Goal: Task Accomplishment & Management: Use online tool/utility

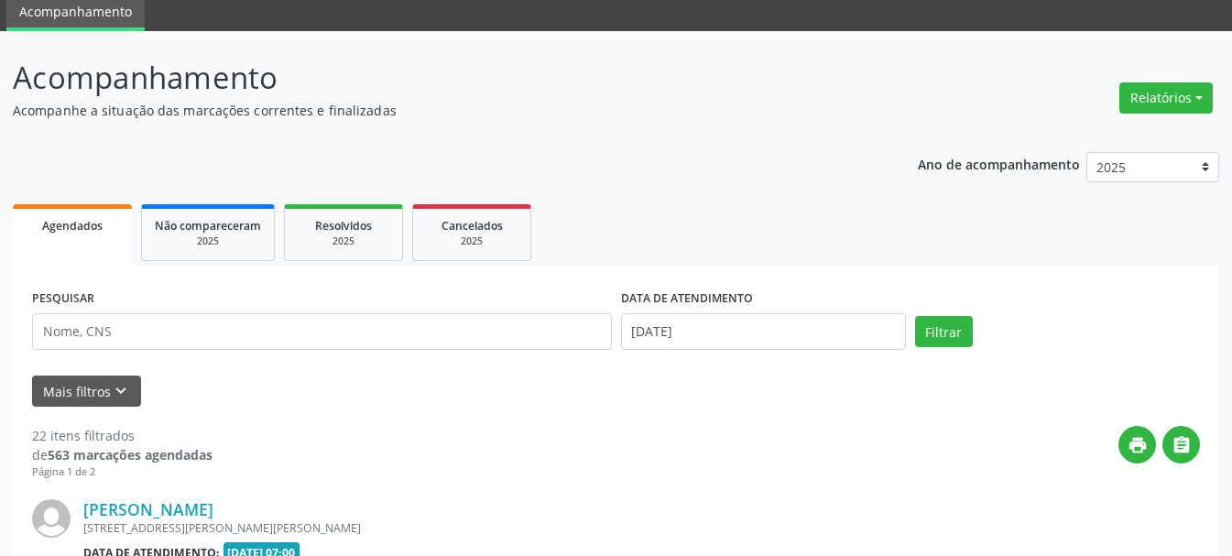
scroll to position [161, 0]
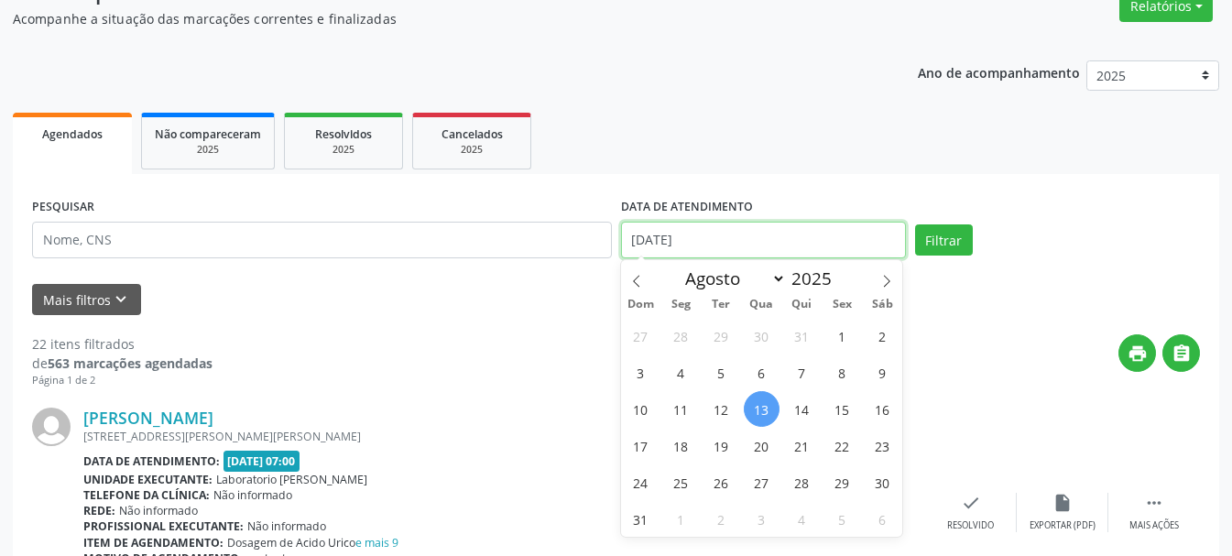
click at [782, 247] on input "[DATE]" at bounding box center [763, 240] width 285 height 37
click at [721, 373] on span "5" at bounding box center [722, 373] width 36 height 36
type input "[DATE]"
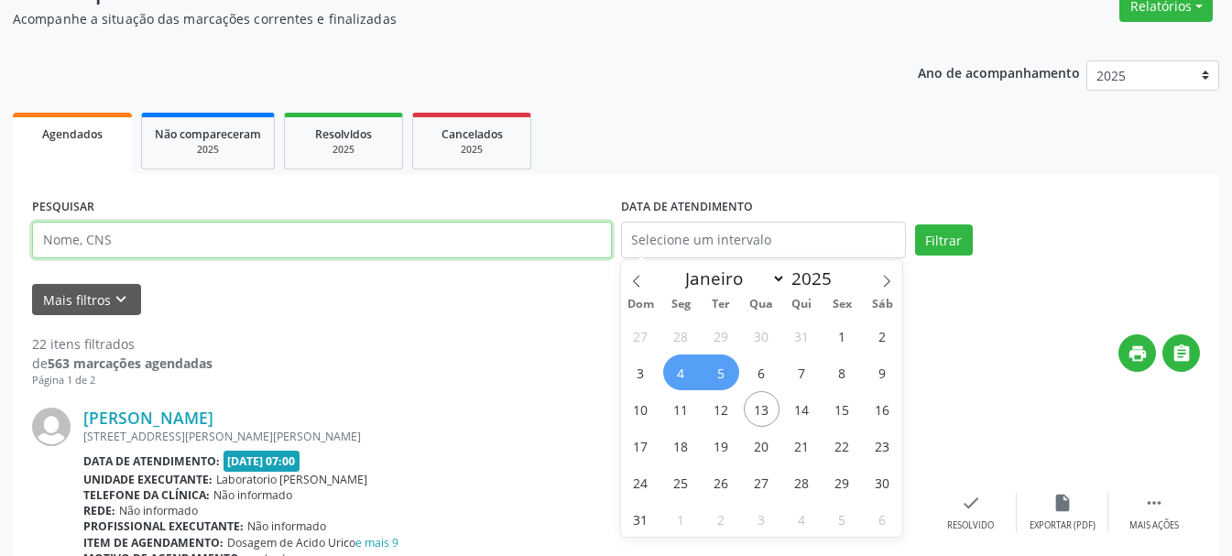
select select "7"
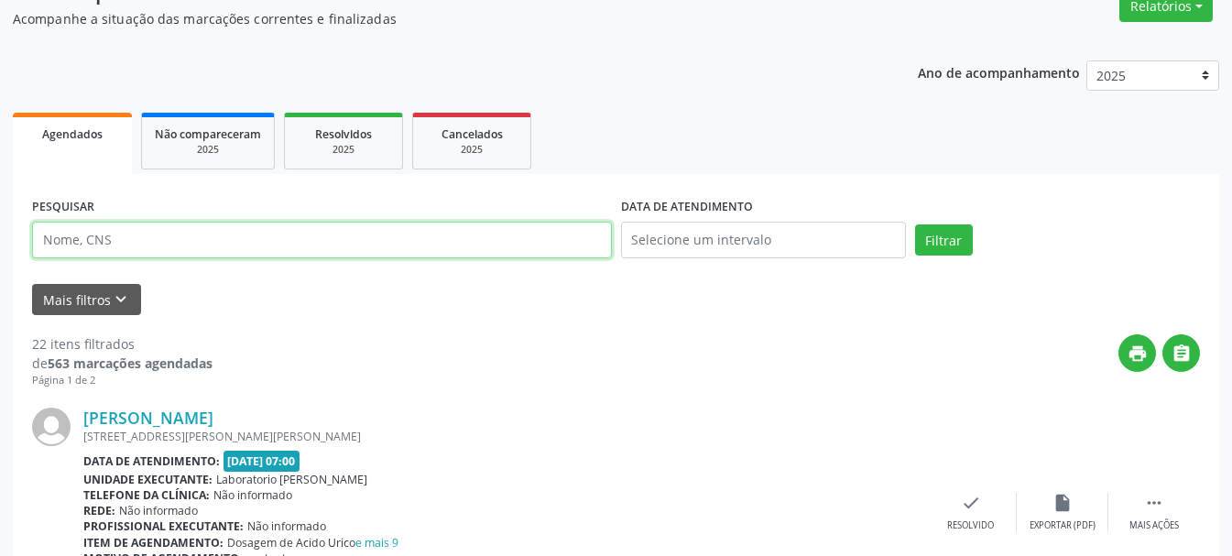
click at [358, 248] on input "text" at bounding box center [322, 240] width 580 height 37
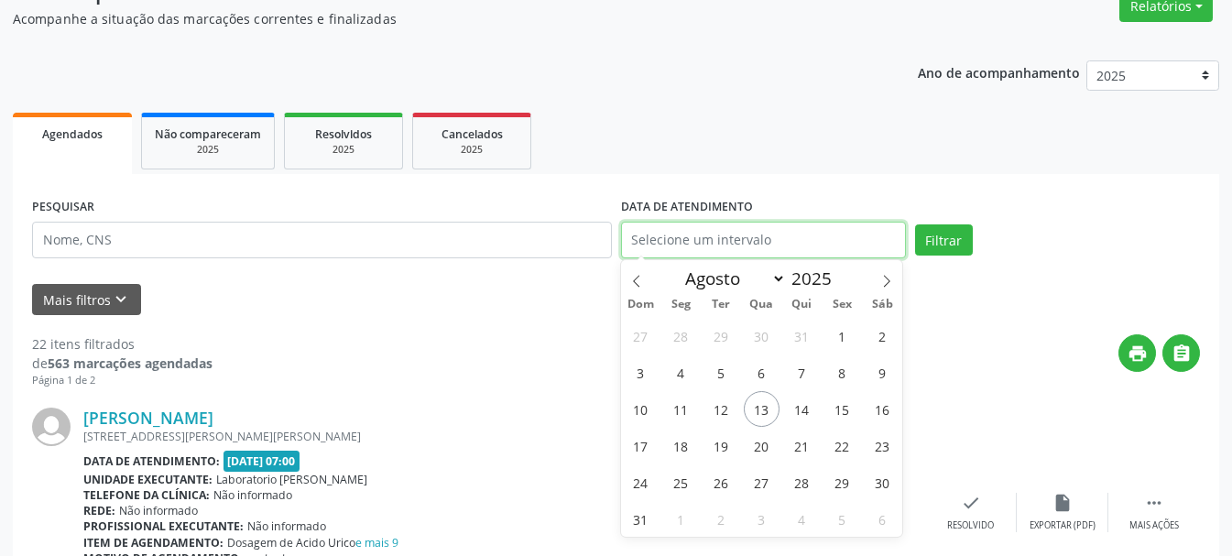
click at [729, 240] on input "text" at bounding box center [763, 240] width 285 height 37
click at [720, 375] on span "5" at bounding box center [722, 373] width 36 height 36
type input "[DATE]"
click at [720, 375] on span "5" at bounding box center [722, 373] width 36 height 36
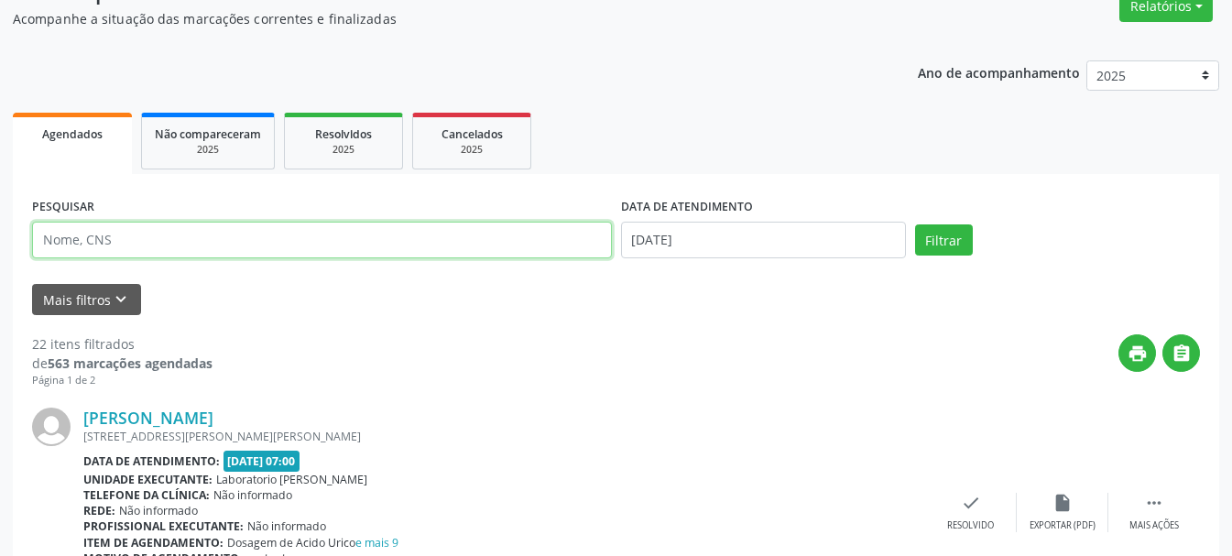
click at [418, 248] on input "text" at bounding box center [322, 240] width 580 height 37
type input "[PERSON_NAME]"
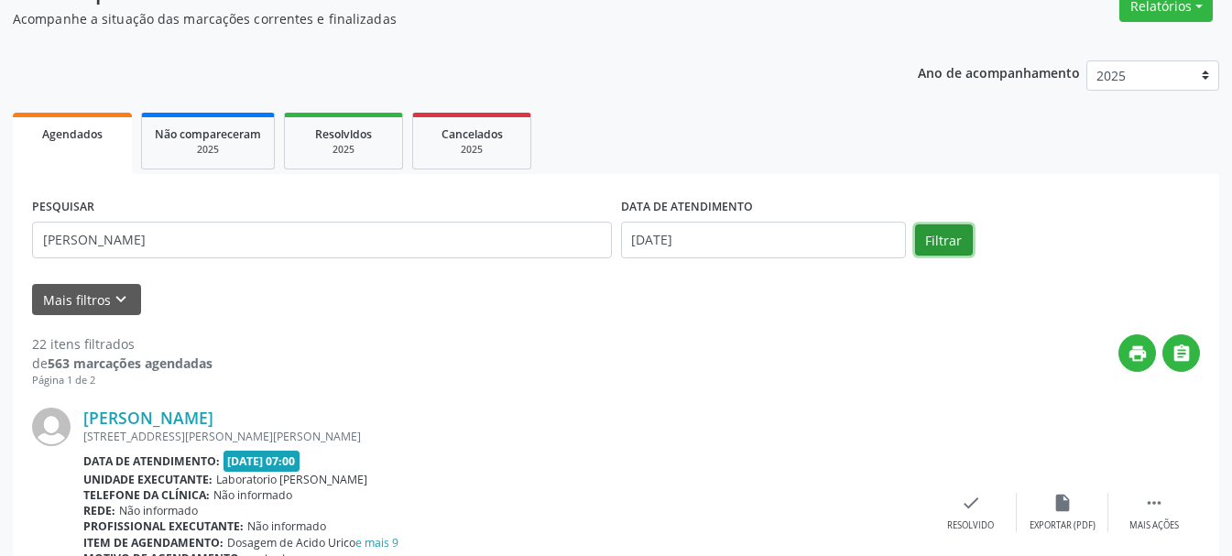
click at [946, 242] on button "Filtrar" at bounding box center [944, 239] width 58 height 31
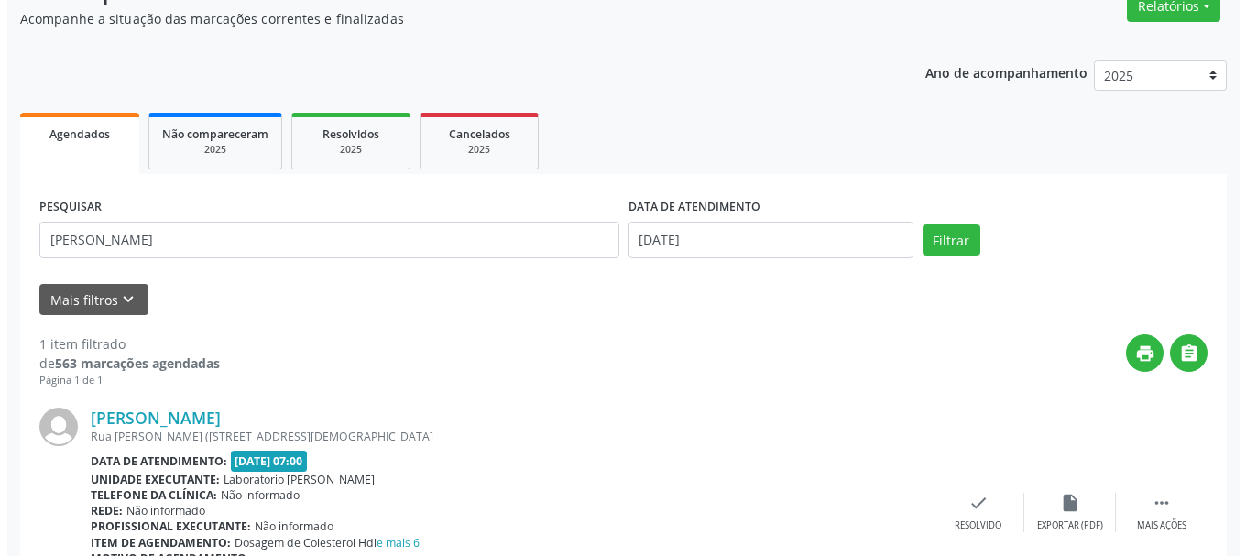
scroll to position [273, 0]
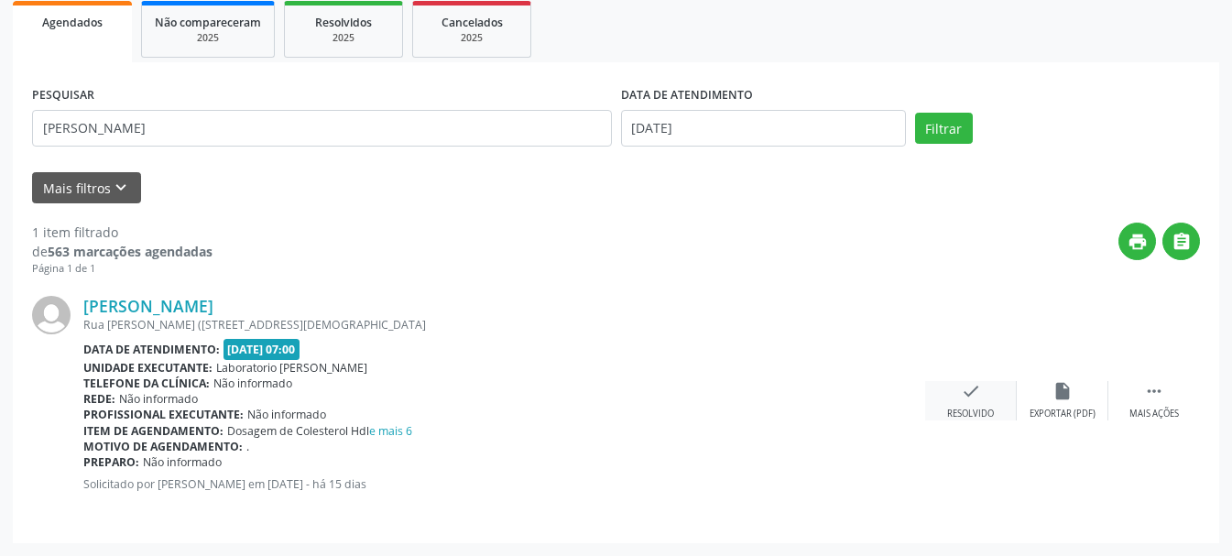
click at [954, 390] on div "check Resolvido" at bounding box center [971, 400] width 92 height 39
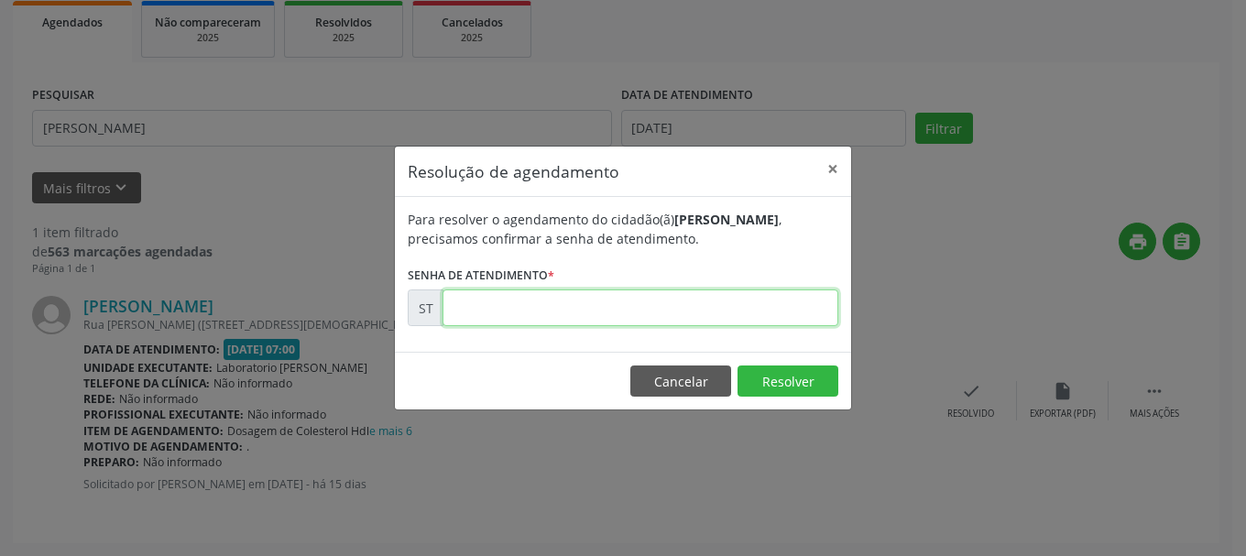
click at [702, 308] on input "text" at bounding box center [641, 308] width 396 height 37
type input "00013219"
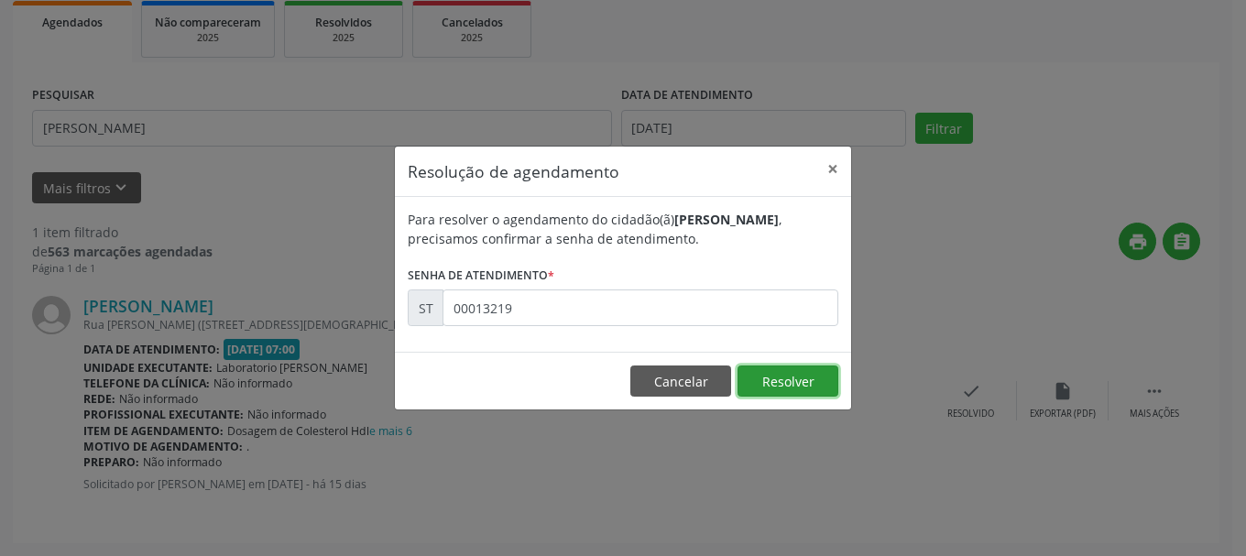
click at [800, 384] on button "Resolver" at bounding box center [788, 381] width 101 height 31
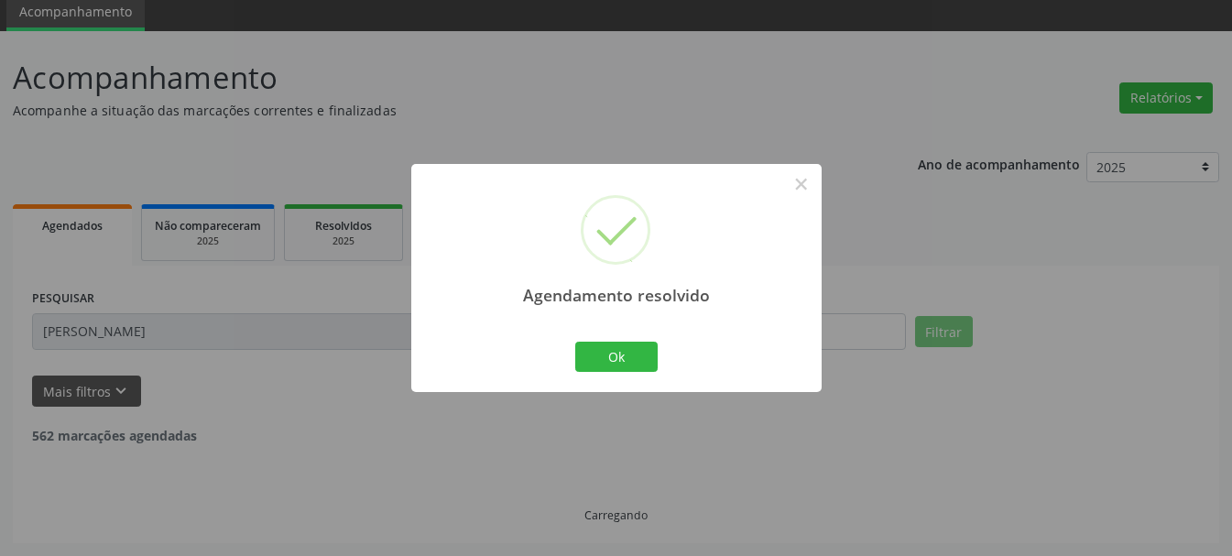
scroll to position [10, 0]
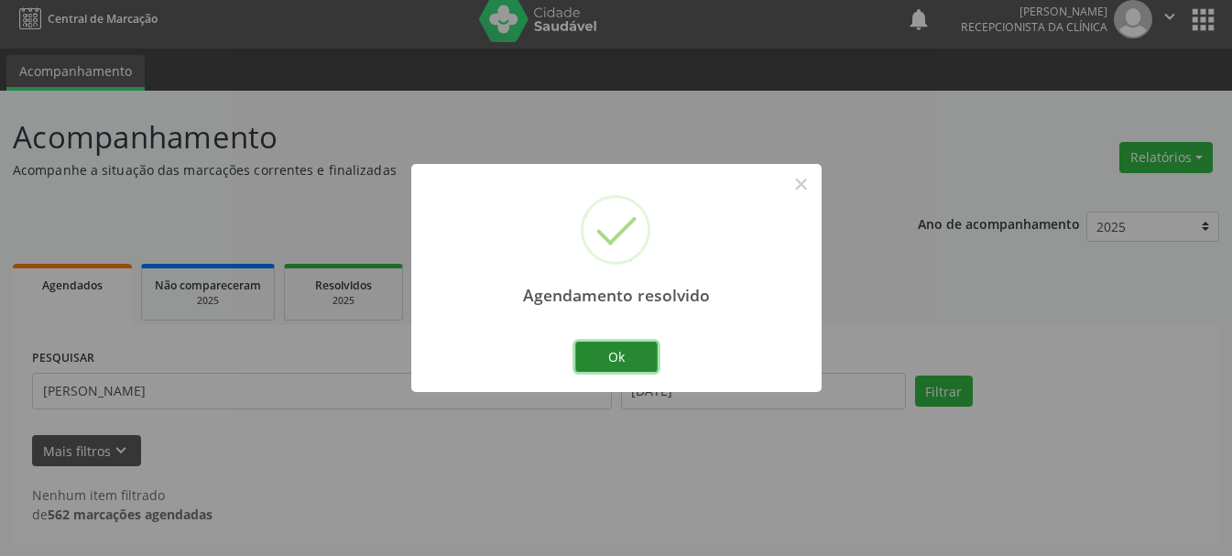
click at [605, 355] on button "Ok" at bounding box center [616, 357] width 82 height 31
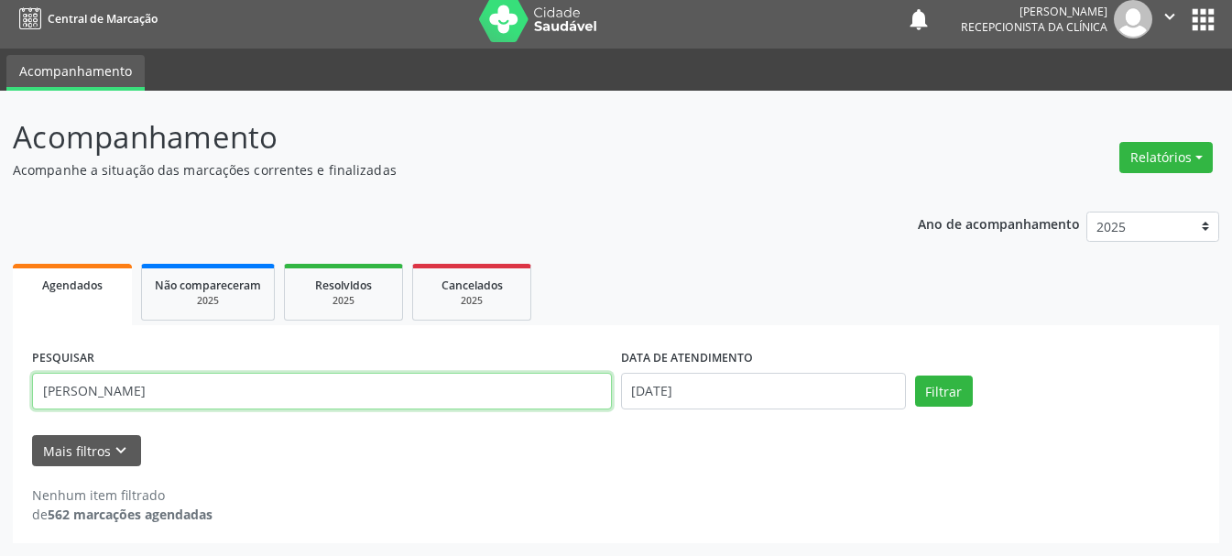
click at [498, 396] on input "[PERSON_NAME]" at bounding box center [322, 391] width 580 height 37
type input "J"
type input "[PERSON_NAME]"
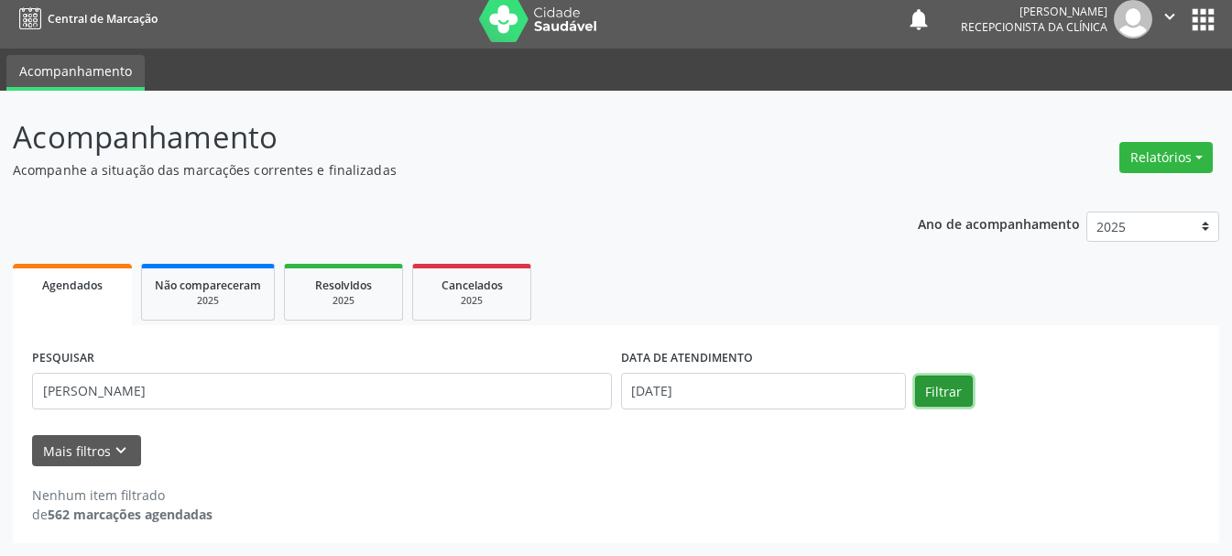
click at [946, 396] on button "Filtrar" at bounding box center [944, 391] width 58 height 31
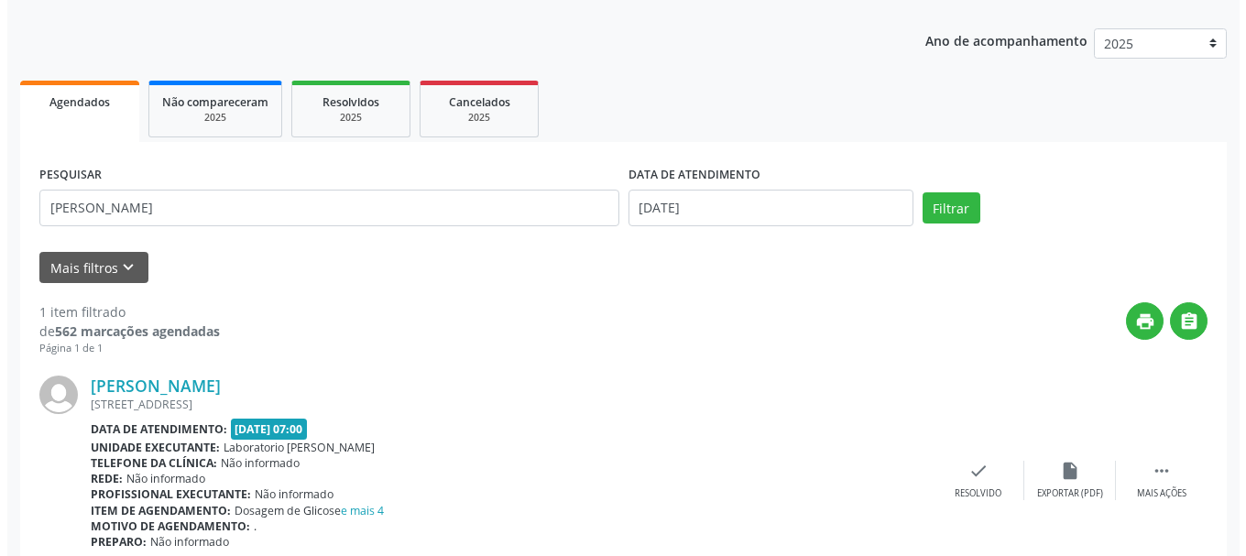
scroll to position [273, 0]
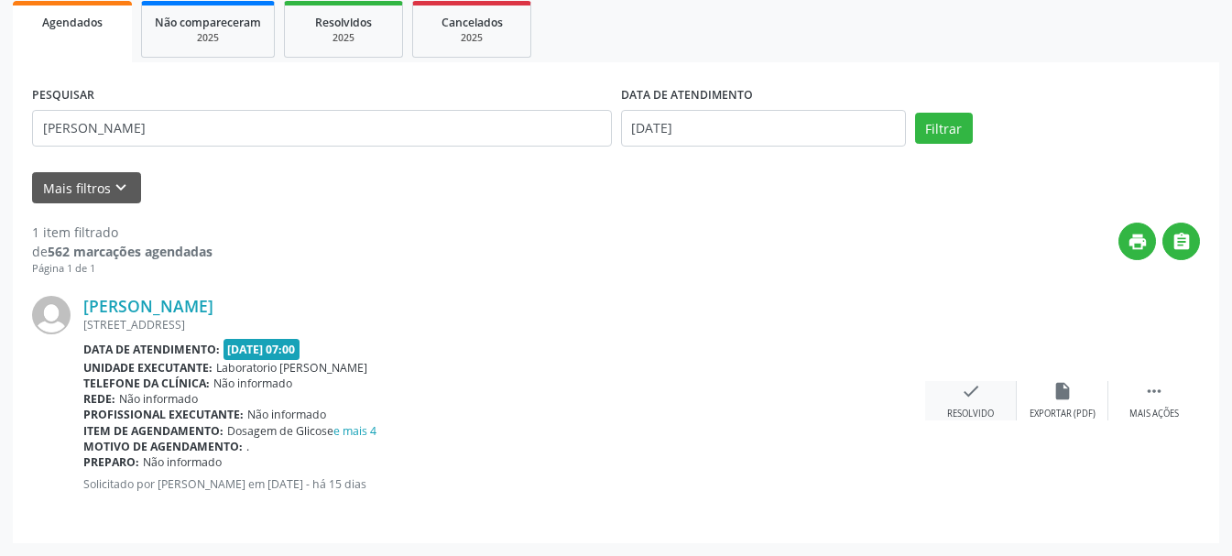
click at [968, 402] on div "check Resolvido" at bounding box center [971, 400] width 92 height 39
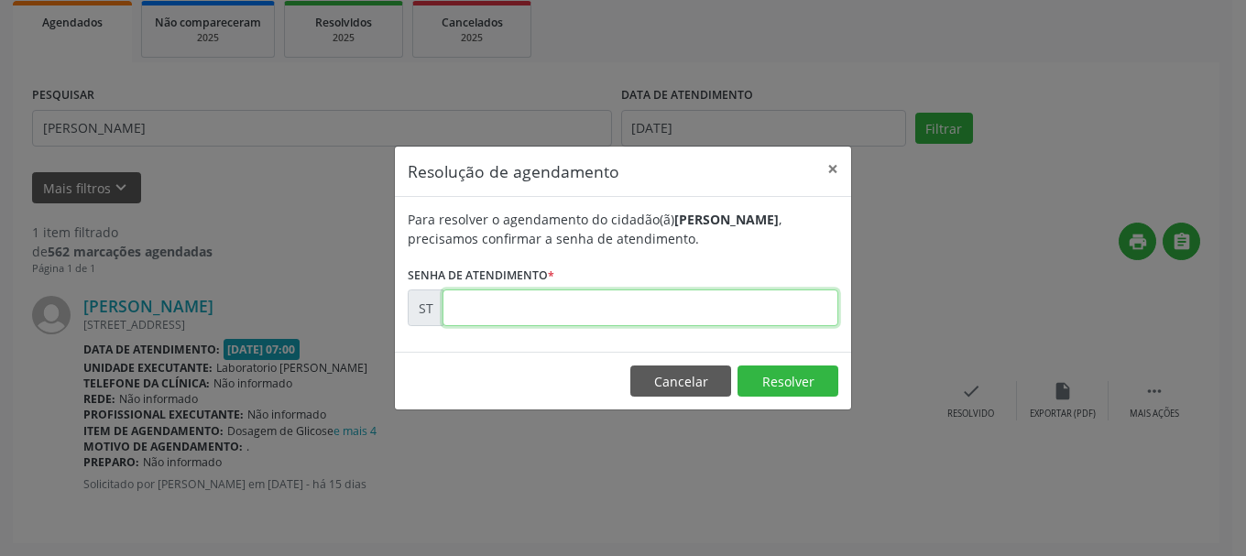
click at [727, 317] on input "text" at bounding box center [641, 308] width 396 height 37
type input "00013216"
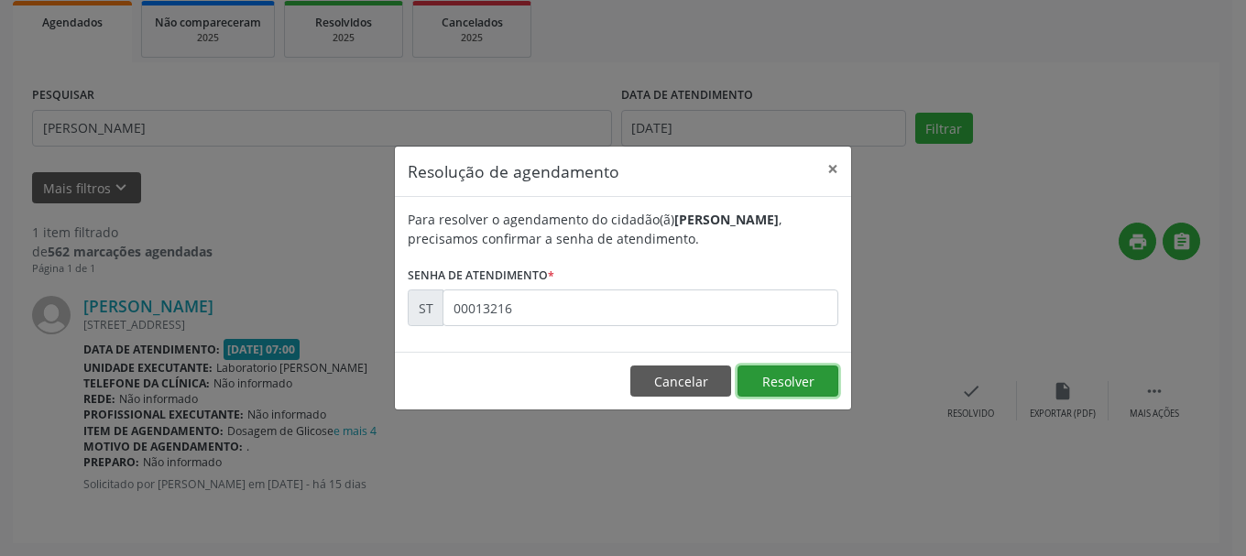
click at [771, 393] on button "Resolver" at bounding box center [788, 381] width 101 height 31
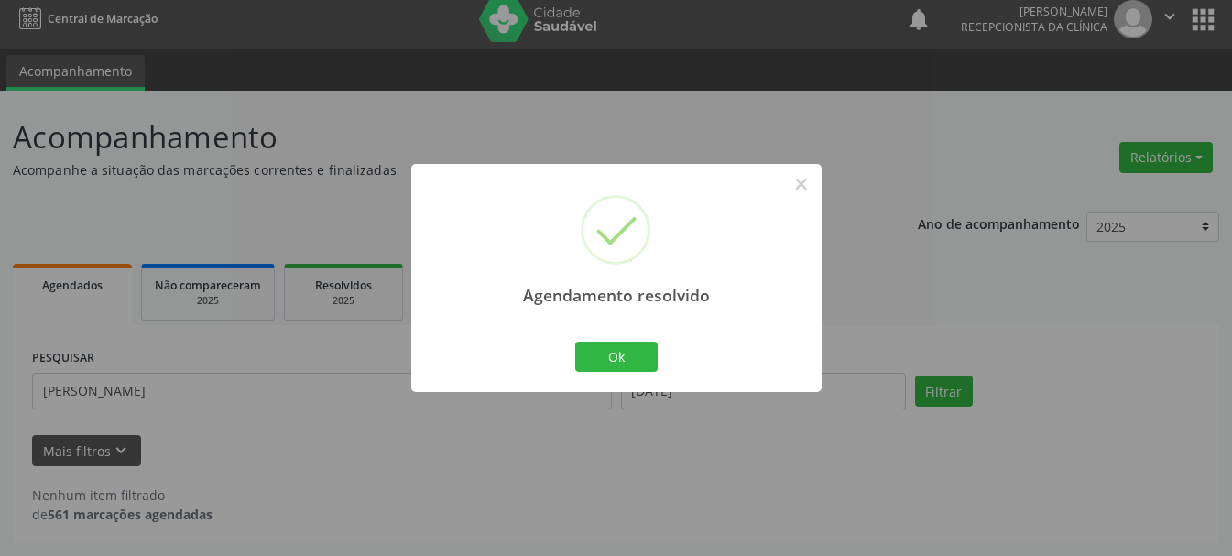
scroll to position [10, 0]
click at [635, 344] on button "Ok" at bounding box center [616, 357] width 82 height 31
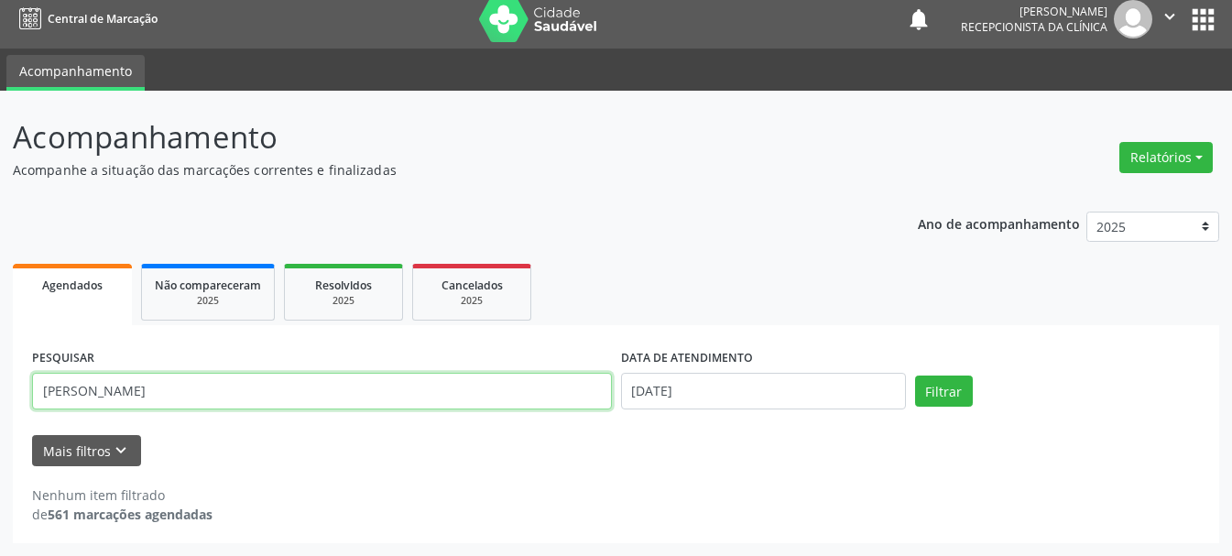
click at [467, 390] on input "[PERSON_NAME]" at bounding box center [322, 391] width 580 height 37
type input "J"
type input "[PERSON_NAME]"
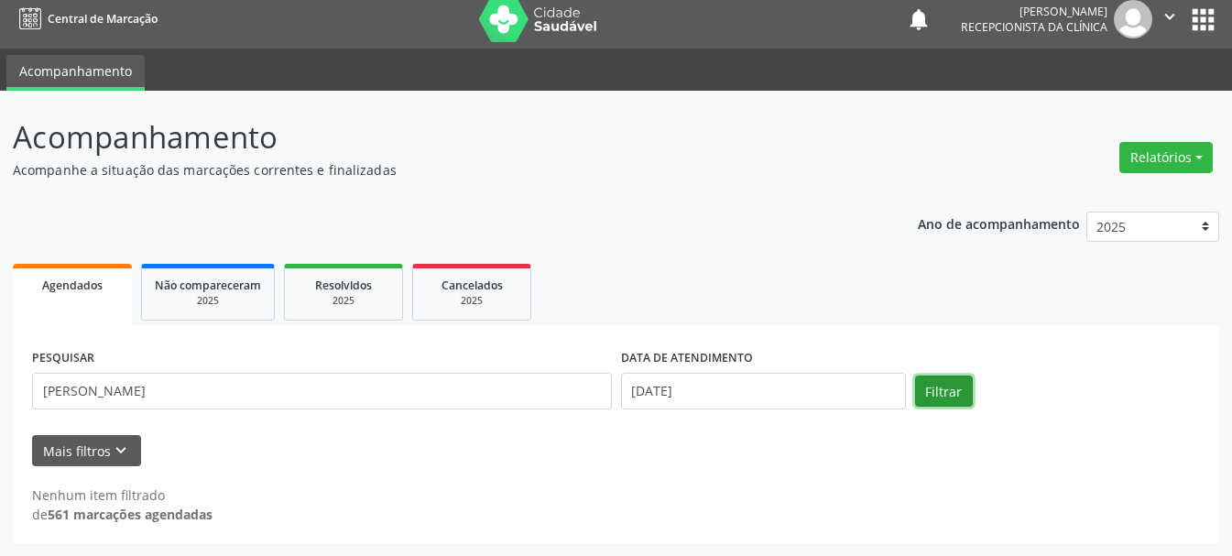
click at [941, 390] on button "Filtrar" at bounding box center [944, 391] width 58 height 31
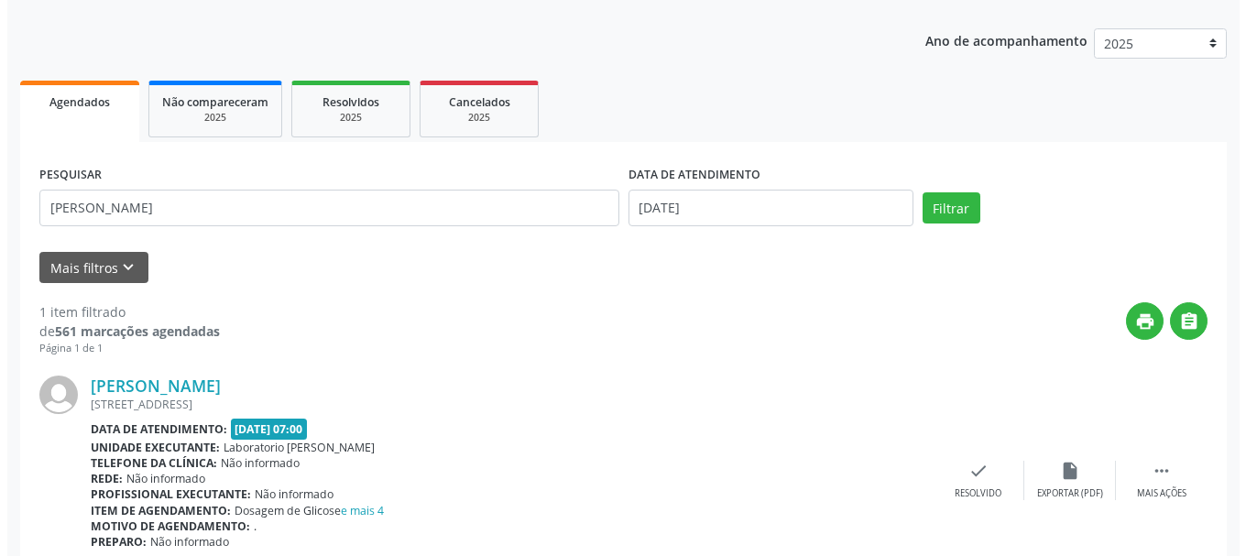
scroll to position [273, 0]
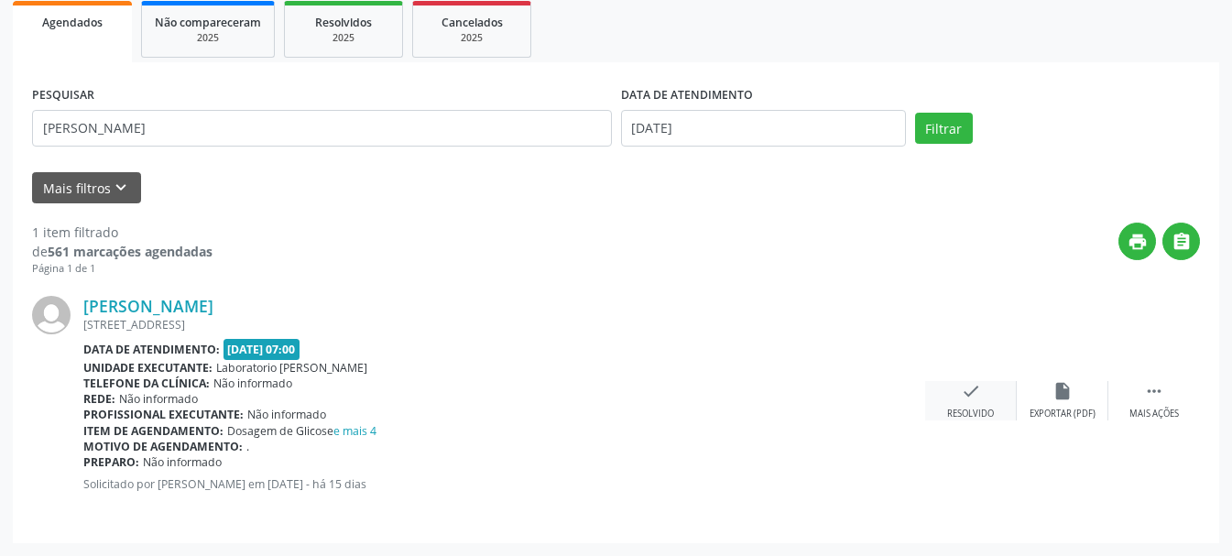
click at [971, 392] on icon "check" at bounding box center [971, 391] width 20 height 20
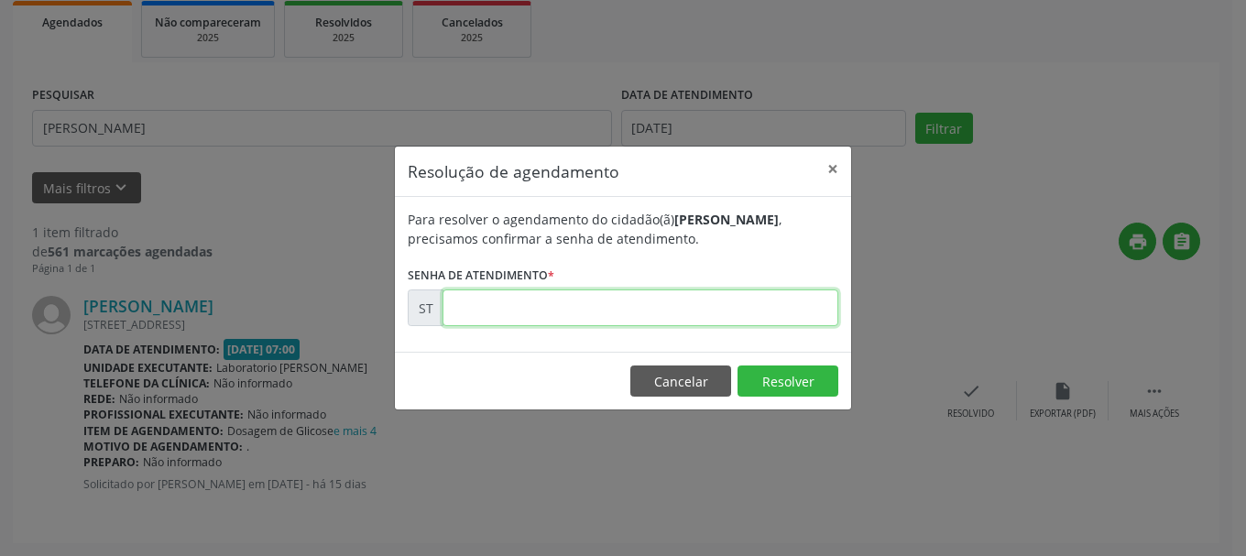
click at [567, 295] on input "text" at bounding box center [641, 308] width 396 height 37
type input "00013211"
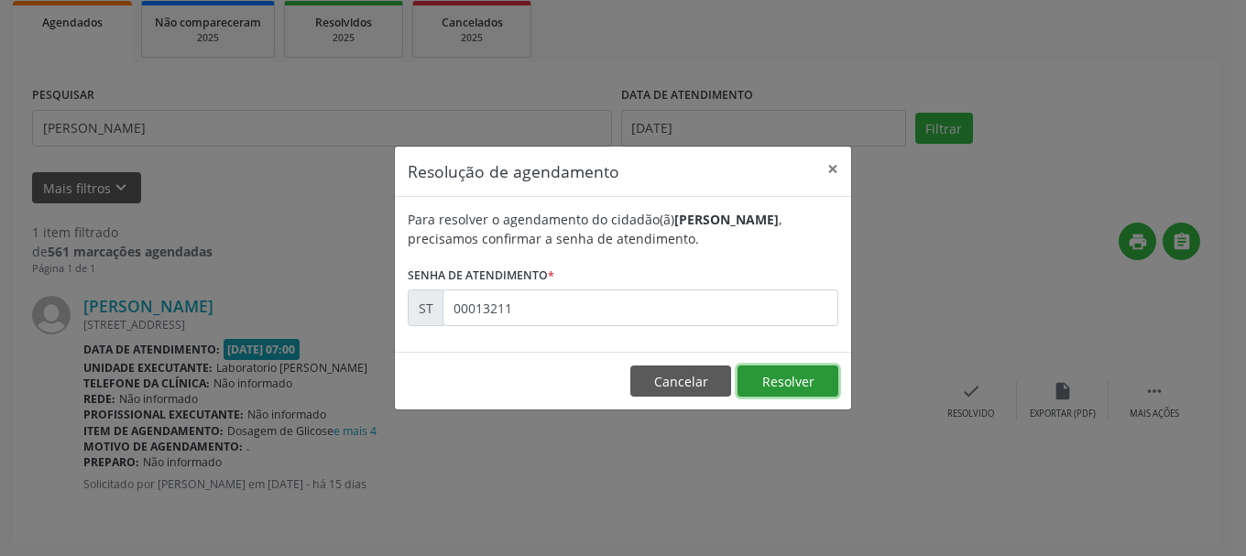
click at [772, 380] on button "Resolver" at bounding box center [788, 381] width 101 height 31
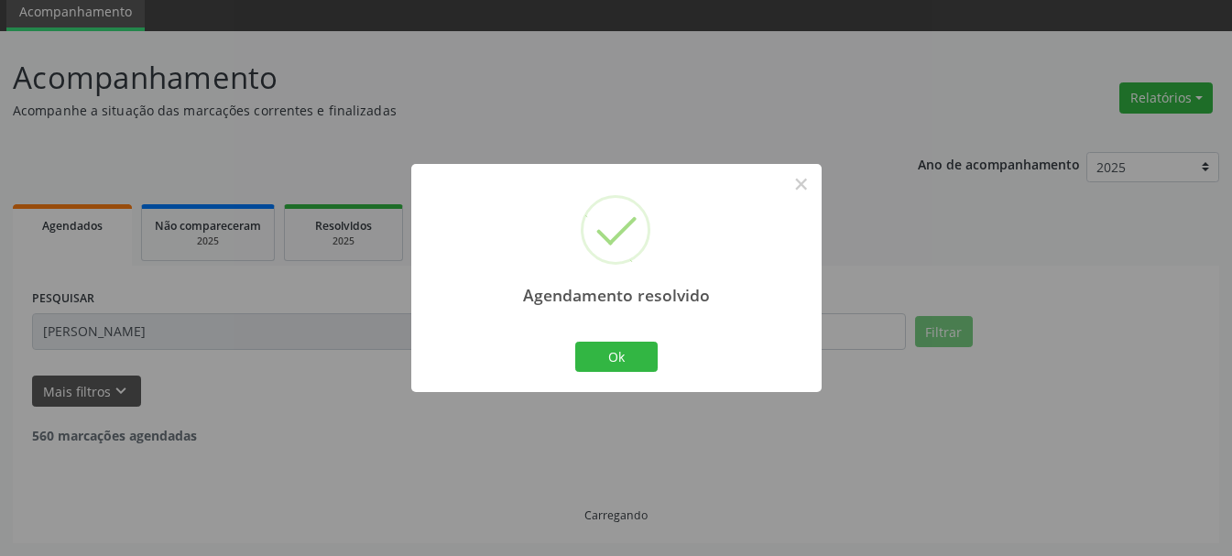
scroll to position [10, 0]
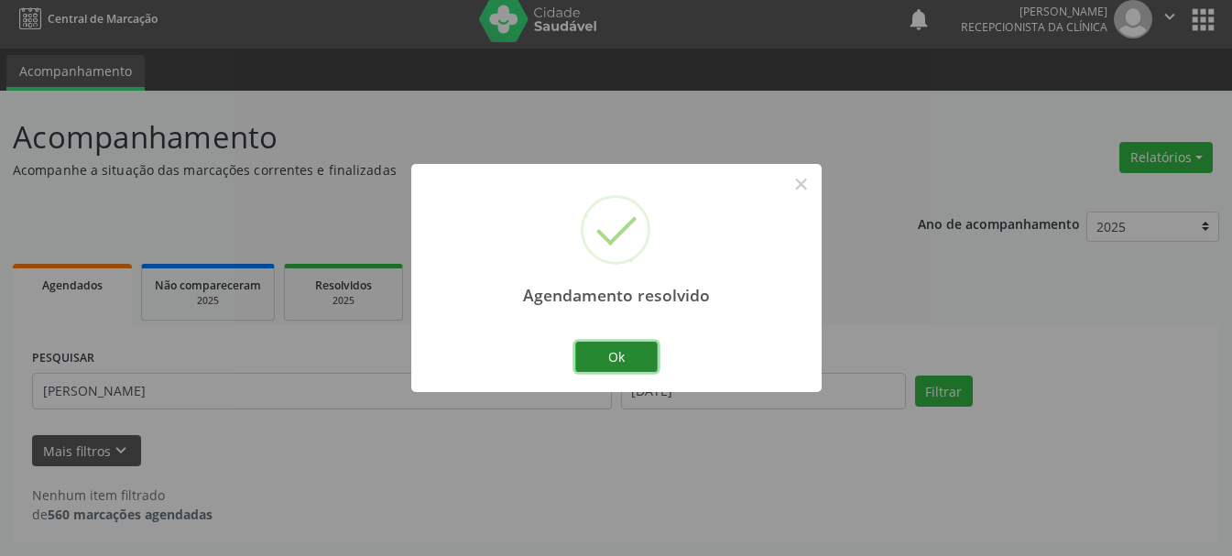
click at [614, 356] on button "Ok" at bounding box center [616, 357] width 82 height 31
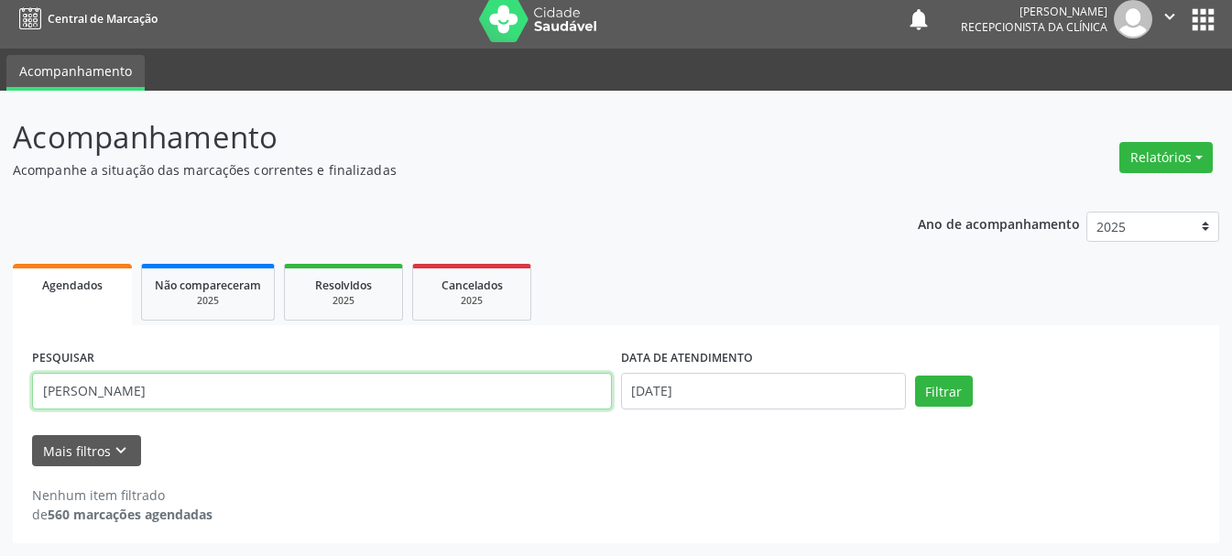
click at [511, 399] on input "[PERSON_NAME]" at bounding box center [322, 391] width 580 height 37
type input "F"
type input "[PERSON_NAME]"
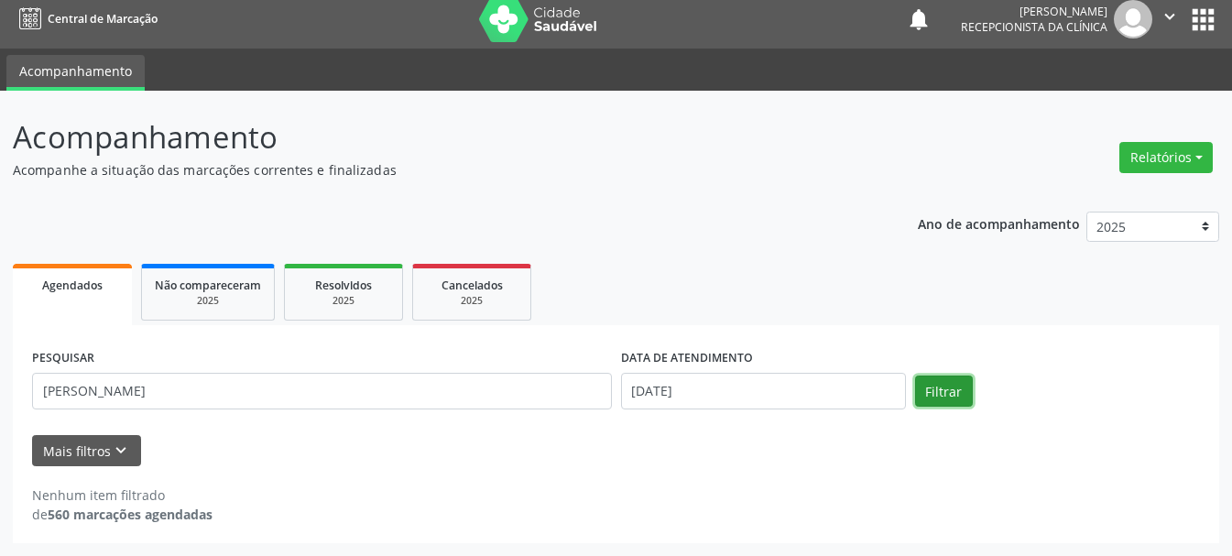
click at [952, 399] on button "Filtrar" at bounding box center [944, 391] width 58 height 31
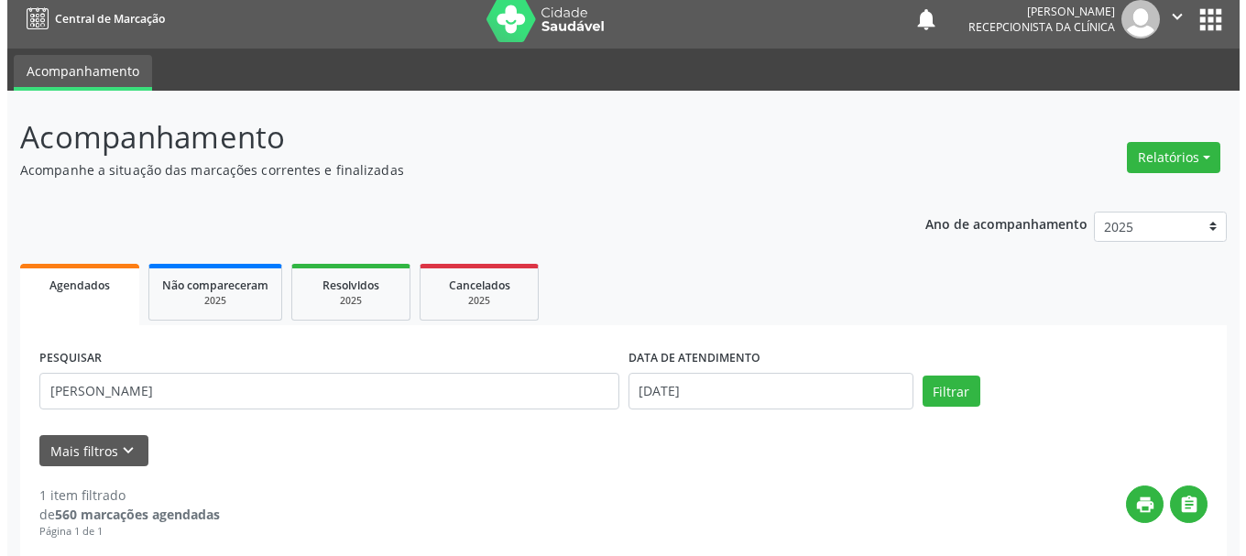
scroll to position [273, 0]
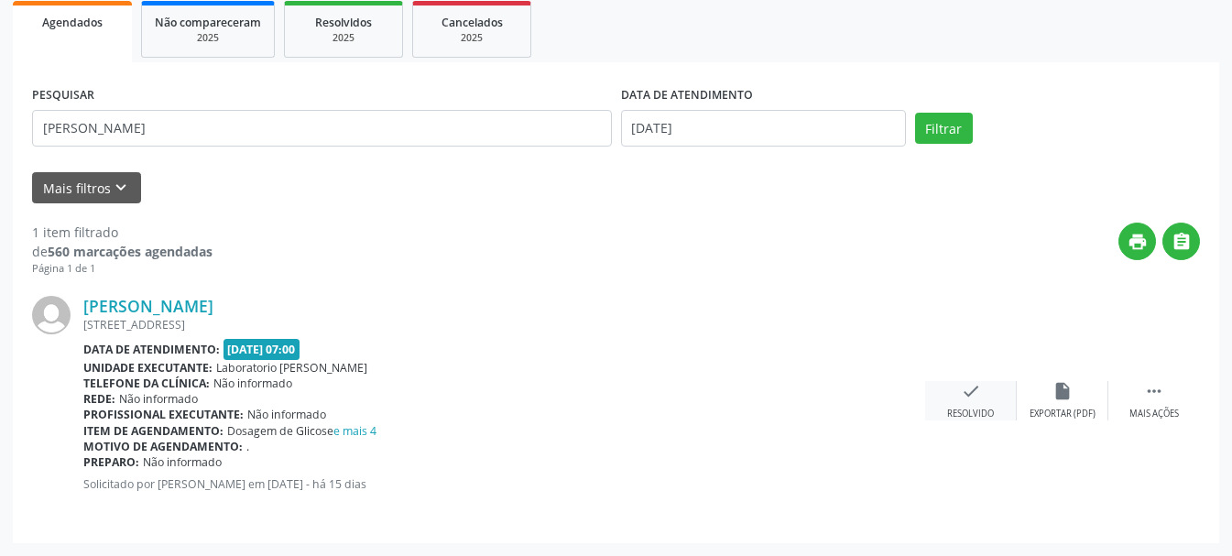
click at [968, 396] on icon "check" at bounding box center [971, 391] width 20 height 20
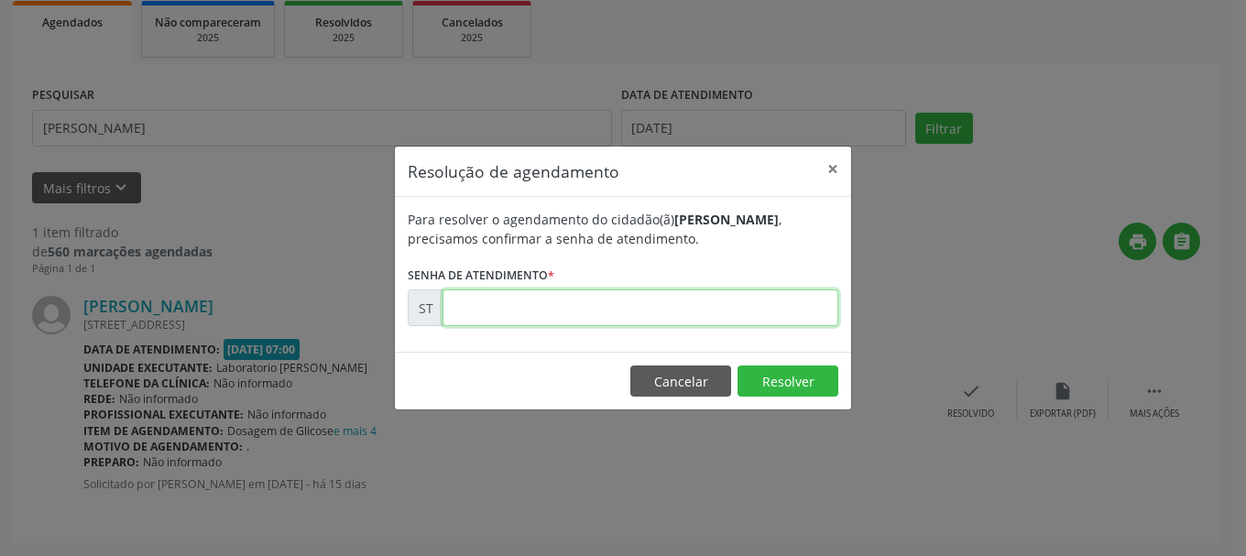
click at [740, 318] on input "text" at bounding box center [641, 308] width 396 height 37
type input "00013201"
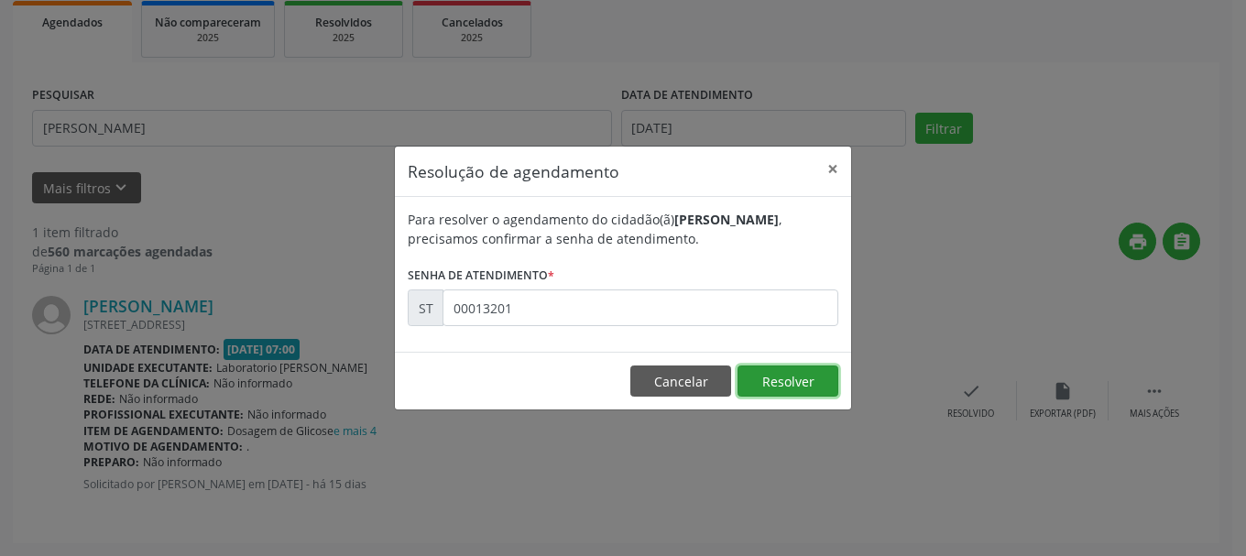
click at [788, 385] on button "Resolver" at bounding box center [788, 381] width 101 height 31
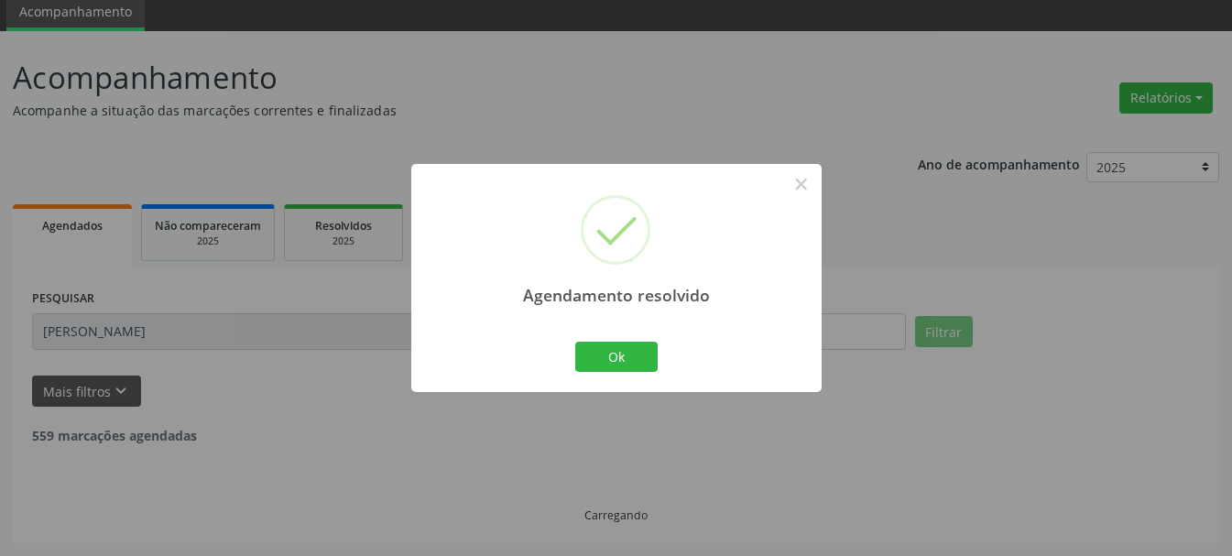
scroll to position [10, 0]
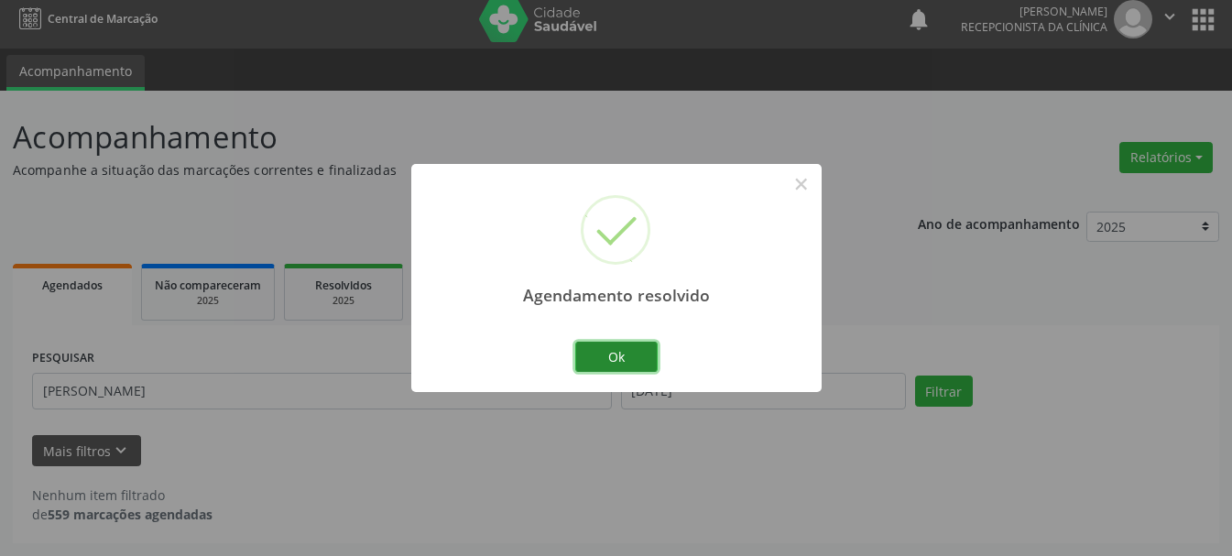
click at [597, 350] on button "Ok" at bounding box center [616, 357] width 82 height 31
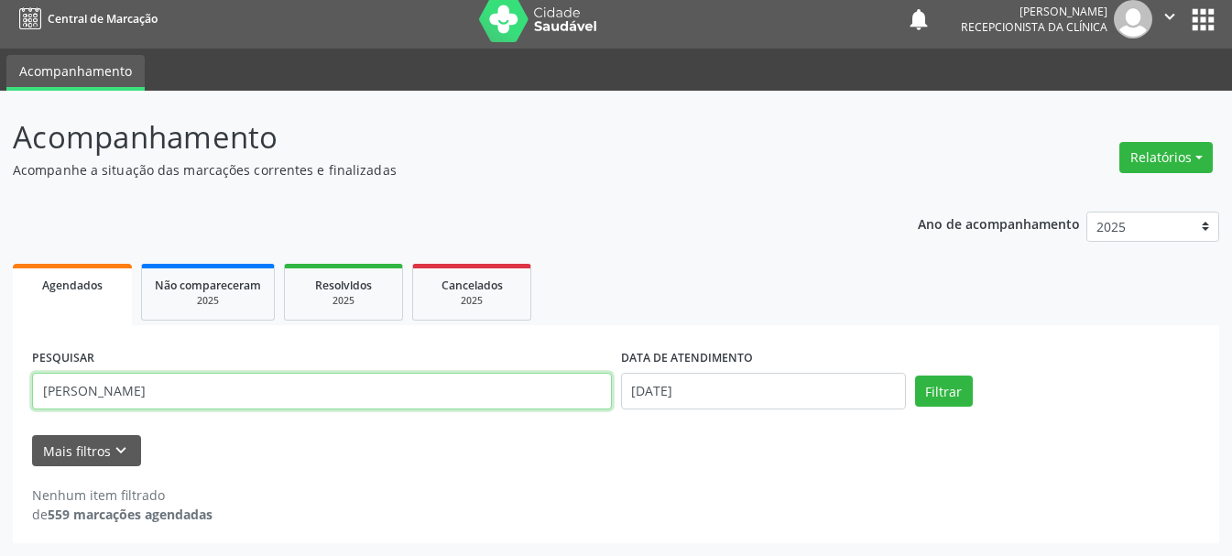
click at [464, 385] on input "[PERSON_NAME]" at bounding box center [322, 391] width 580 height 37
type input "D"
type input "GLAUCINEIDE [PERSON_NAME]"
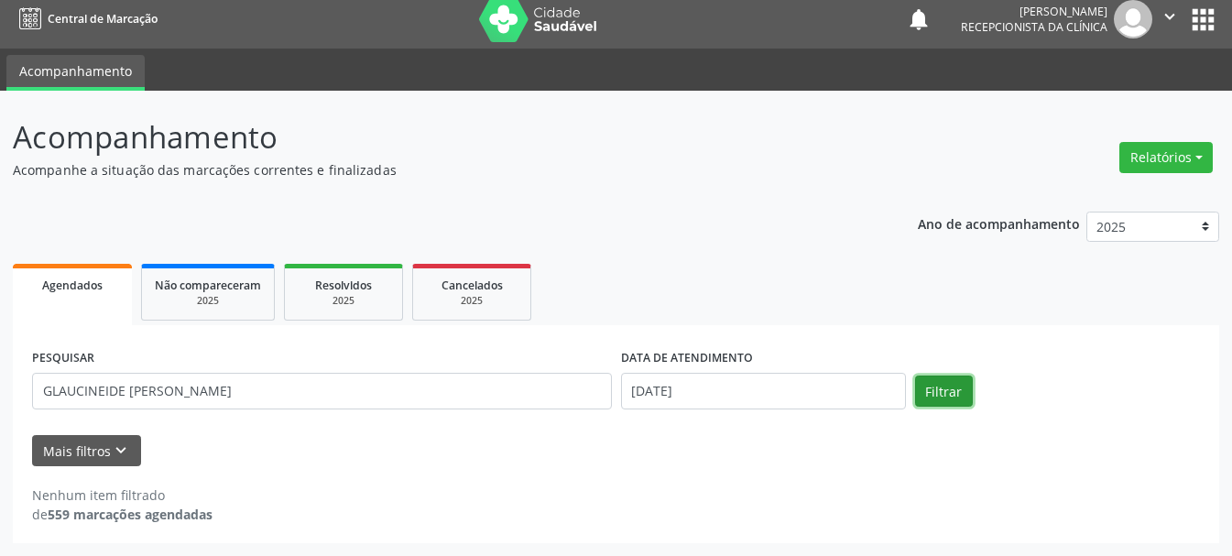
click at [949, 394] on button "Filtrar" at bounding box center [944, 391] width 58 height 31
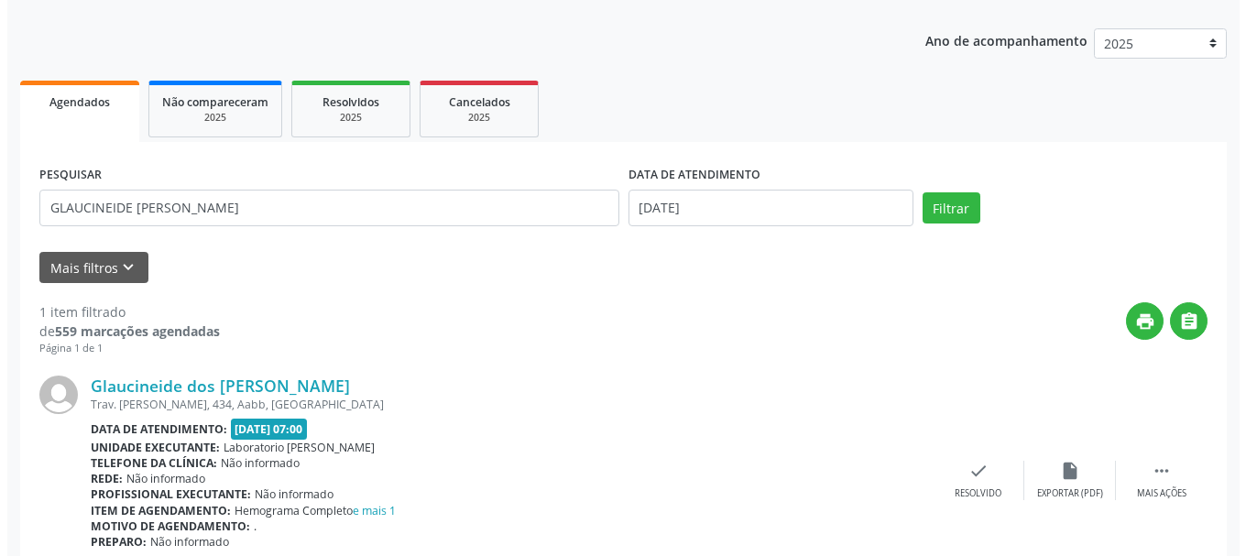
scroll to position [273, 0]
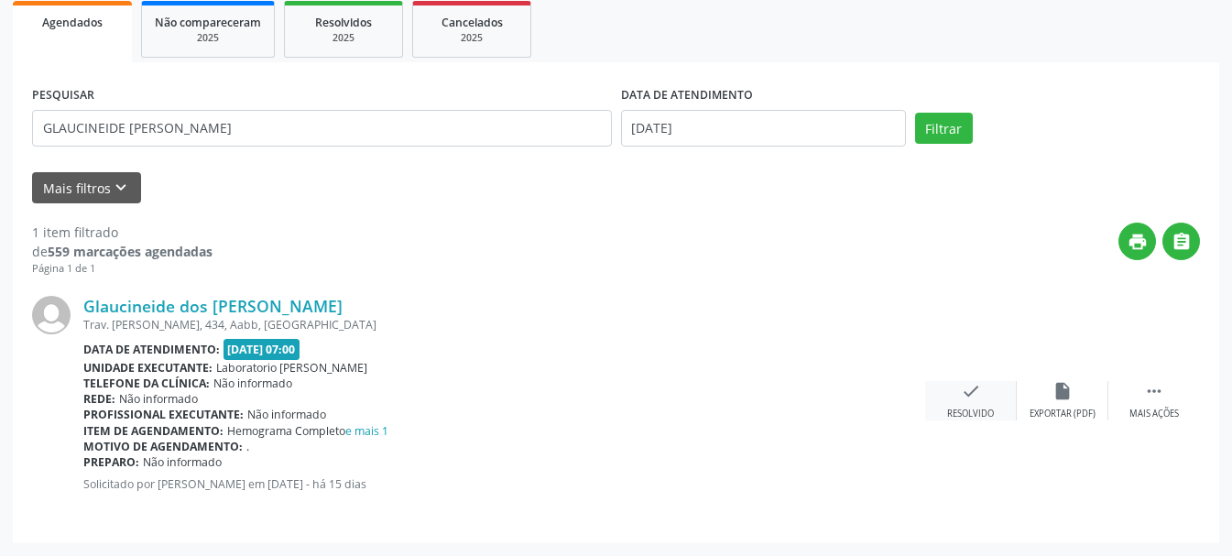
click at [968, 399] on icon "check" at bounding box center [971, 391] width 20 height 20
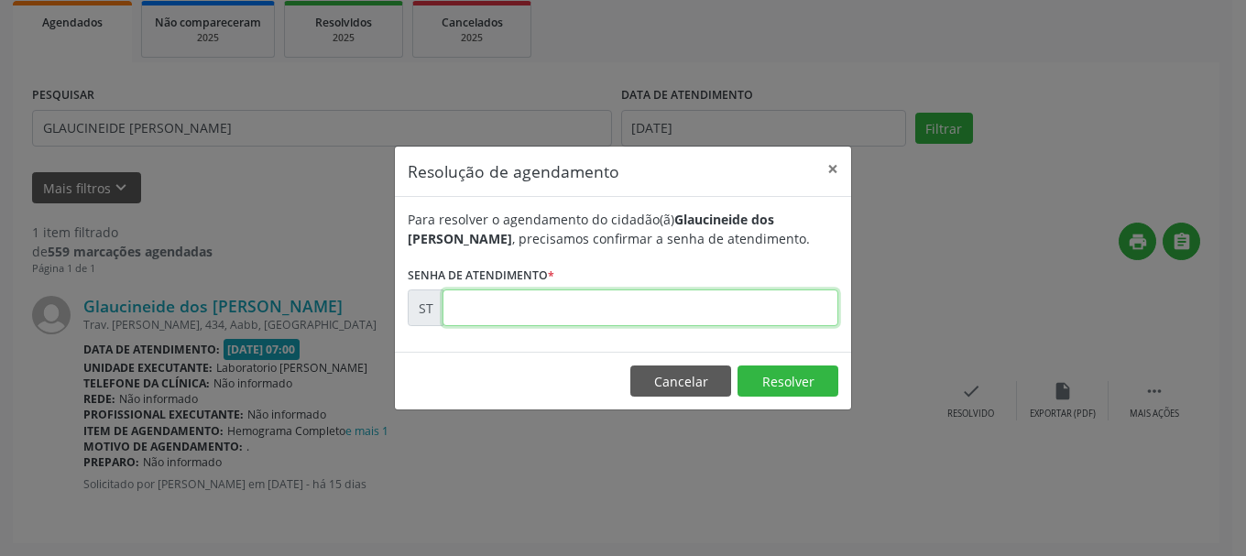
click at [662, 312] on input "text" at bounding box center [641, 308] width 396 height 37
type input "00013182"
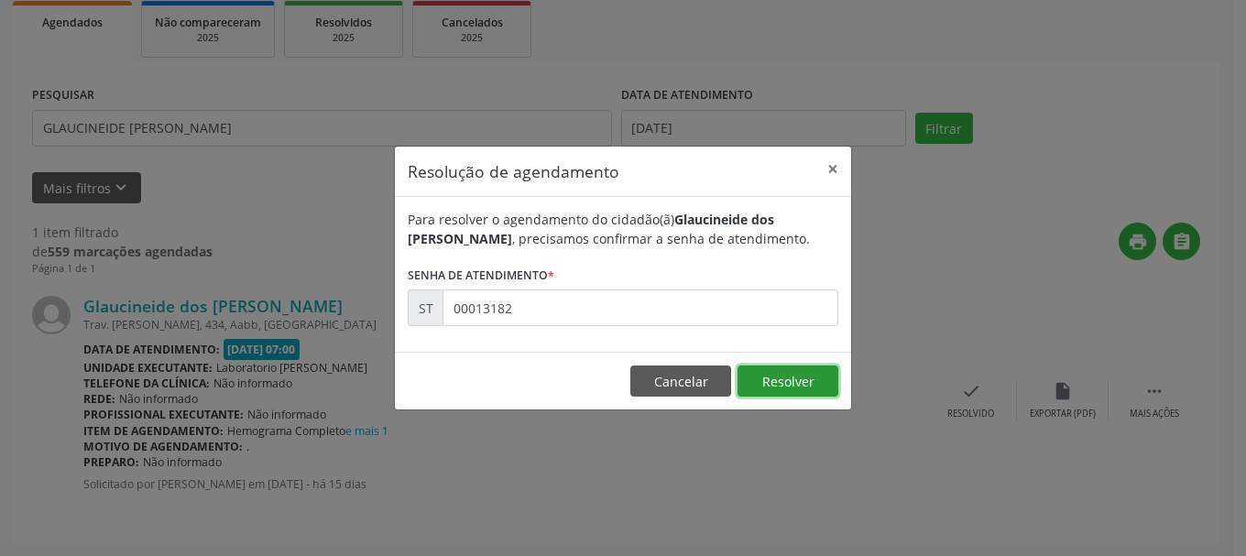
click at [758, 380] on button "Resolver" at bounding box center [788, 381] width 101 height 31
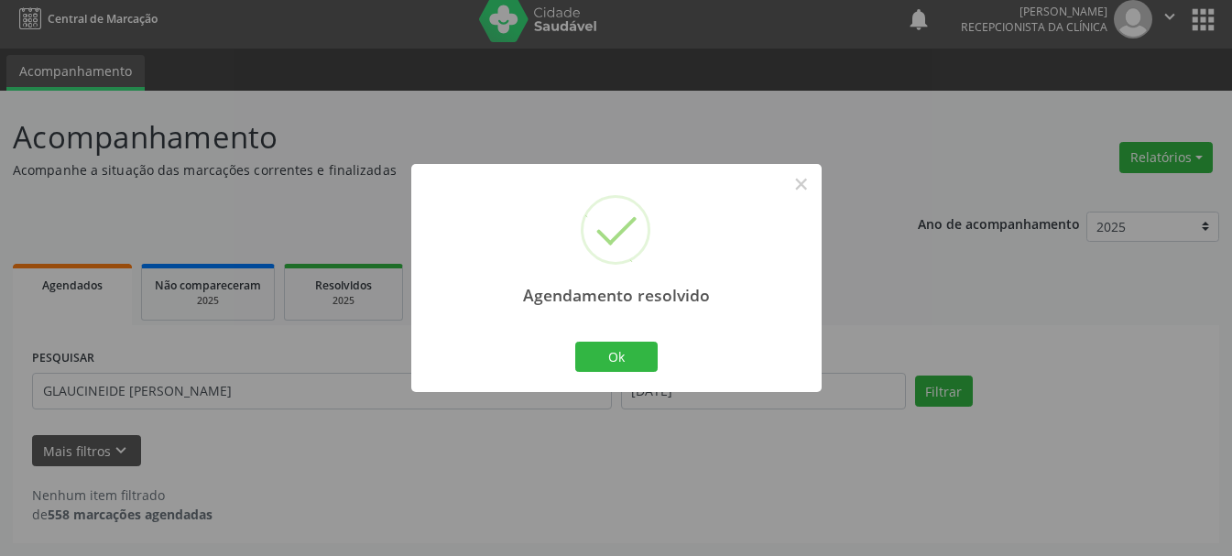
scroll to position [10, 0]
click at [624, 342] on button "Ok" at bounding box center [616, 357] width 82 height 31
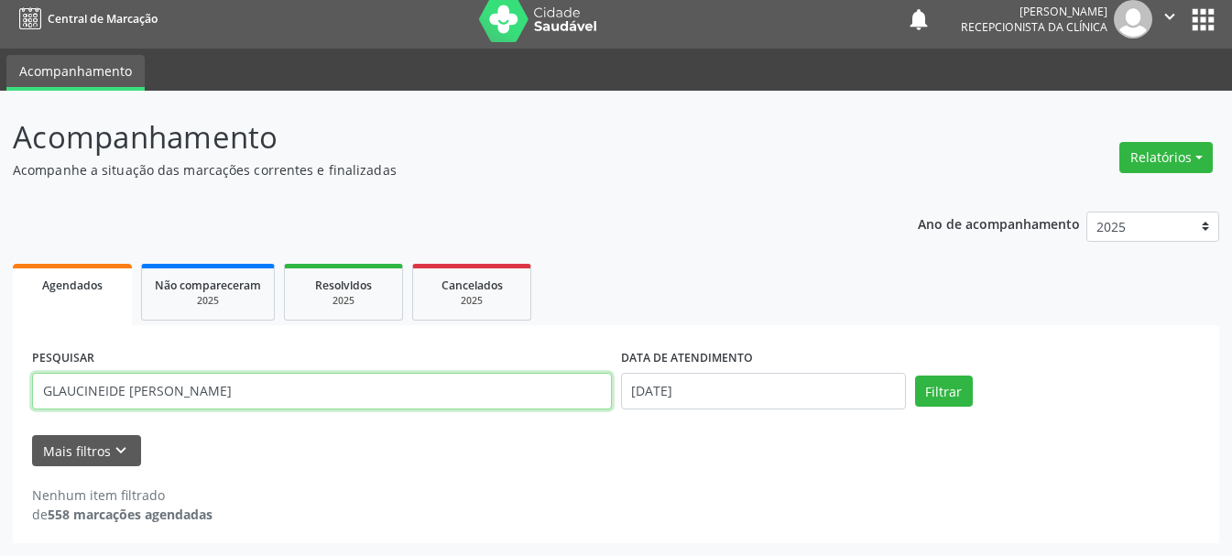
click at [470, 394] on input "GLAUCINEIDE [PERSON_NAME]" at bounding box center [322, 391] width 580 height 37
type input "G"
type input "[PERSON_NAME]"
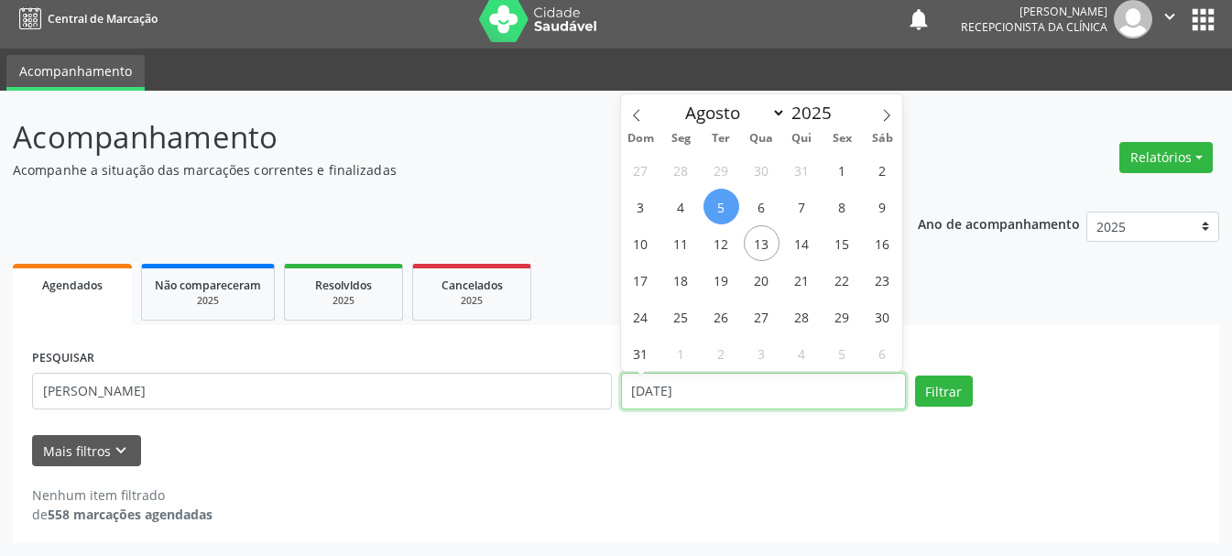
click at [741, 389] on input "[DATE]" at bounding box center [763, 391] width 285 height 37
click at [684, 203] on span "4" at bounding box center [681, 207] width 36 height 36
type input "[DATE]"
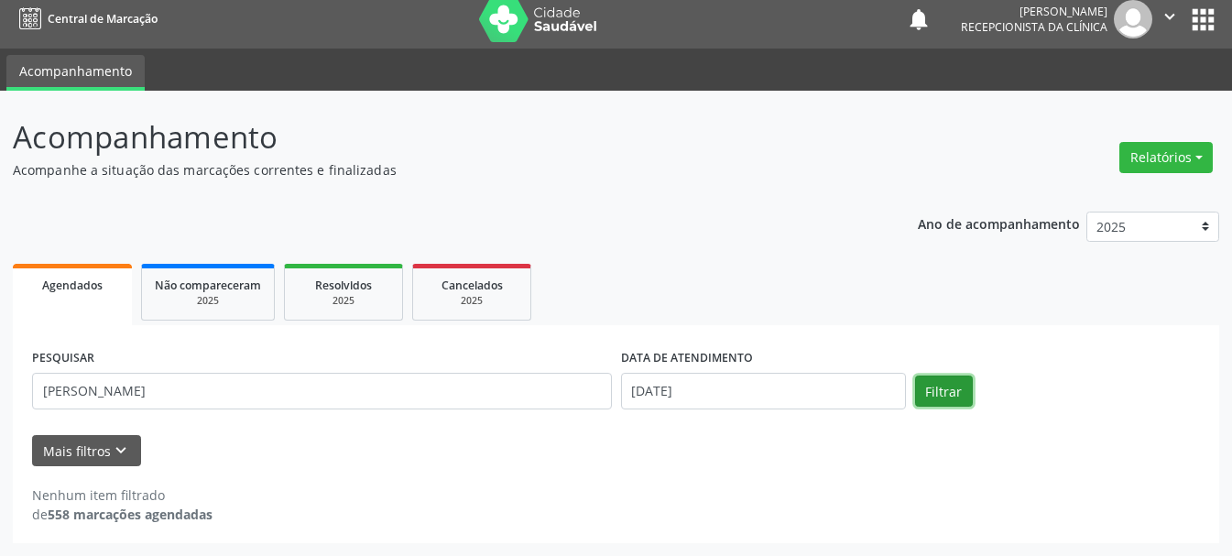
click at [924, 389] on button "Filtrar" at bounding box center [944, 391] width 58 height 31
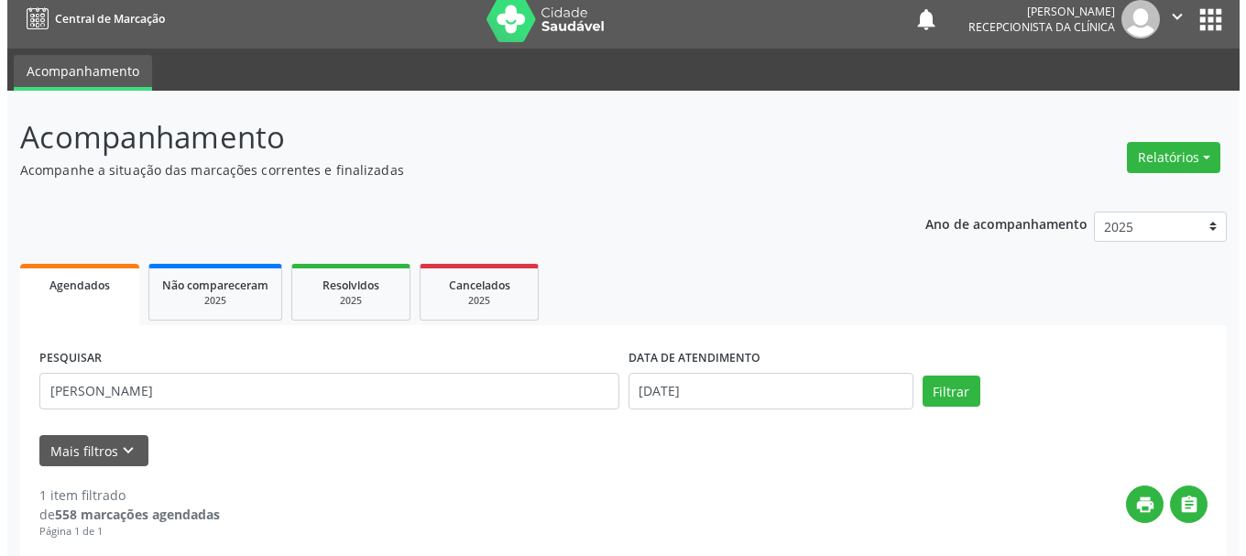
scroll to position [273, 0]
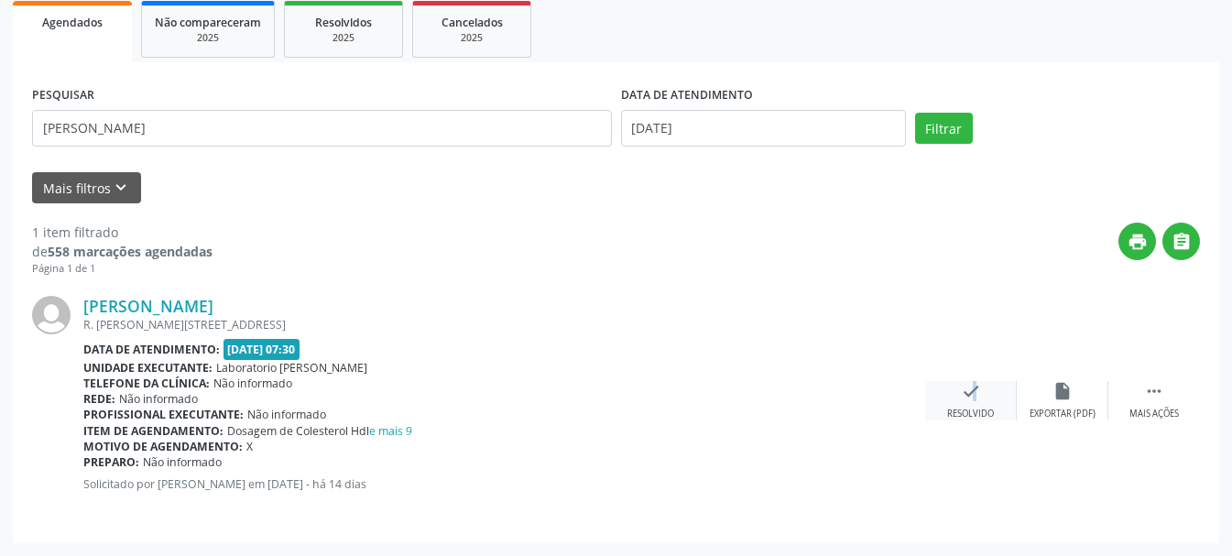
click at [963, 393] on div "check Resolvido" at bounding box center [971, 400] width 92 height 39
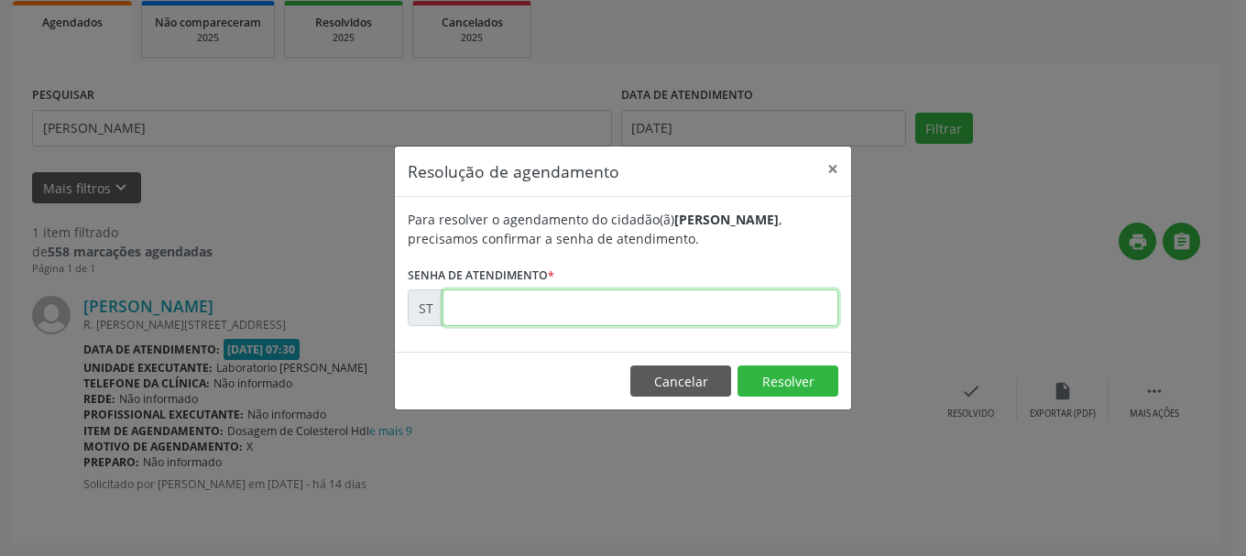
click at [700, 312] on input "text" at bounding box center [641, 308] width 396 height 37
type input "00014058"
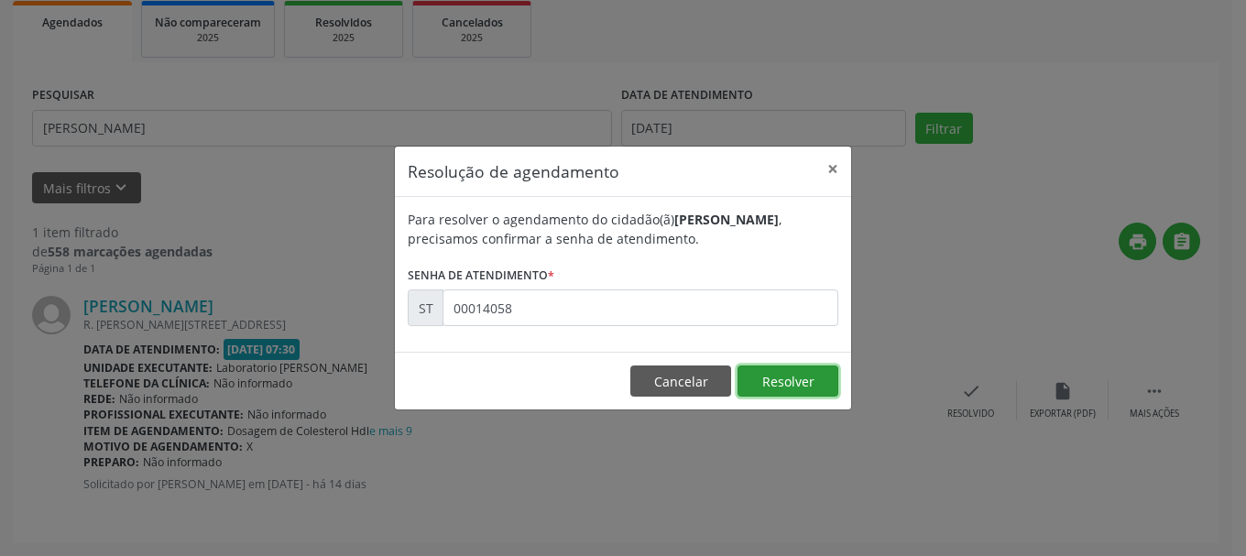
click at [776, 388] on button "Resolver" at bounding box center [788, 381] width 101 height 31
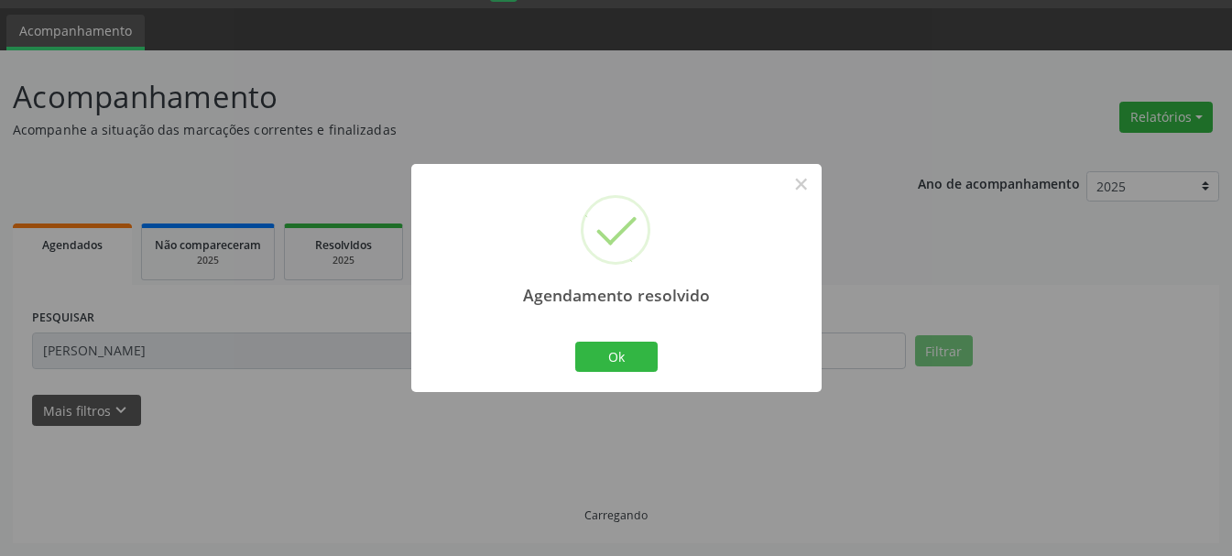
scroll to position [10, 0]
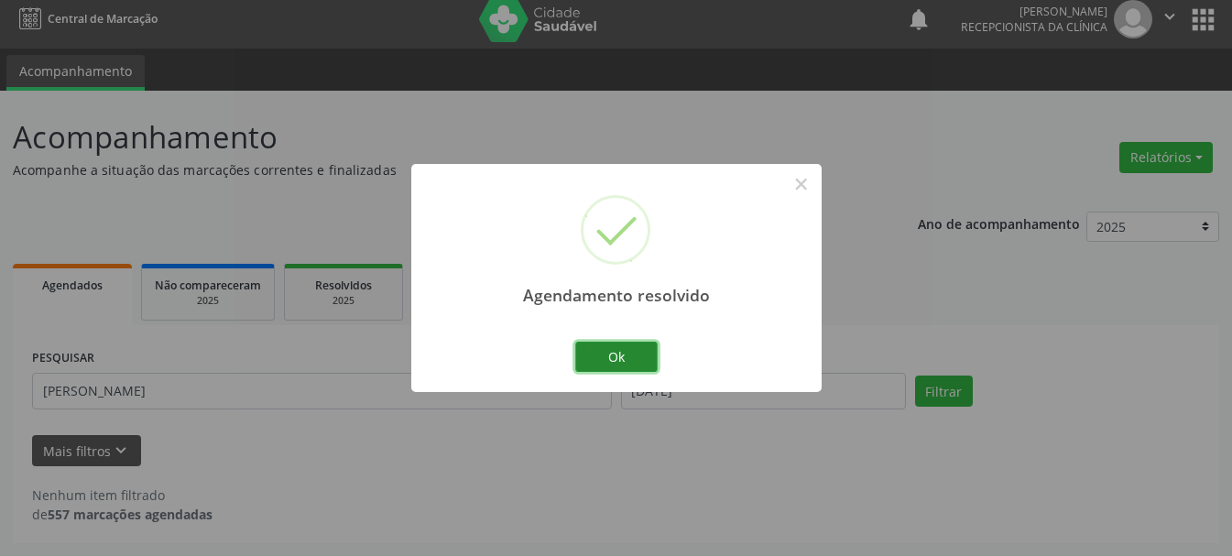
click at [636, 353] on button "Ok" at bounding box center [616, 357] width 82 height 31
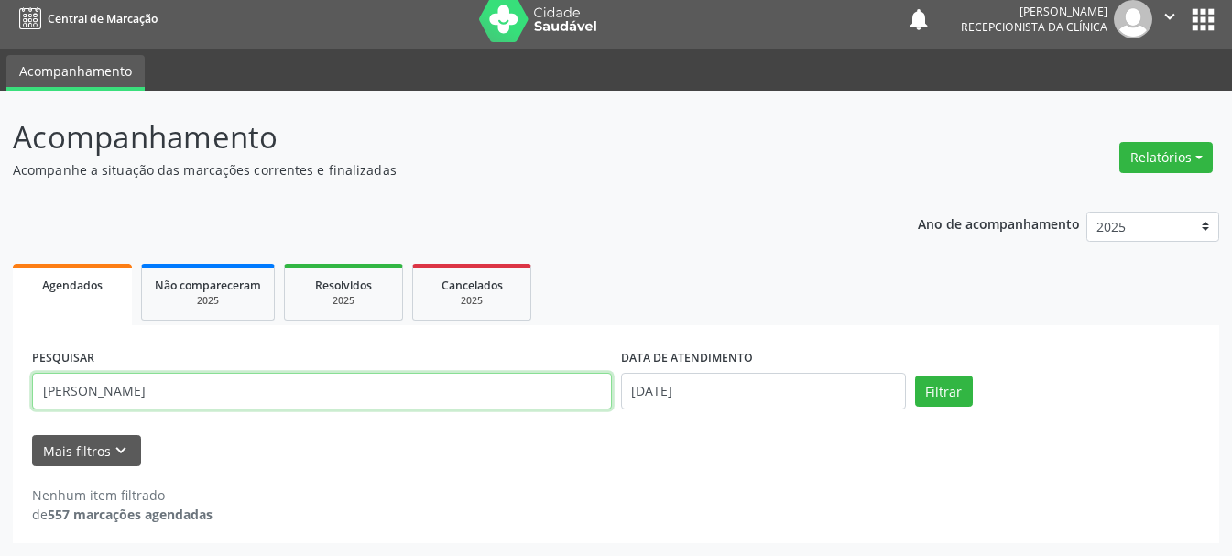
click at [493, 400] on input "[PERSON_NAME]" at bounding box center [322, 391] width 580 height 37
type input "R"
type input "[PERSON_NAME]"
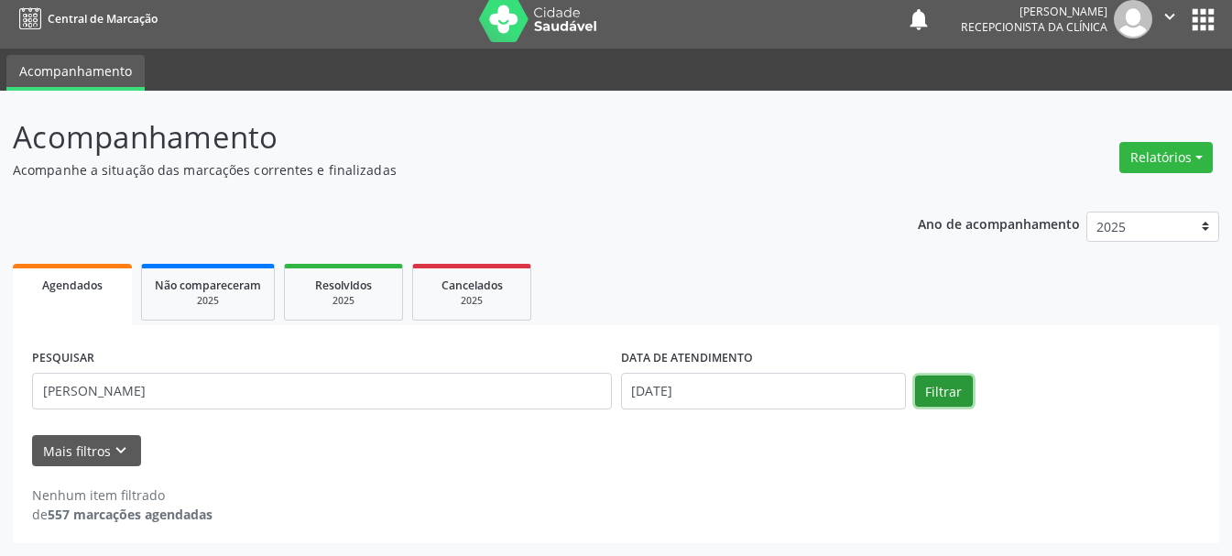
click at [965, 387] on button "Filtrar" at bounding box center [944, 391] width 58 height 31
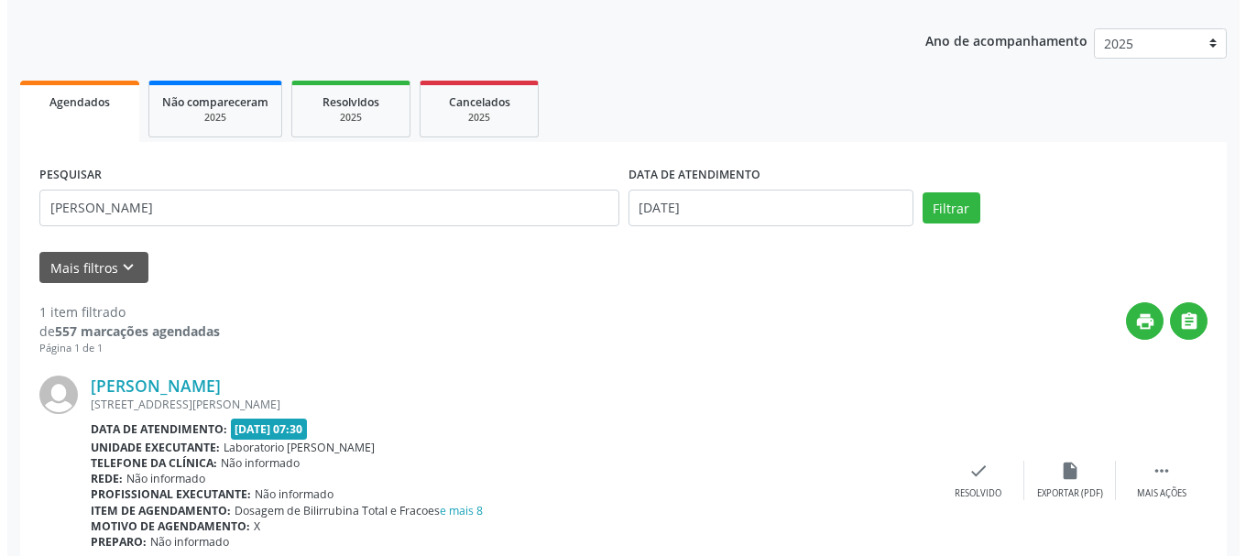
scroll to position [273, 0]
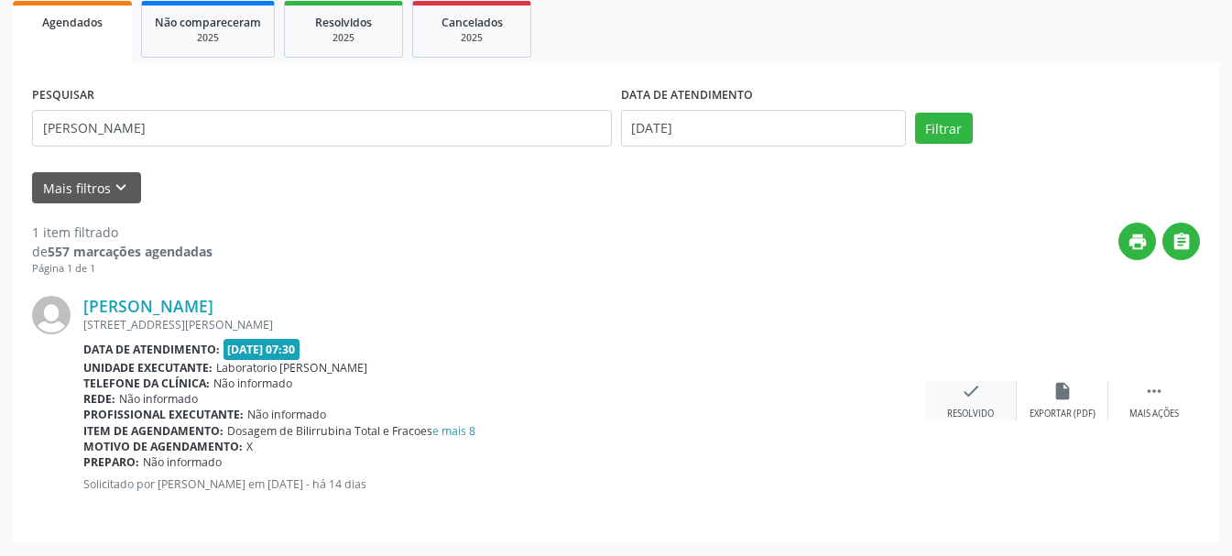
click at [962, 394] on icon "check" at bounding box center [971, 391] width 20 height 20
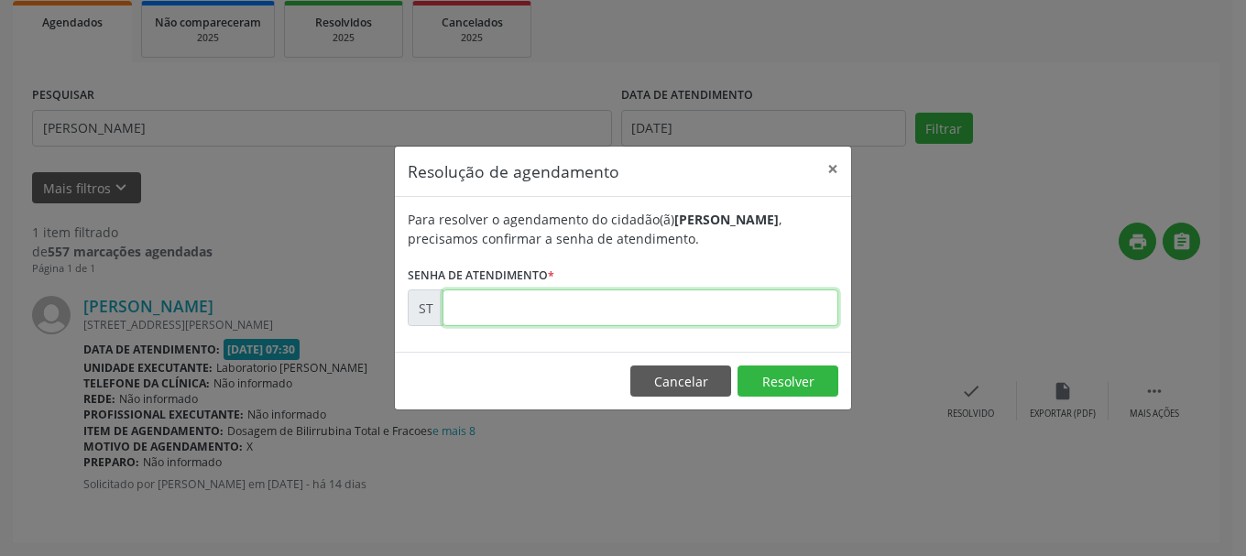
click at [739, 302] on input "text" at bounding box center [641, 308] width 396 height 37
type input "00014052"
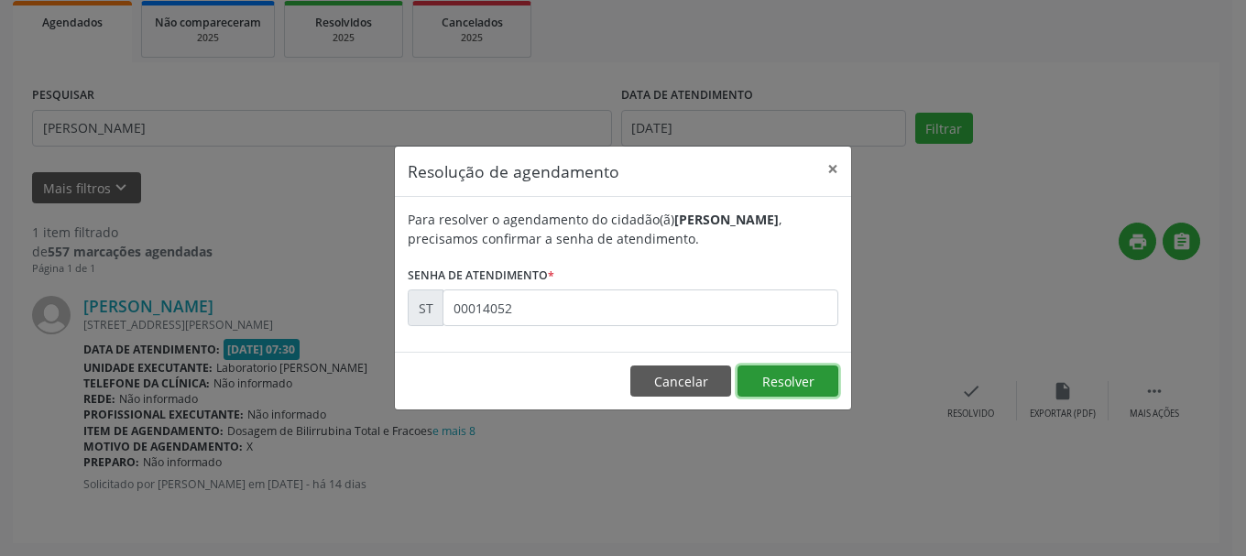
click at [791, 376] on button "Resolver" at bounding box center [788, 381] width 101 height 31
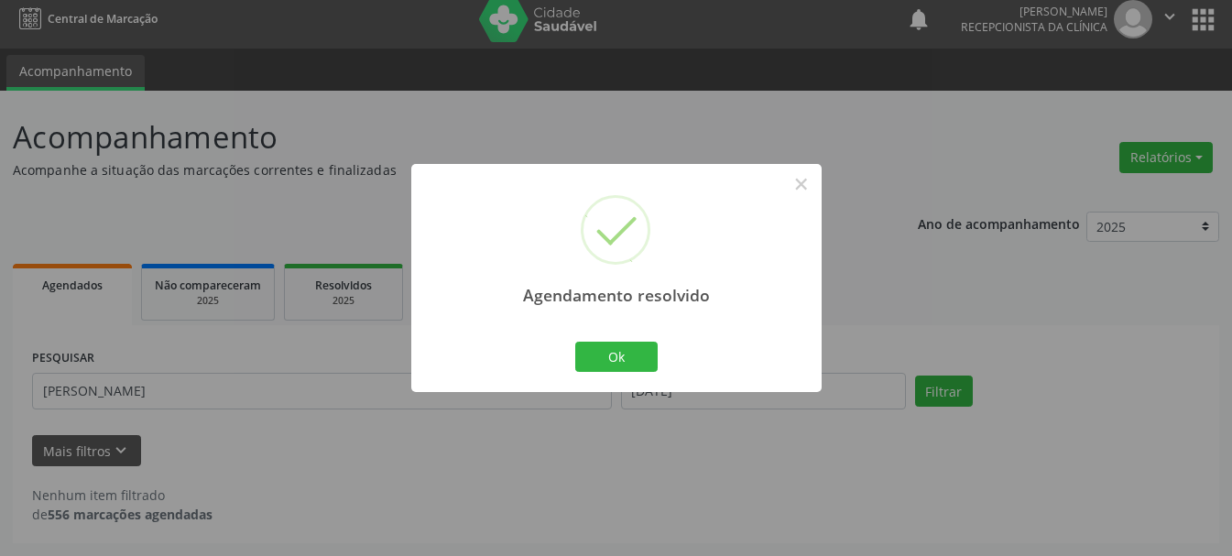
scroll to position [10, 0]
click at [590, 356] on button "Ok" at bounding box center [616, 357] width 82 height 31
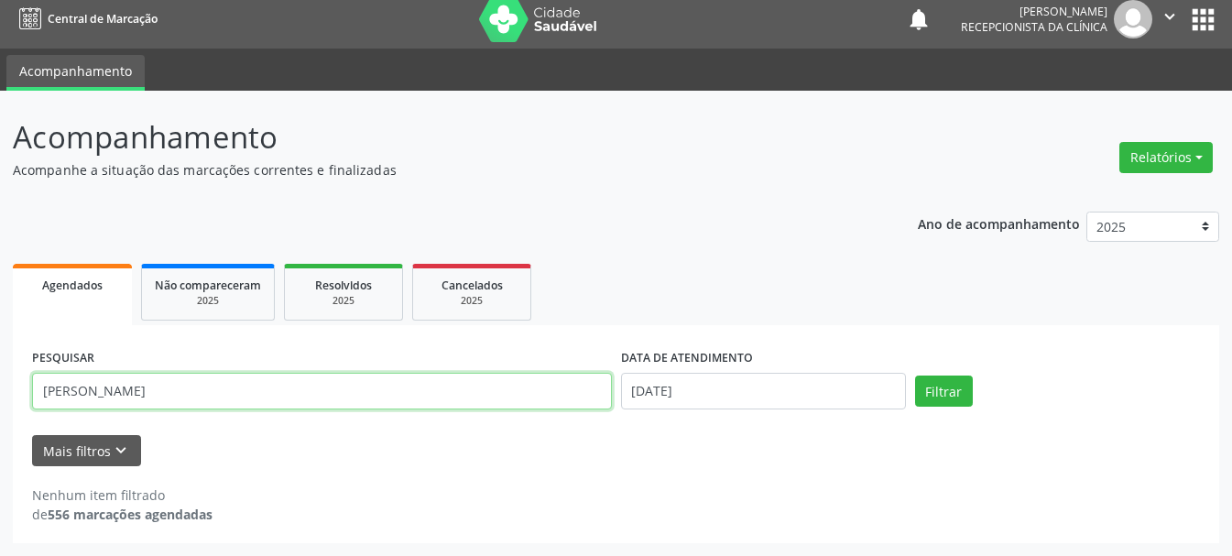
click at [402, 394] on input "[PERSON_NAME]" at bounding box center [322, 391] width 580 height 37
type input "R"
type input "[PERSON_NAME]"
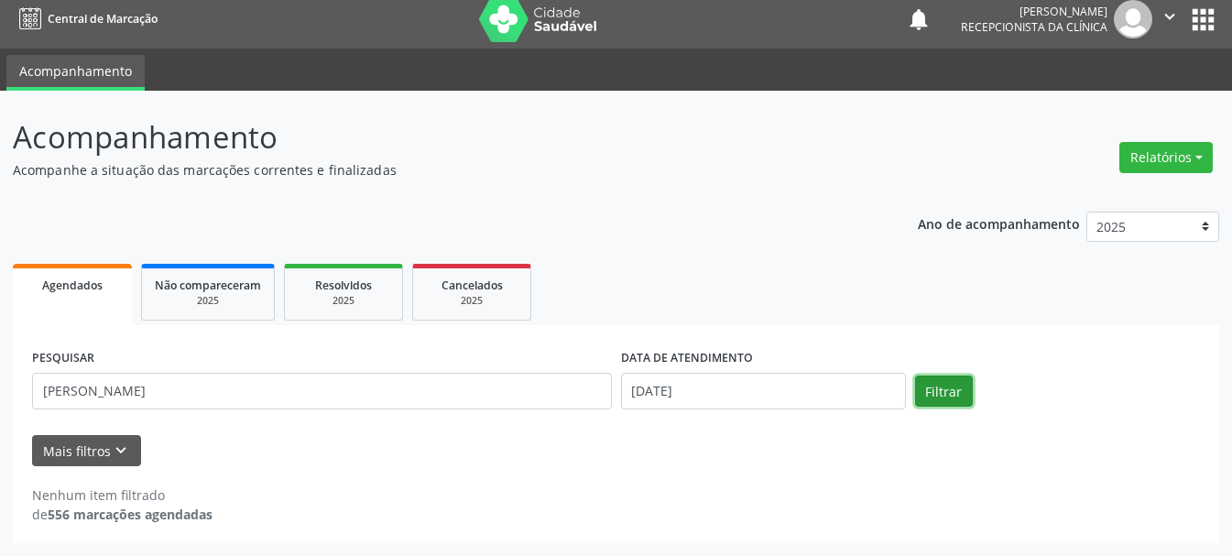
click at [956, 388] on button "Filtrar" at bounding box center [944, 391] width 58 height 31
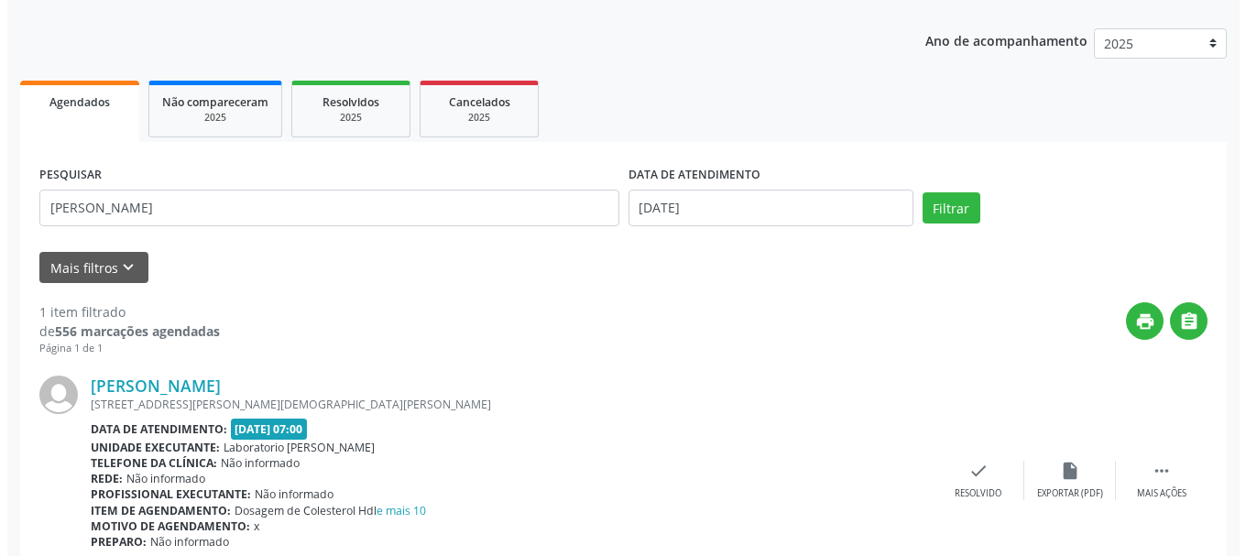
scroll to position [273, 0]
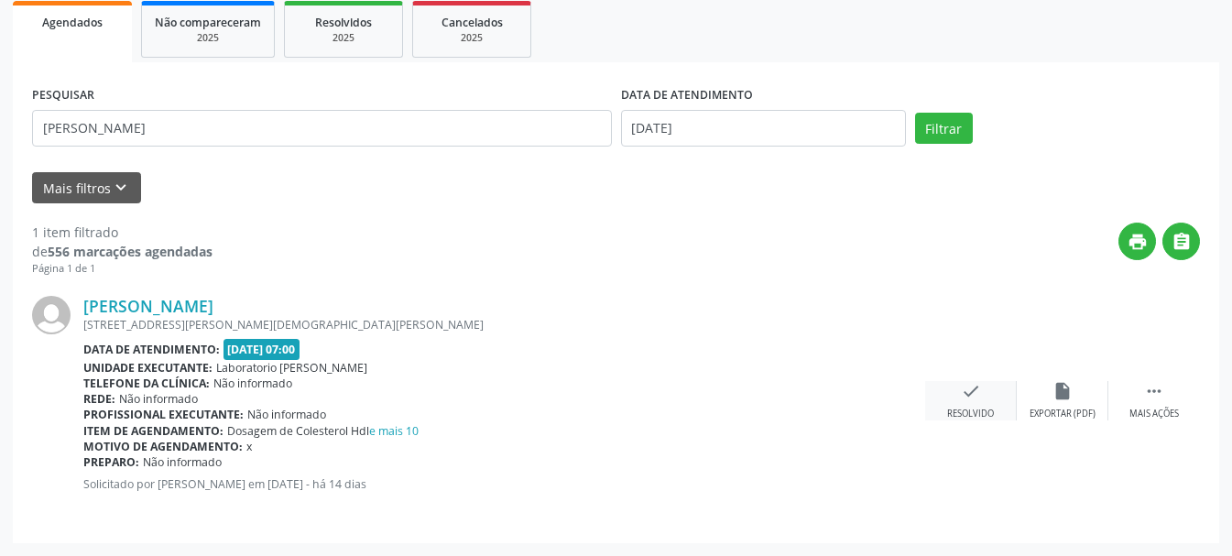
click at [973, 396] on icon "check" at bounding box center [971, 391] width 20 height 20
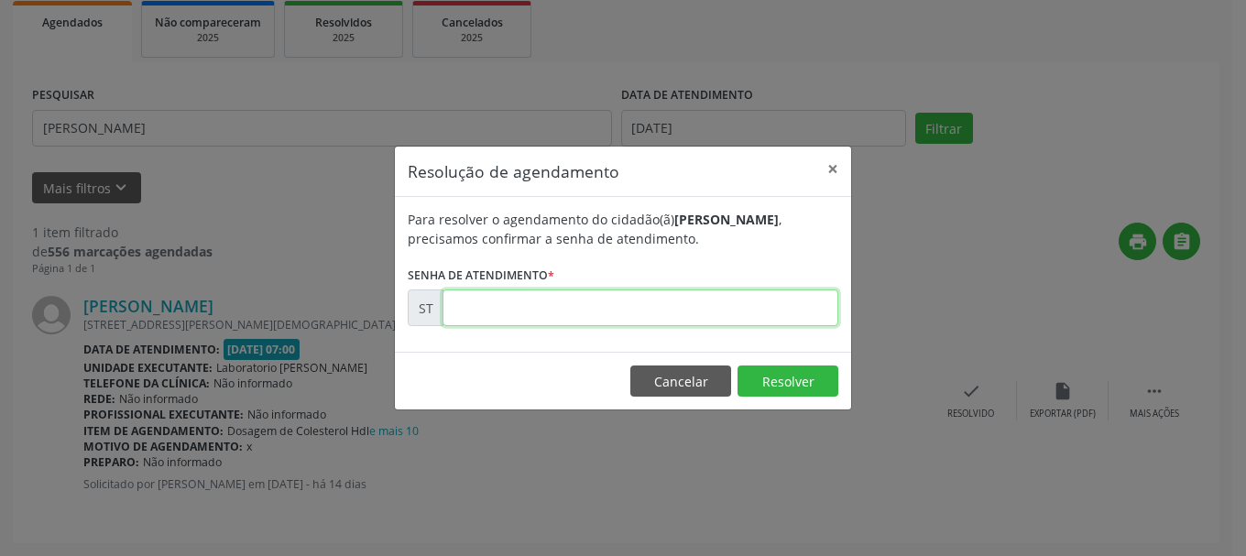
click at [662, 316] on input "text" at bounding box center [641, 308] width 396 height 37
type input "00014028"
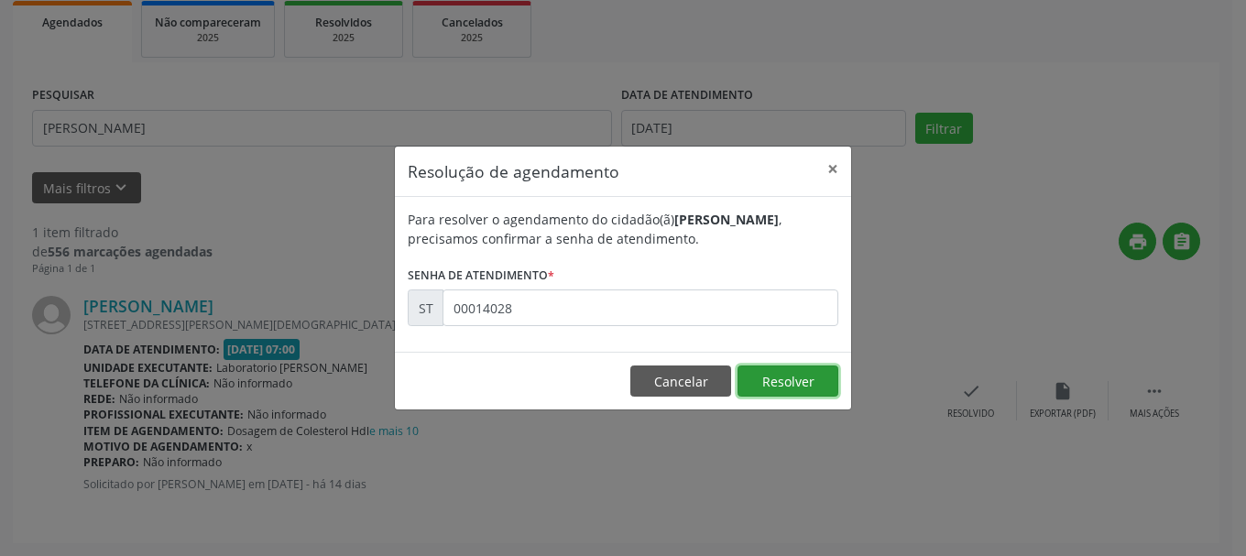
click at [796, 378] on button "Resolver" at bounding box center [788, 381] width 101 height 31
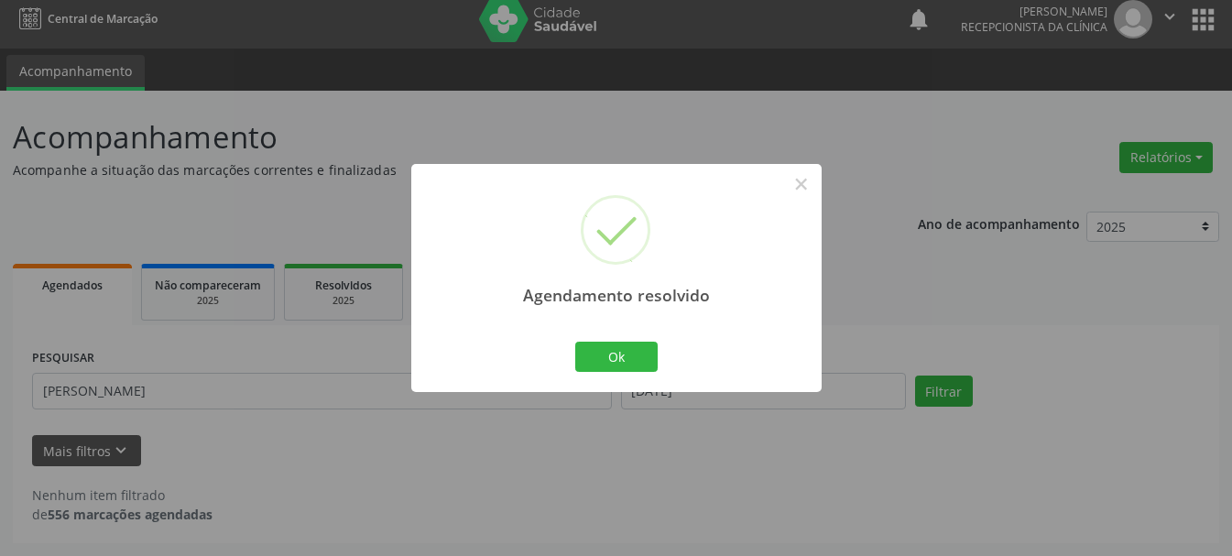
scroll to position [10, 0]
click at [645, 356] on button "Ok" at bounding box center [616, 357] width 82 height 31
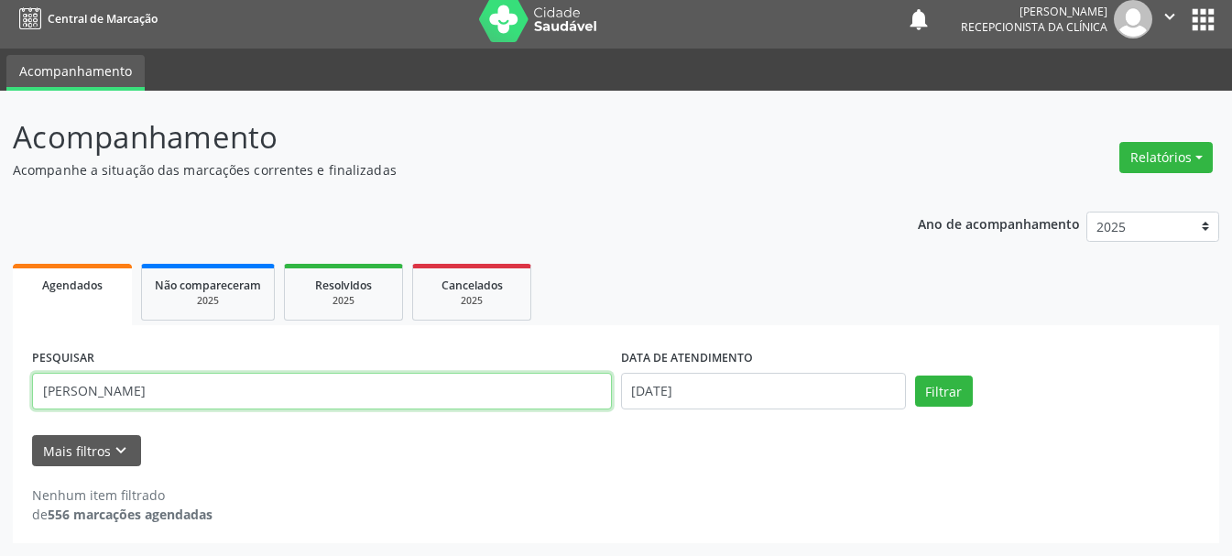
click at [321, 391] on input "[PERSON_NAME]" at bounding box center [322, 391] width 580 height 37
type input "M"
type input "[PERSON_NAME]"
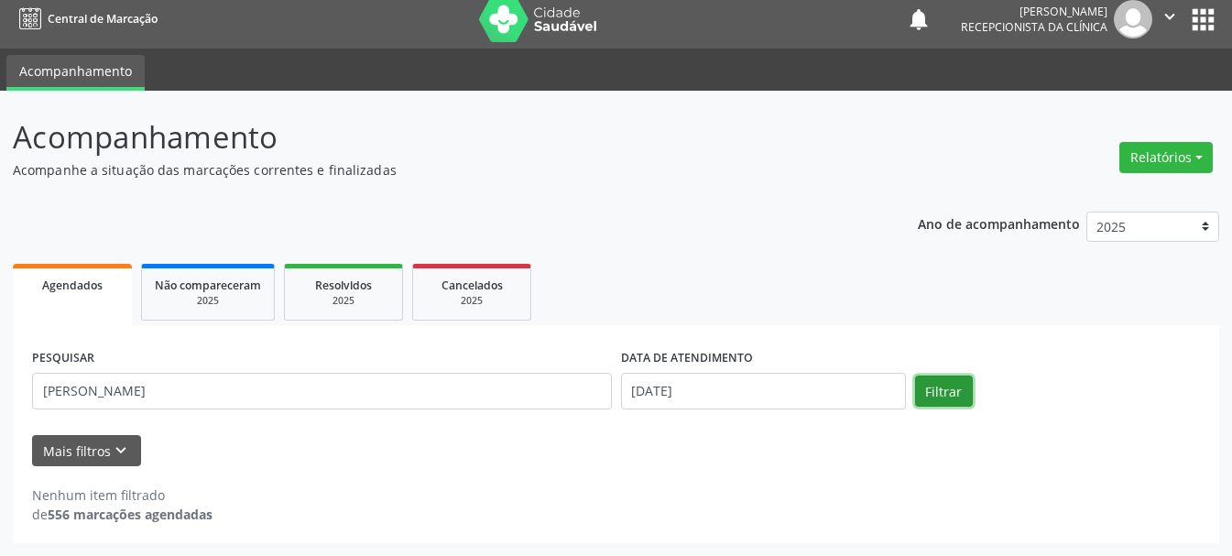
click at [960, 388] on button "Filtrar" at bounding box center [944, 391] width 58 height 31
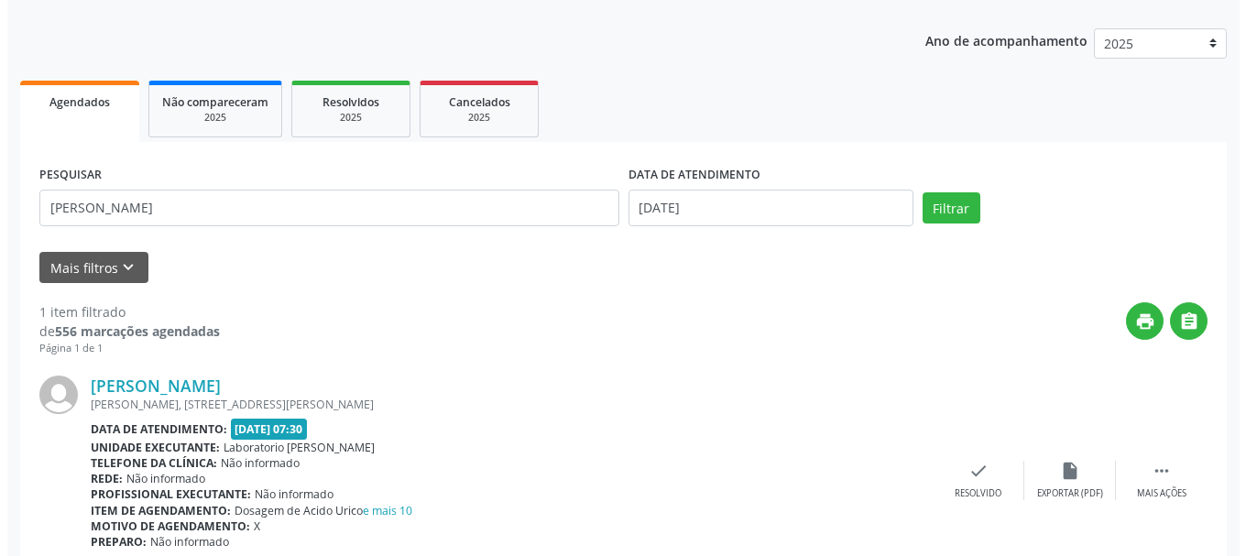
scroll to position [273, 0]
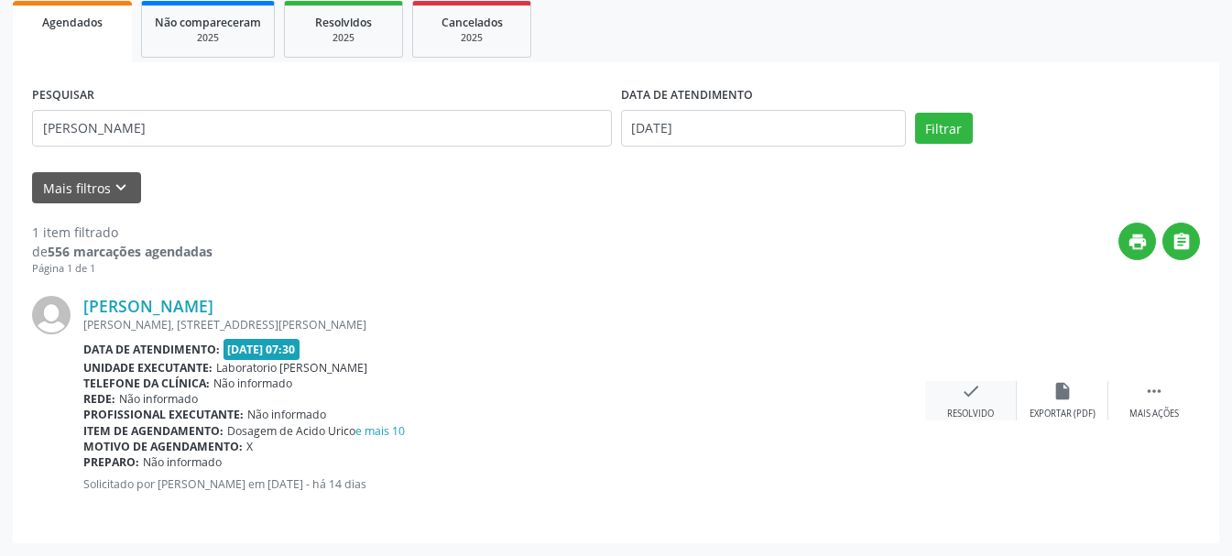
click at [969, 399] on icon "check" at bounding box center [971, 391] width 20 height 20
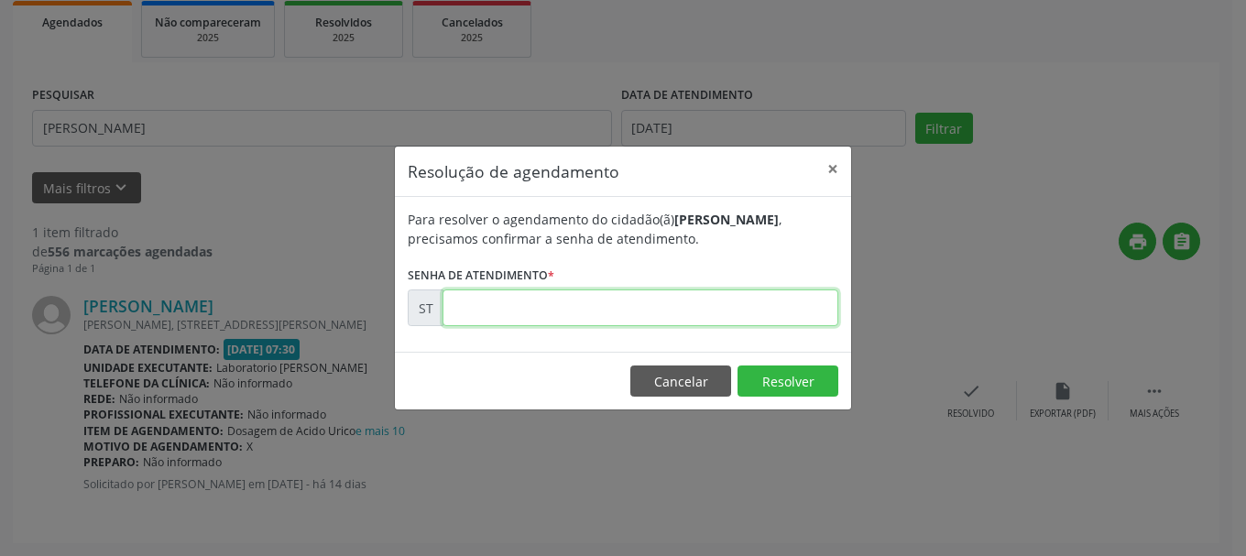
click at [620, 310] on input "text" at bounding box center [641, 308] width 396 height 37
type input "00014044"
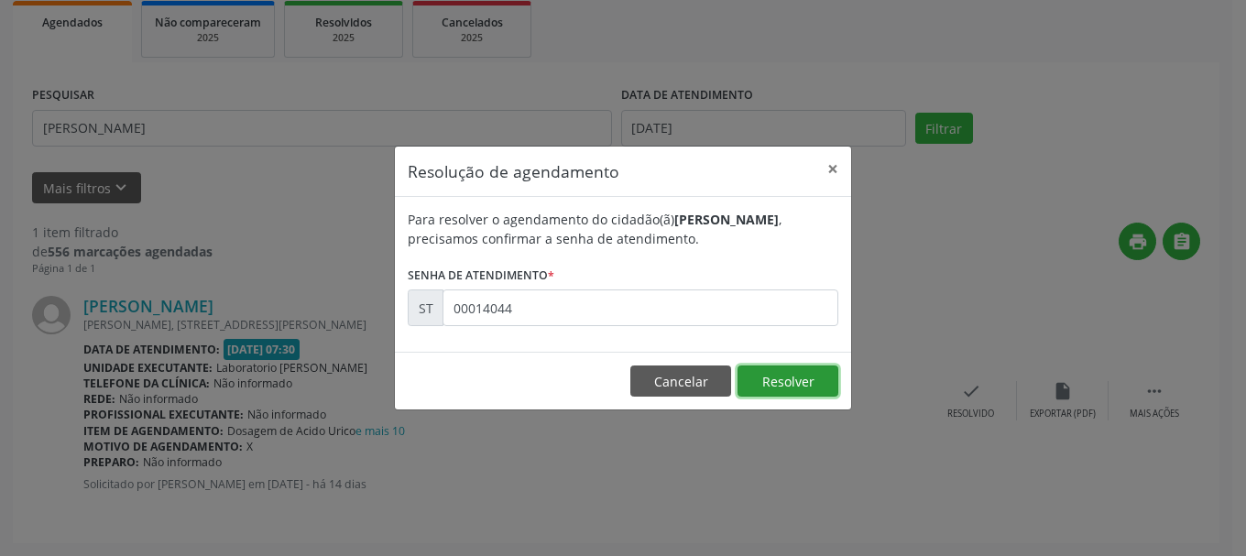
click at [791, 369] on button "Resolver" at bounding box center [788, 381] width 101 height 31
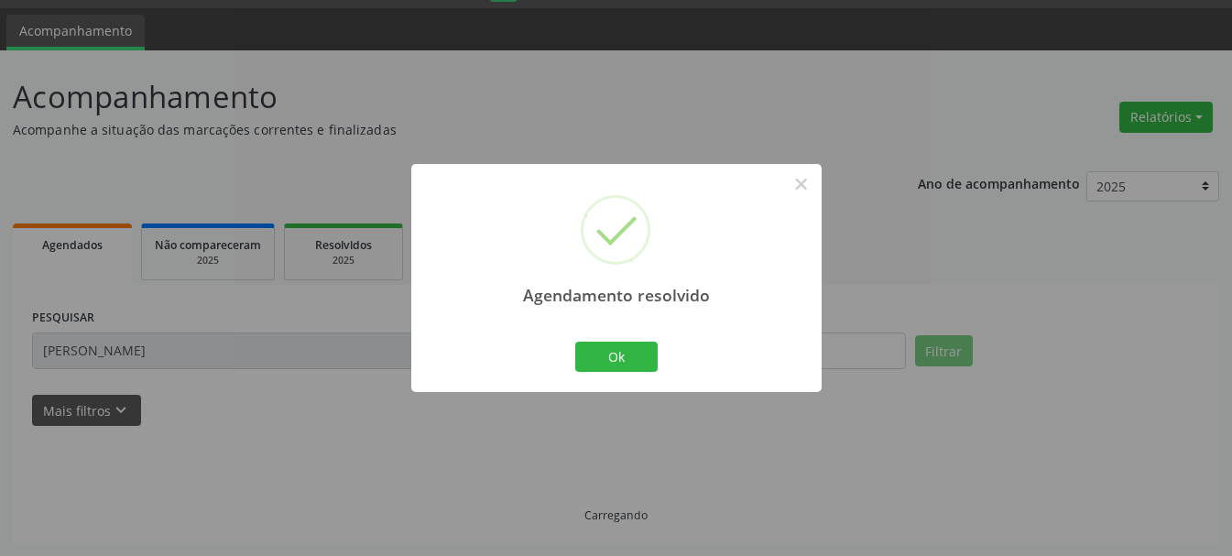
scroll to position [10, 0]
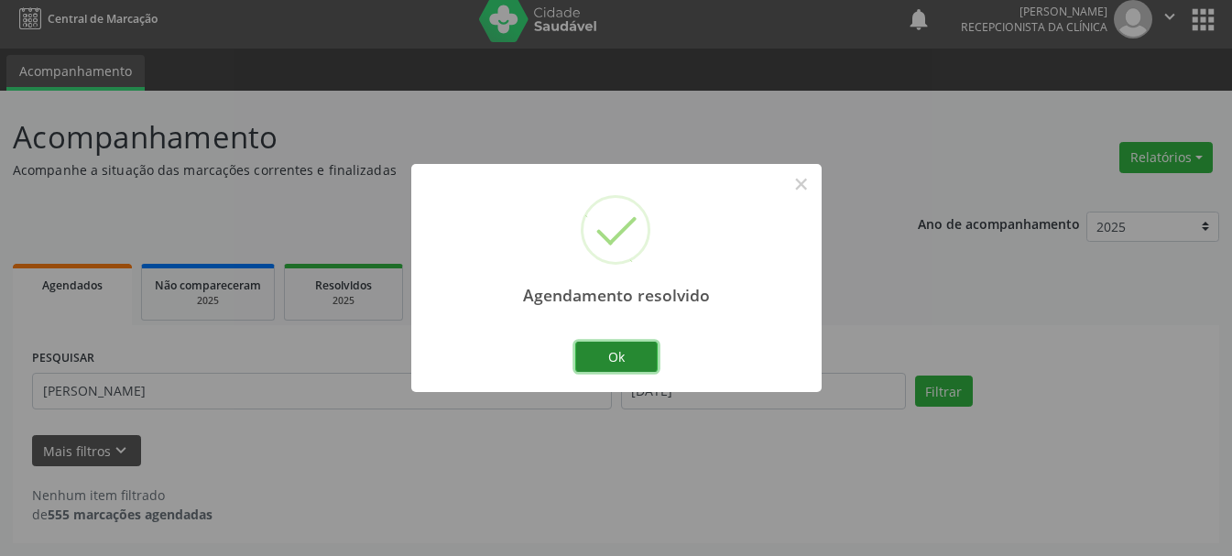
click at [653, 363] on button "Ok" at bounding box center [616, 357] width 82 height 31
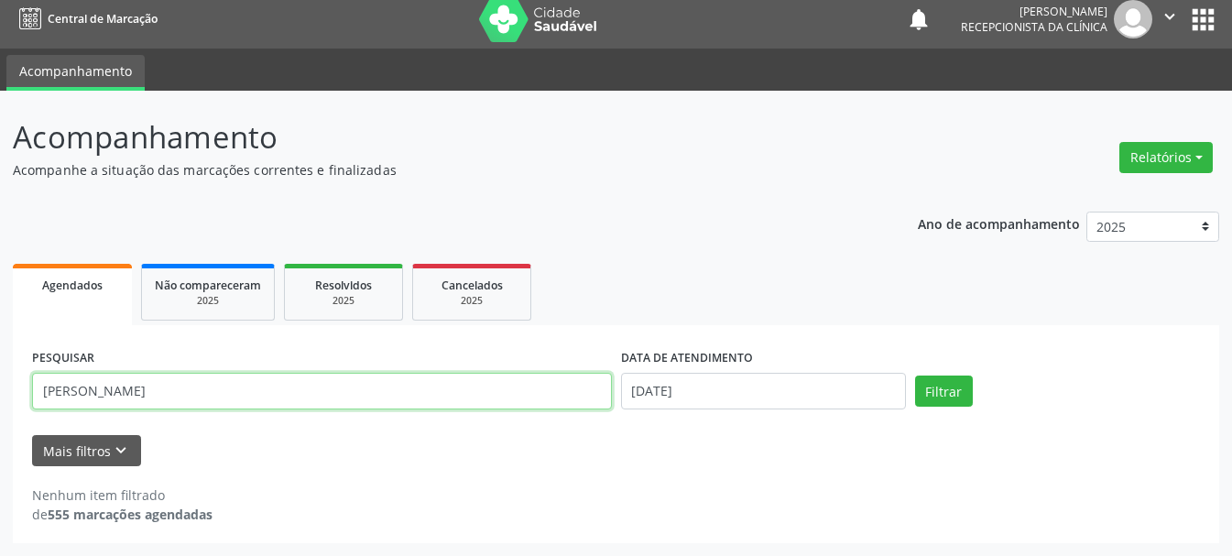
click at [478, 407] on input "[PERSON_NAME]" at bounding box center [322, 391] width 580 height 37
type input "M"
type input "[PERSON_NAME] DA CONCEIÇAO"
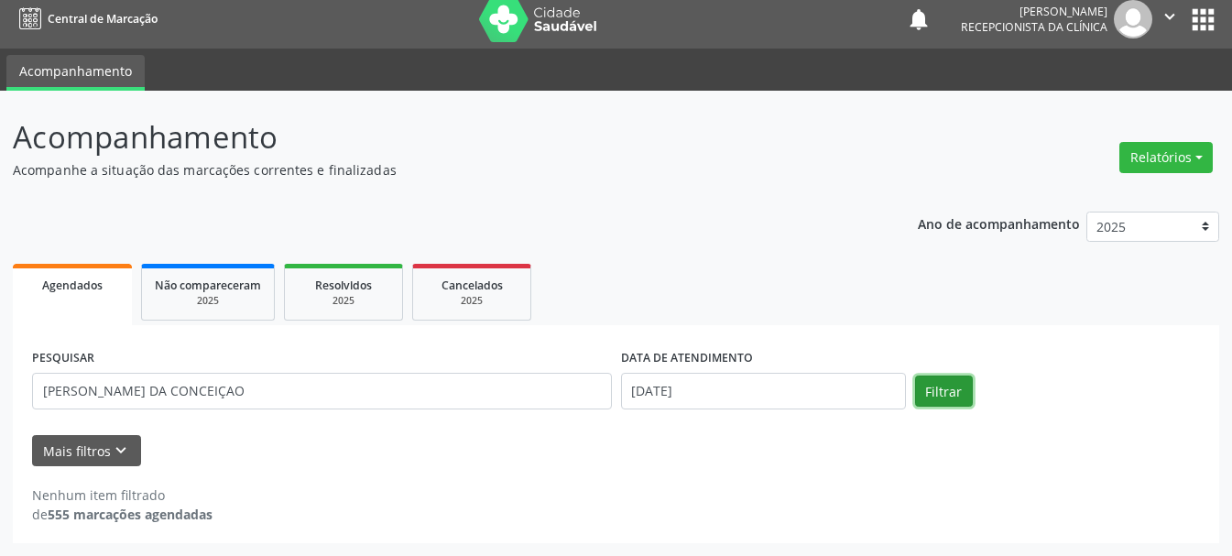
click at [929, 394] on button "Filtrar" at bounding box center [944, 391] width 58 height 31
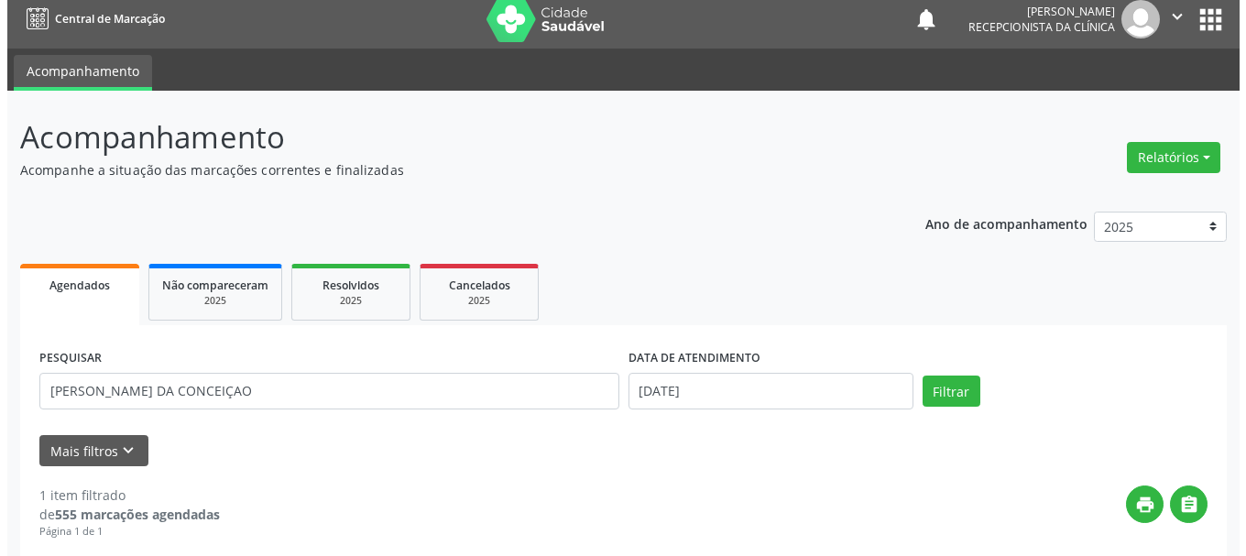
scroll to position [273, 0]
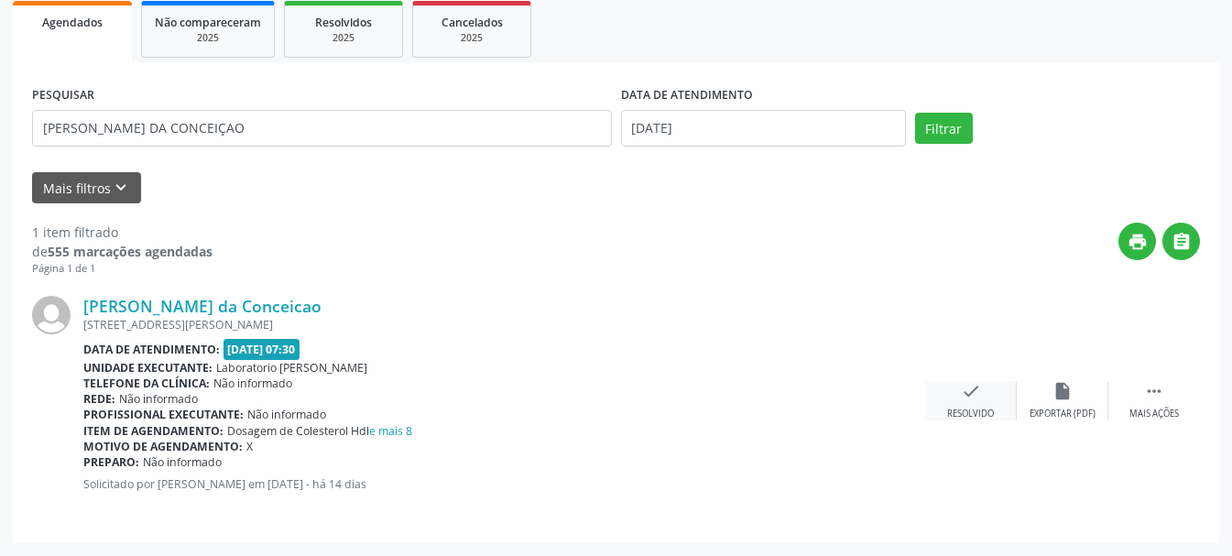
click at [973, 400] on icon "check" at bounding box center [971, 391] width 20 height 20
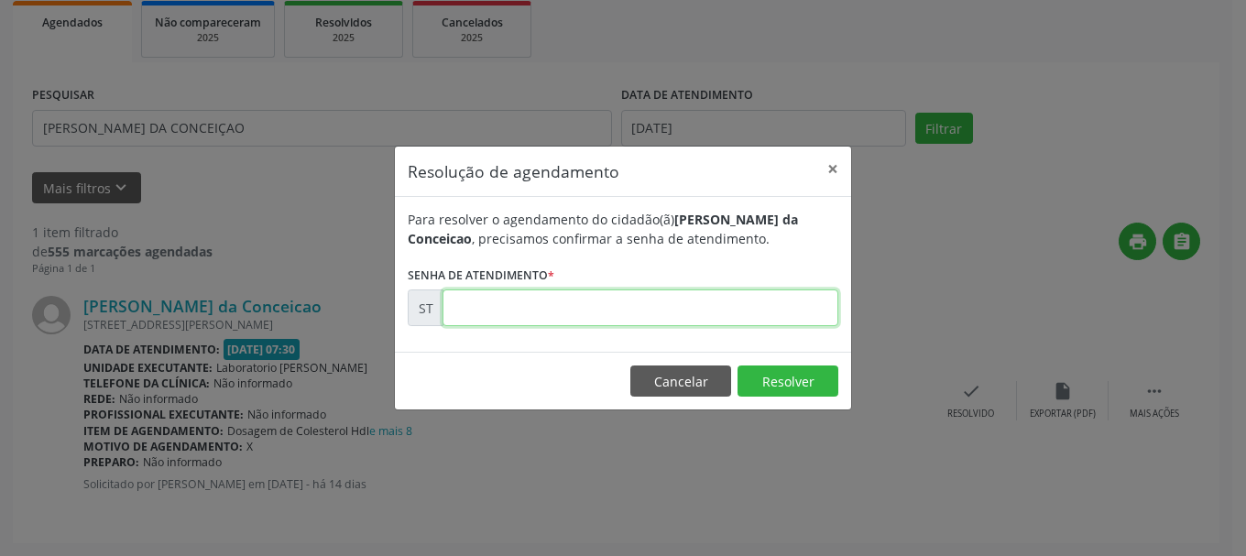
click at [643, 307] on input "text" at bounding box center [641, 308] width 396 height 37
type input "00014032"
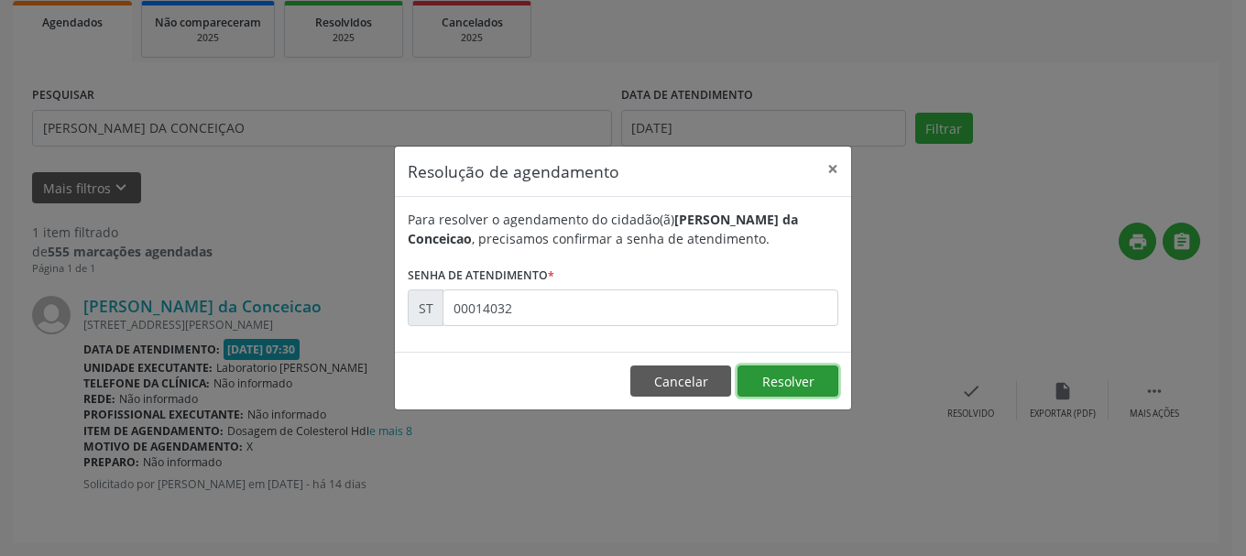
click at [813, 388] on button "Resolver" at bounding box center [788, 381] width 101 height 31
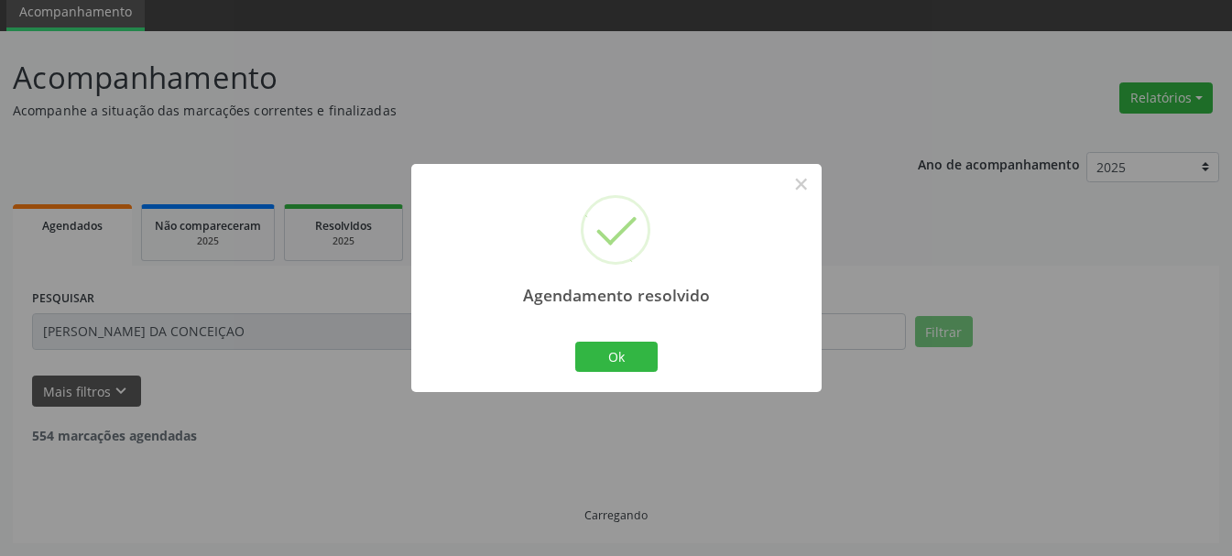
scroll to position [10, 0]
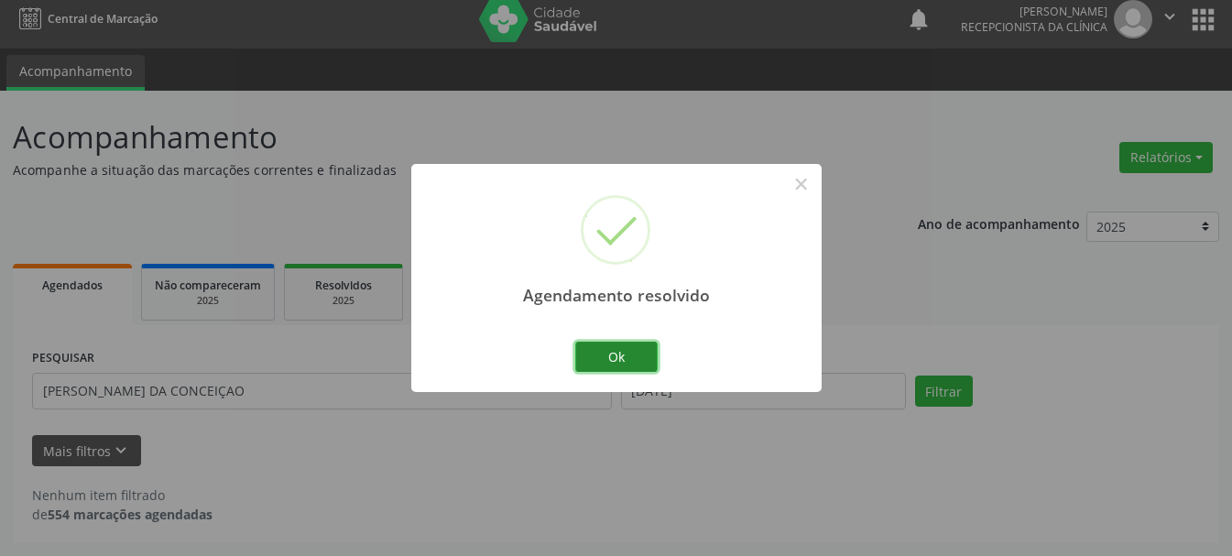
click at [648, 364] on button "Ok" at bounding box center [616, 357] width 82 height 31
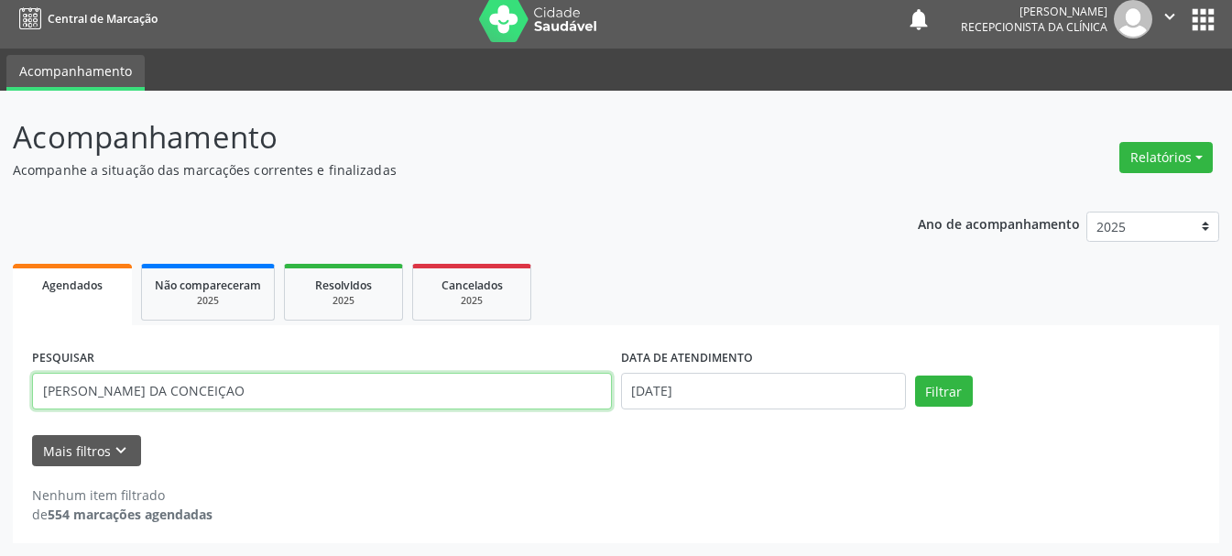
click at [531, 399] on input "[PERSON_NAME] DA CONCEIÇAO" at bounding box center [322, 391] width 580 height 37
type input "M"
type input "[PERSON_NAME]"
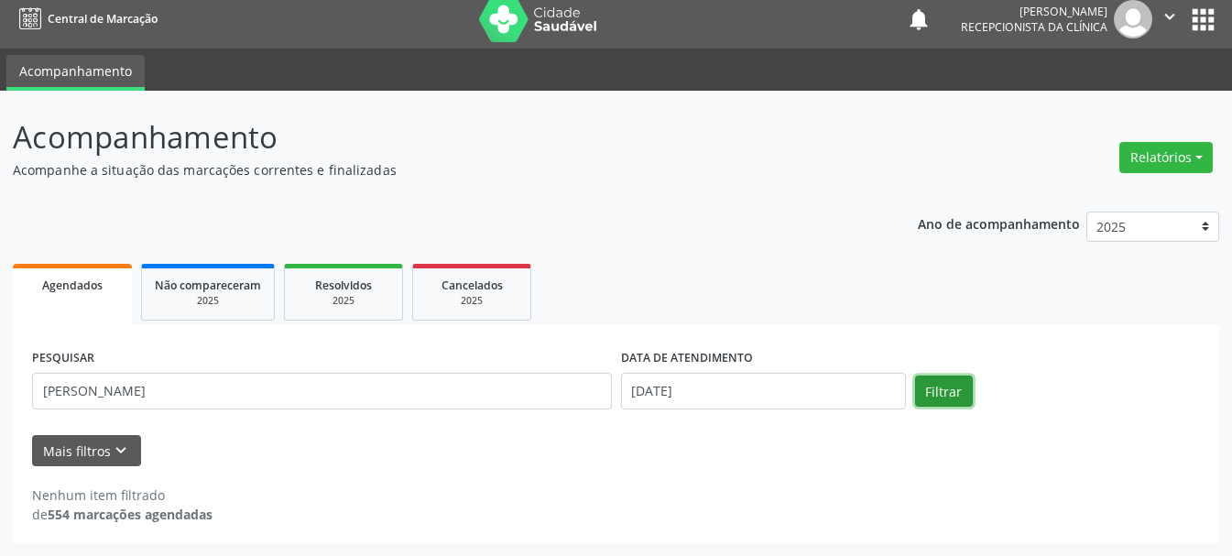
click at [951, 395] on button "Filtrar" at bounding box center [944, 391] width 58 height 31
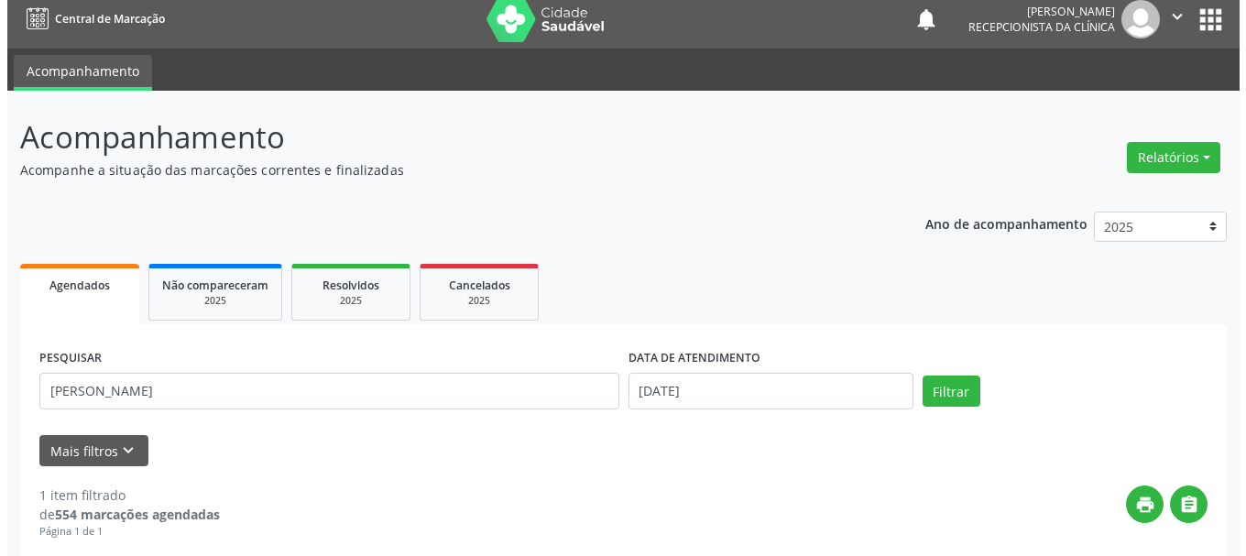
scroll to position [273, 0]
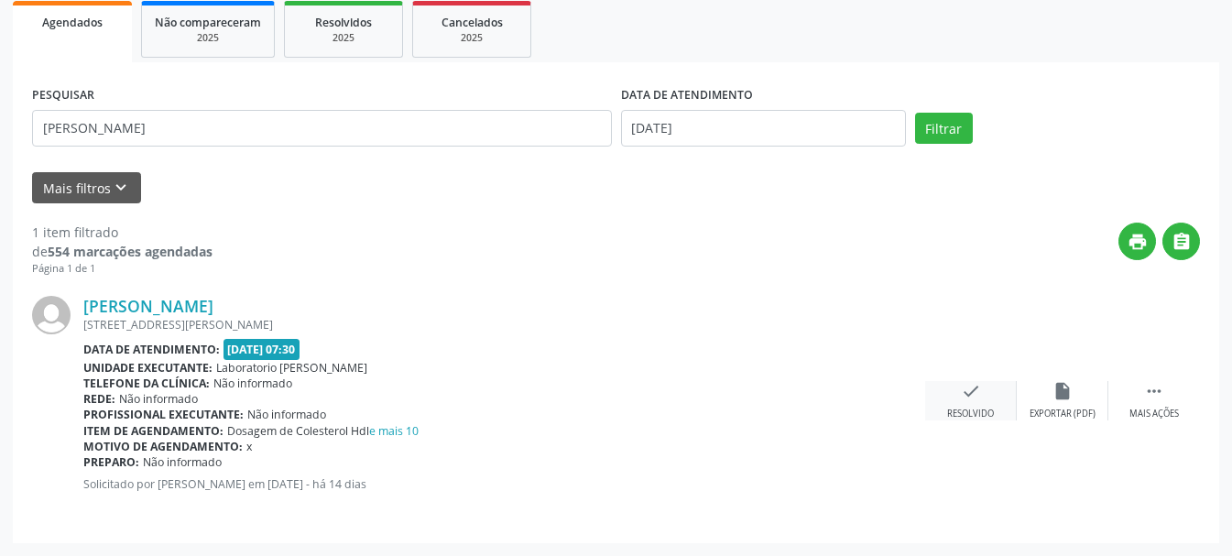
click at [971, 401] on div "check Resolvido" at bounding box center [971, 400] width 92 height 39
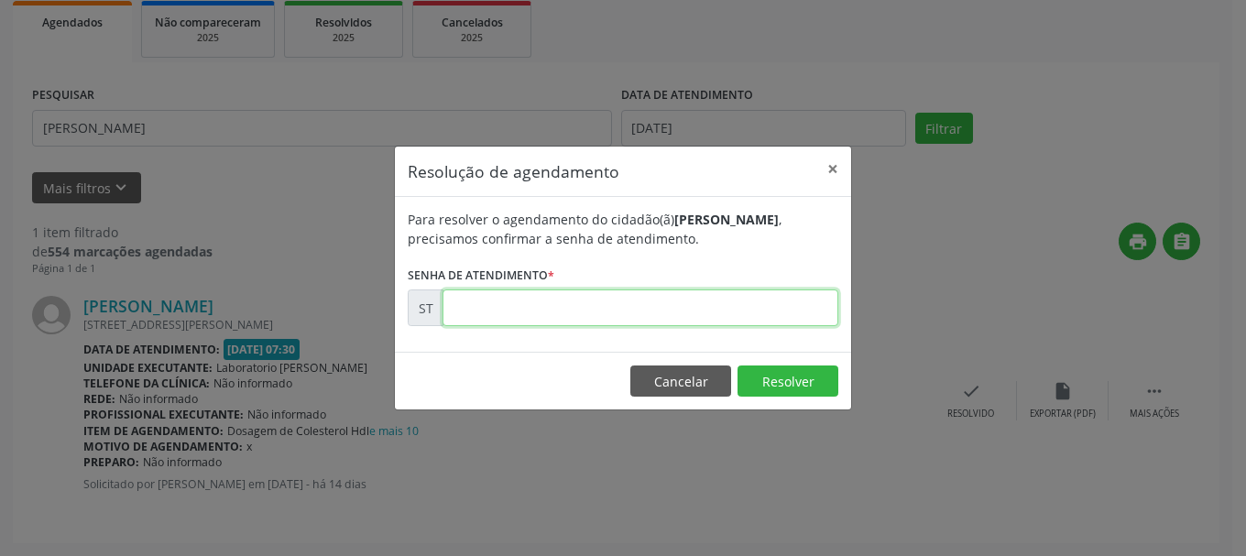
click at [610, 316] on input "text" at bounding box center [641, 308] width 396 height 37
type input "00014060"
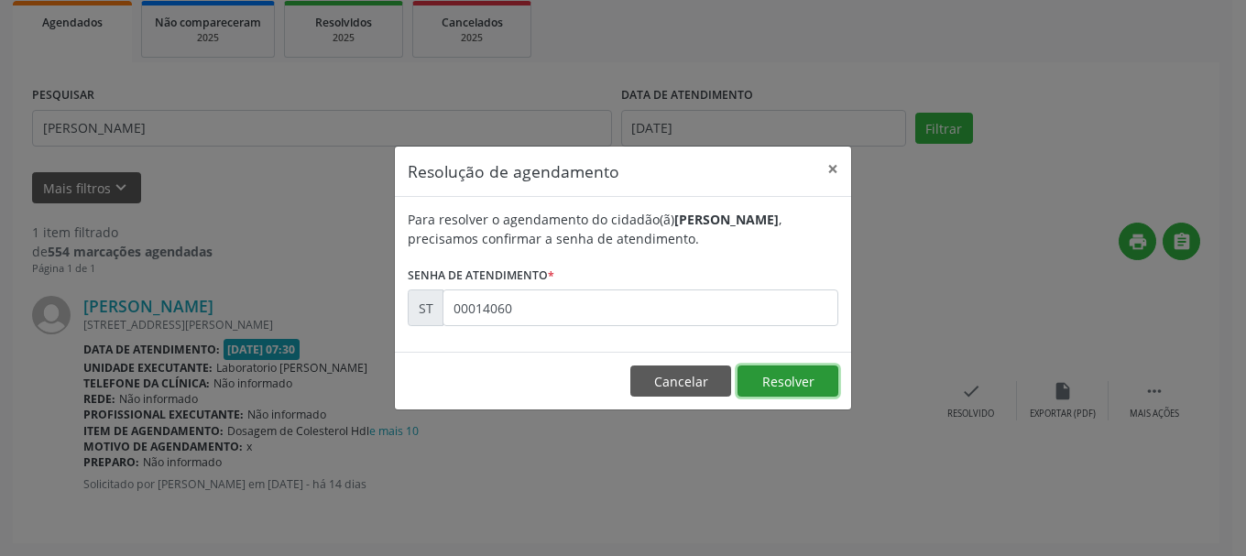
click at [806, 386] on button "Resolver" at bounding box center [788, 381] width 101 height 31
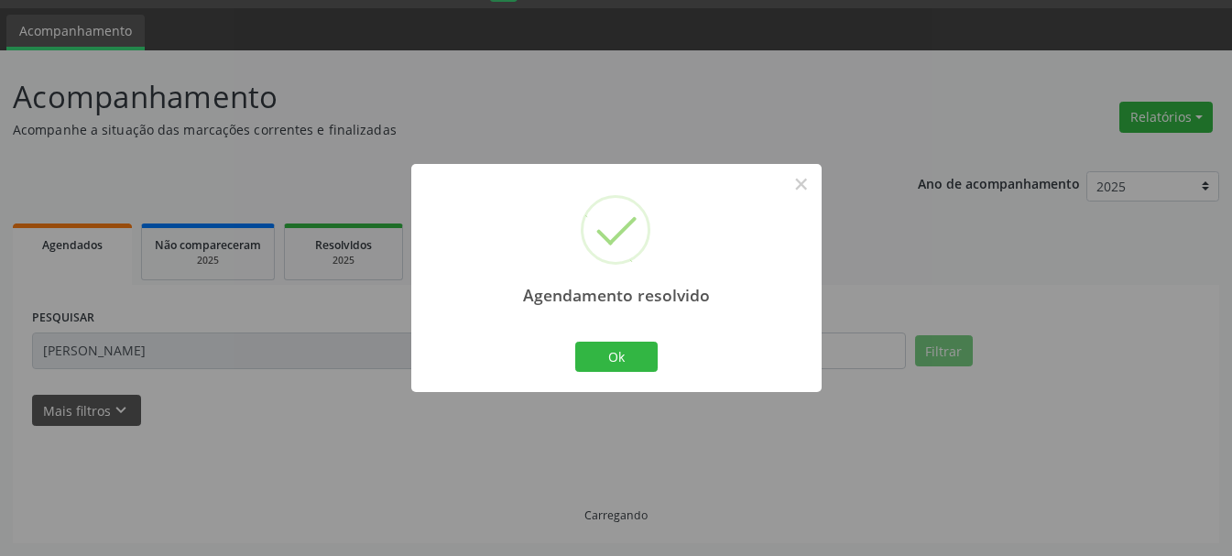
scroll to position [10, 0]
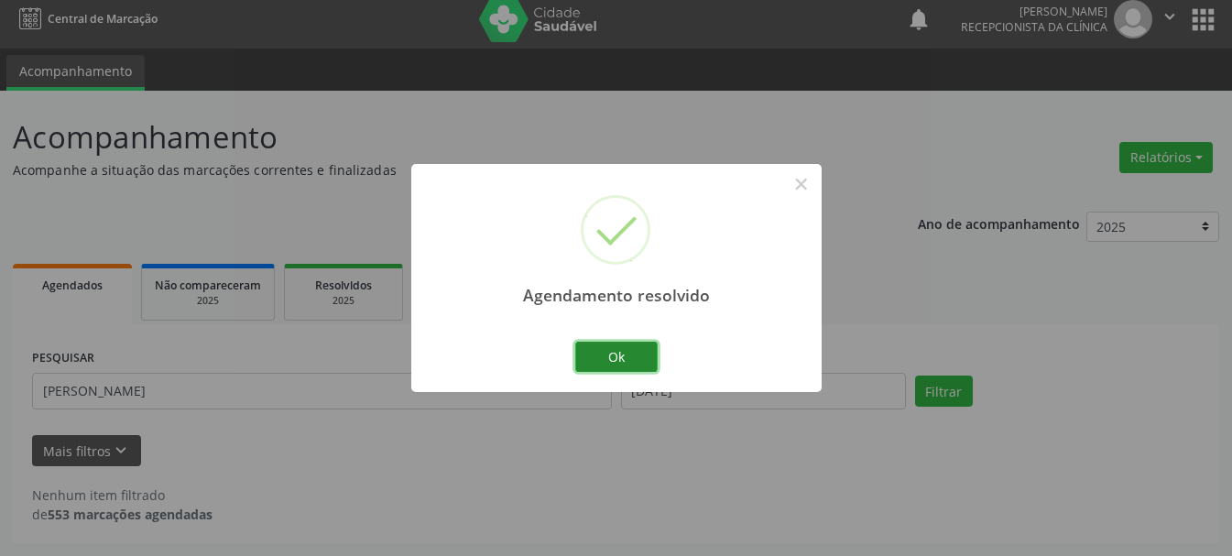
click at [620, 357] on button "Ok" at bounding box center [616, 357] width 82 height 31
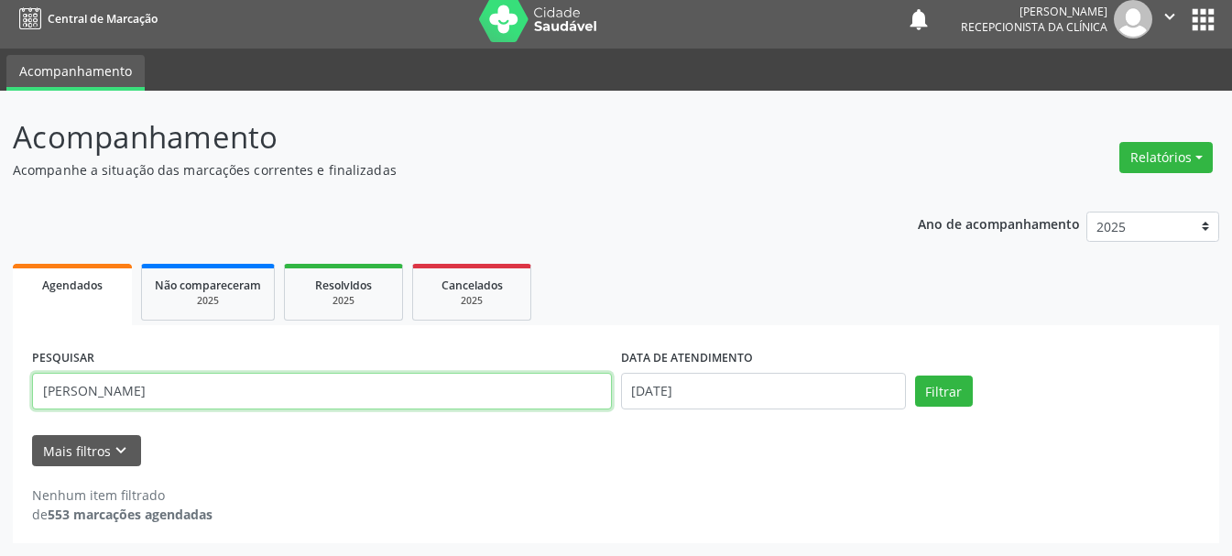
click at [505, 387] on input "[PERSON_NAME]" at bounding box center [322, 391] width 580 height 37
type input "E"
type input "[PERSON_NAME] [GEOGRAPHIC_DATA]"
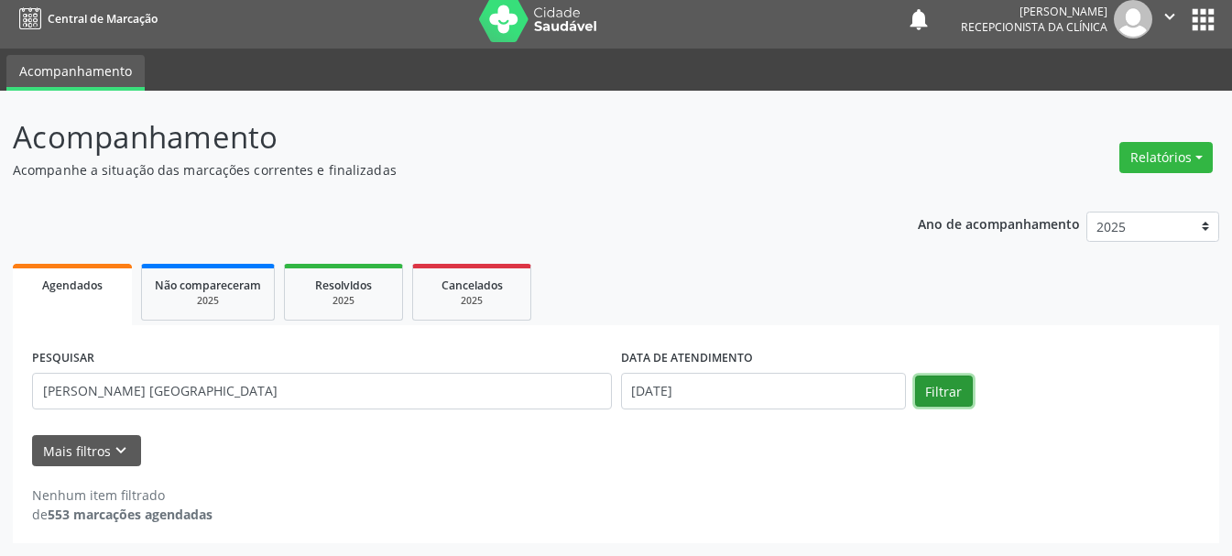
click at [934, 389] on button "Filtrar" at bounding box center [944, 391] width 58 height 31
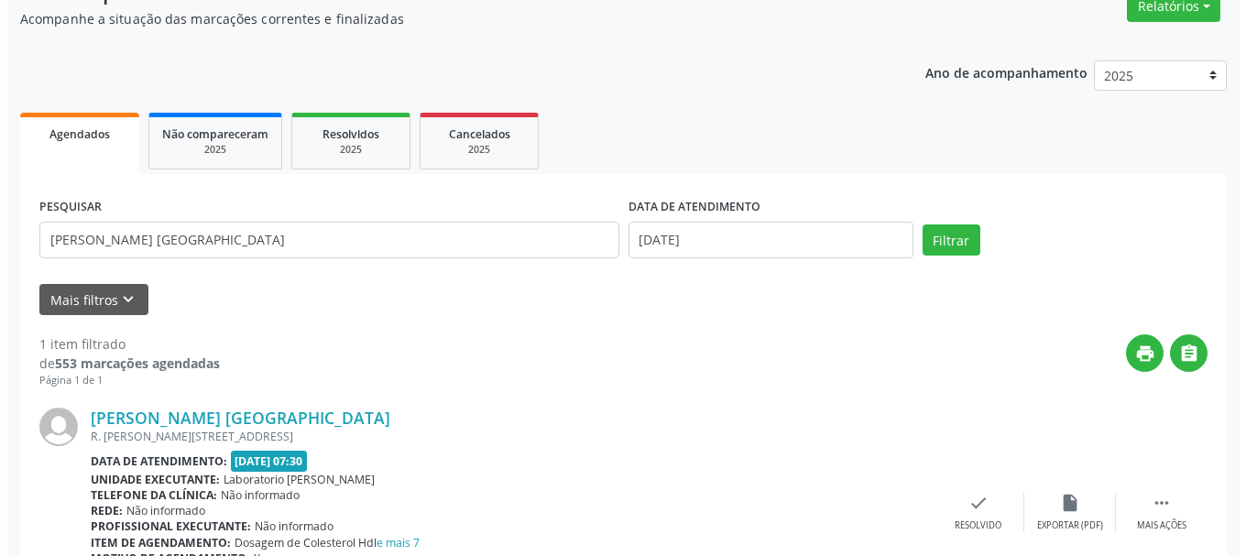
scroll to position [273, 0]
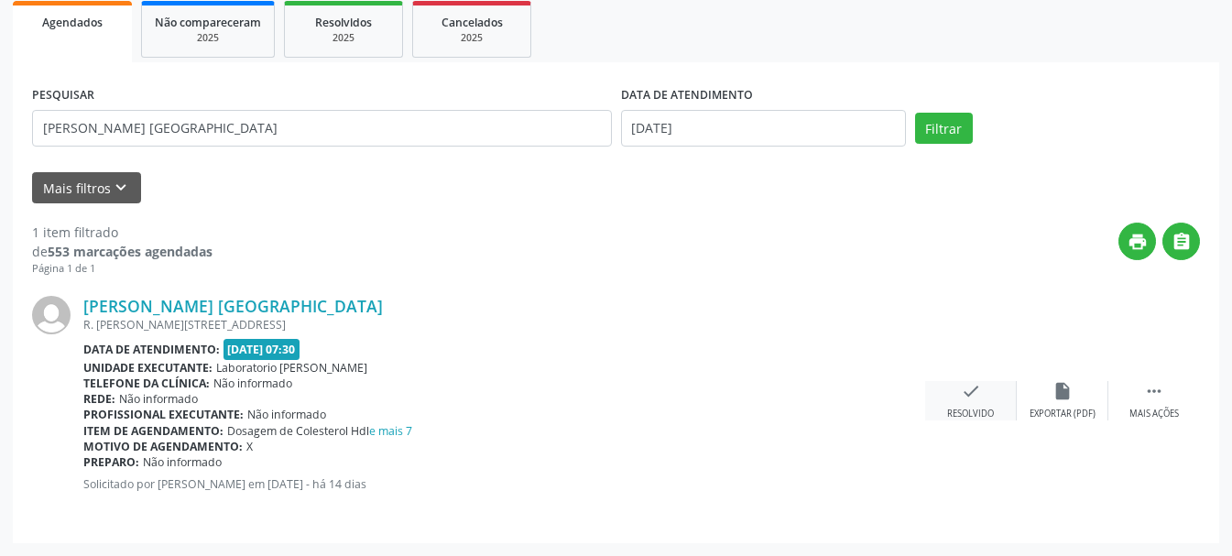
click at [968, 394] on icon "check" at bounding box center [971, 391] width 20 height 20
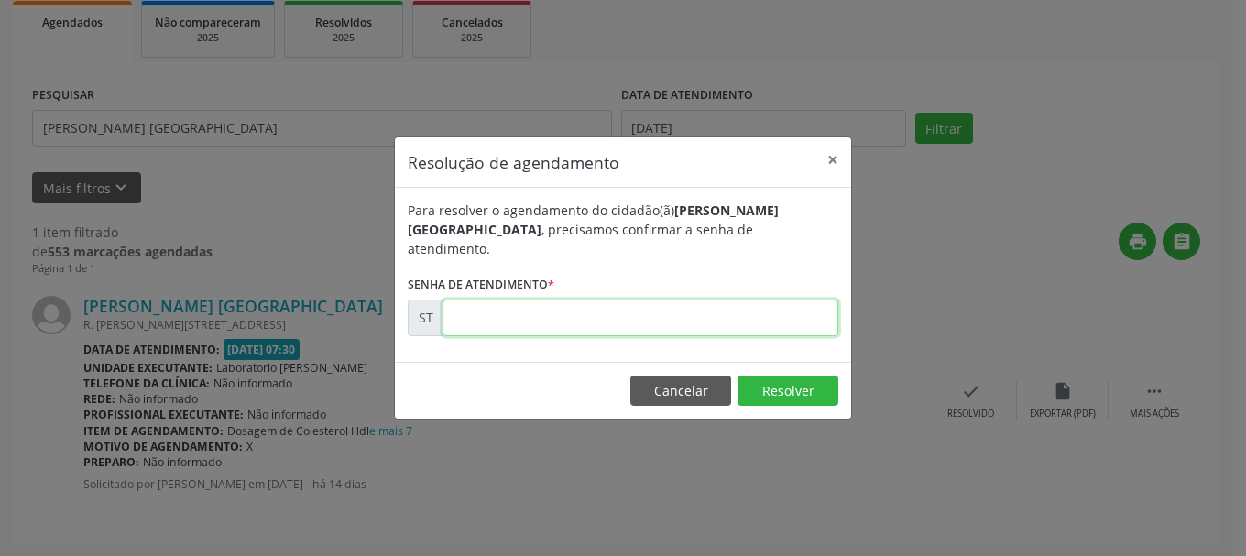
click at [712, 314] on input "text" at bounding box center [641, 318] width 396 height 37
type input "00014048"
click at [777, 376] on button "Resolver" at bounding box center [788, 391] width 101 height 31
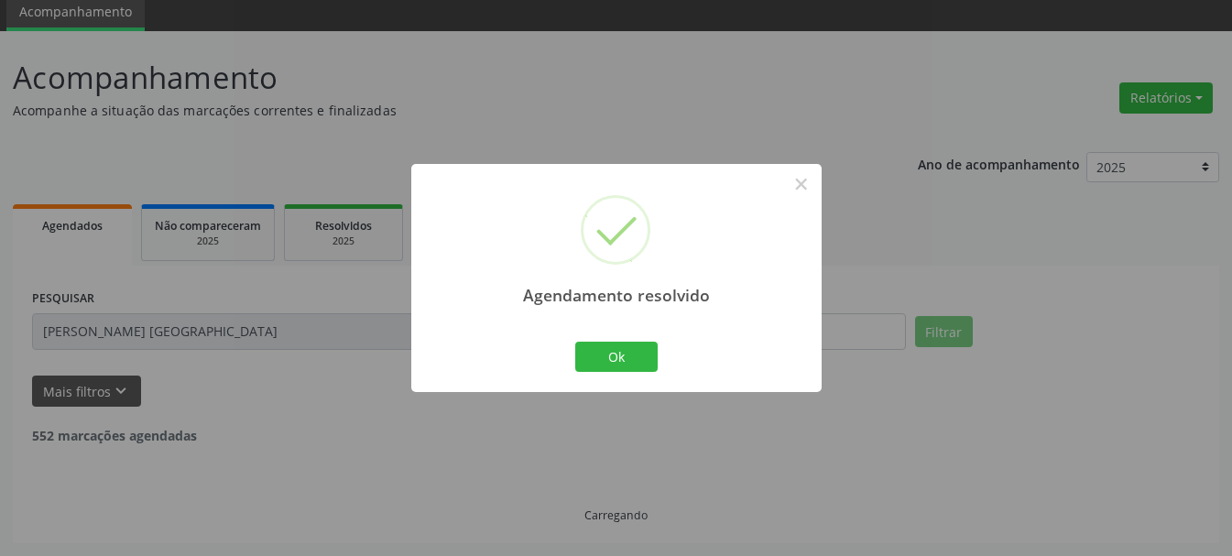
scroll to position [10, 0]
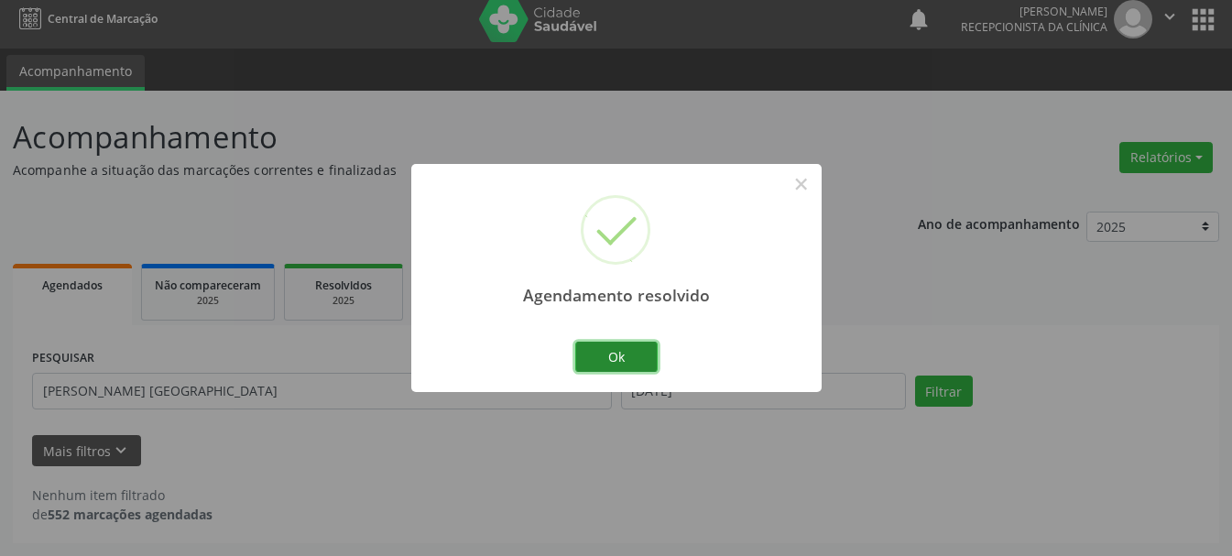
click at [622, 362] on button "Ok" at bounding box center [616, 357] width 82 height 31
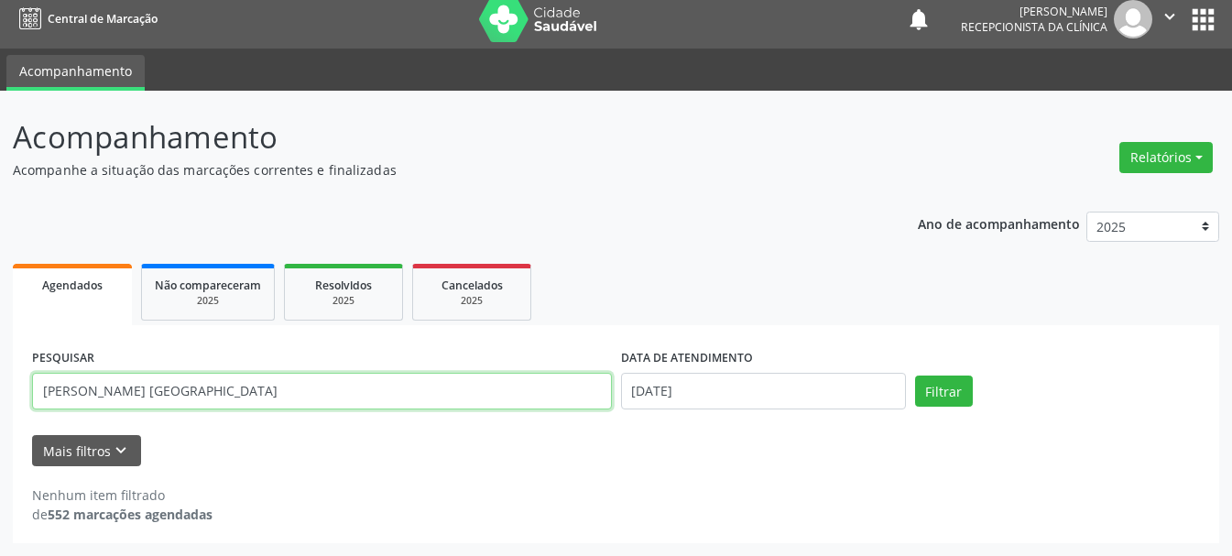
click at [497, 397] on input "[PERSON_NAME] [GEOGRAPHIC_DATA]" at bounding box center [322, 391] width 580 height 37
type input "A"
type input "[PERSON_NAME]"
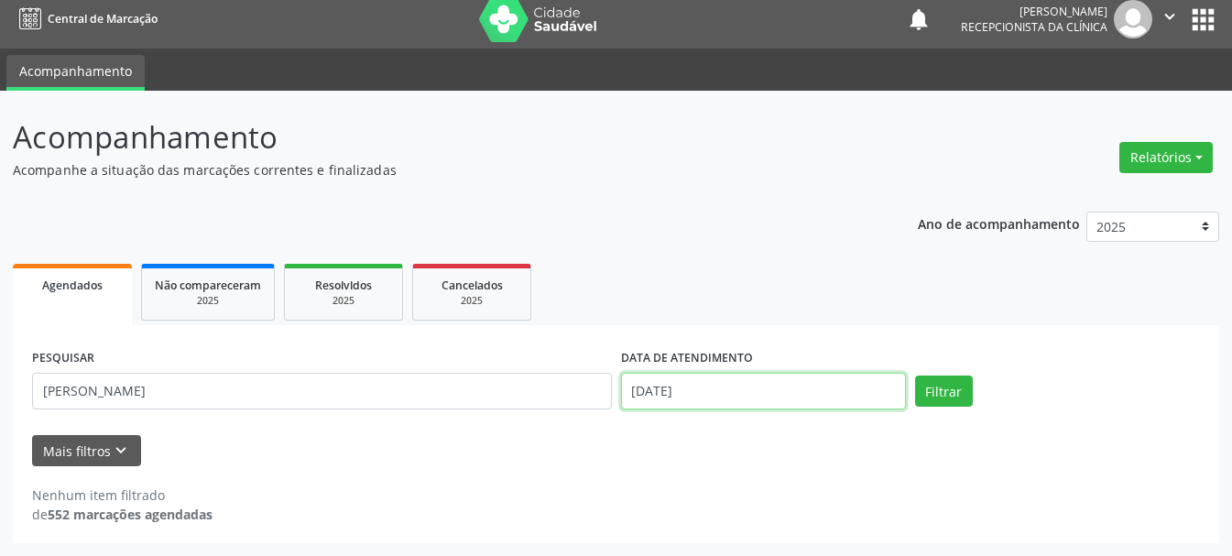
click at [730, 384] on input "[DATE]" at bounding box center [763, 391] width 285 height 37
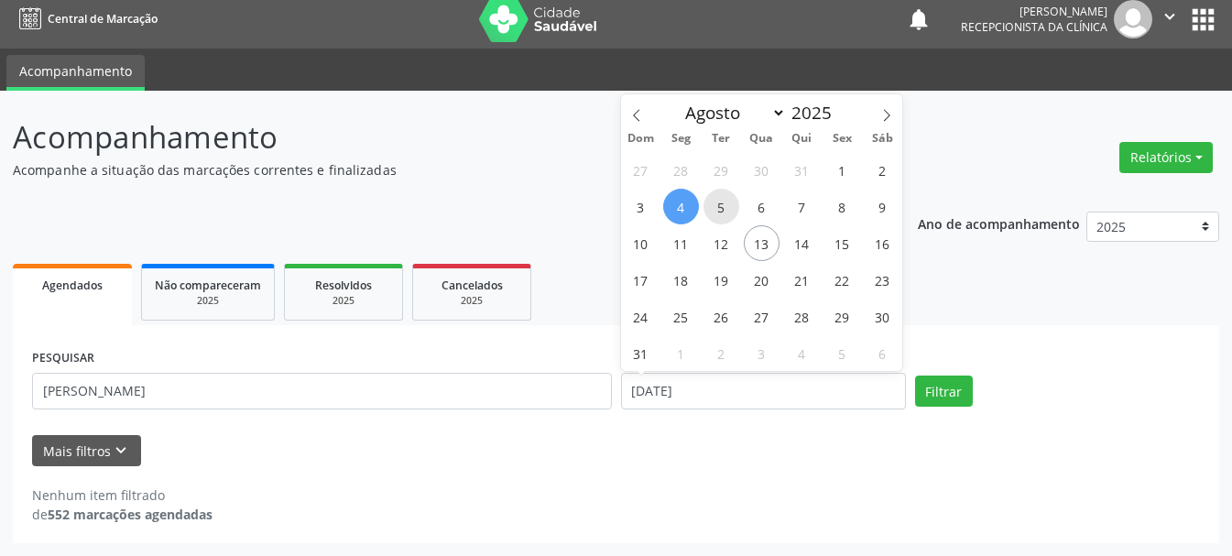
click at [727, 217] on span "5" at bounding box center [722, 207] width 36 height 36
type input "[DATE]"
click at [727, 217] on span "5" at bounding box center [722, 207] width 36 height 36
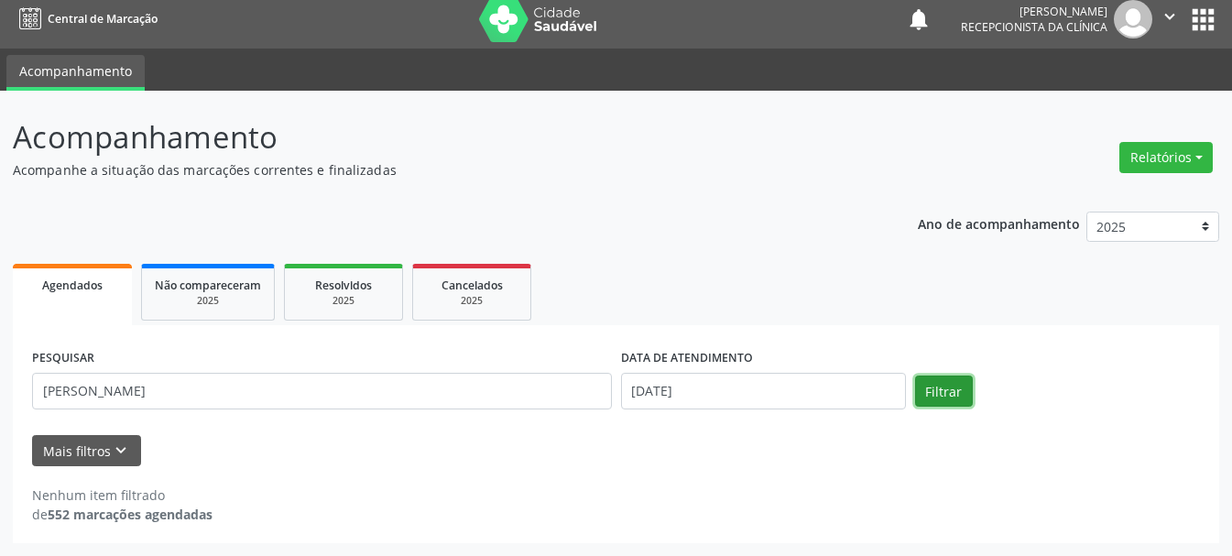
click at [934, 393] on button "Filtrar" at bounding box center [944, 391] width 58 height 31
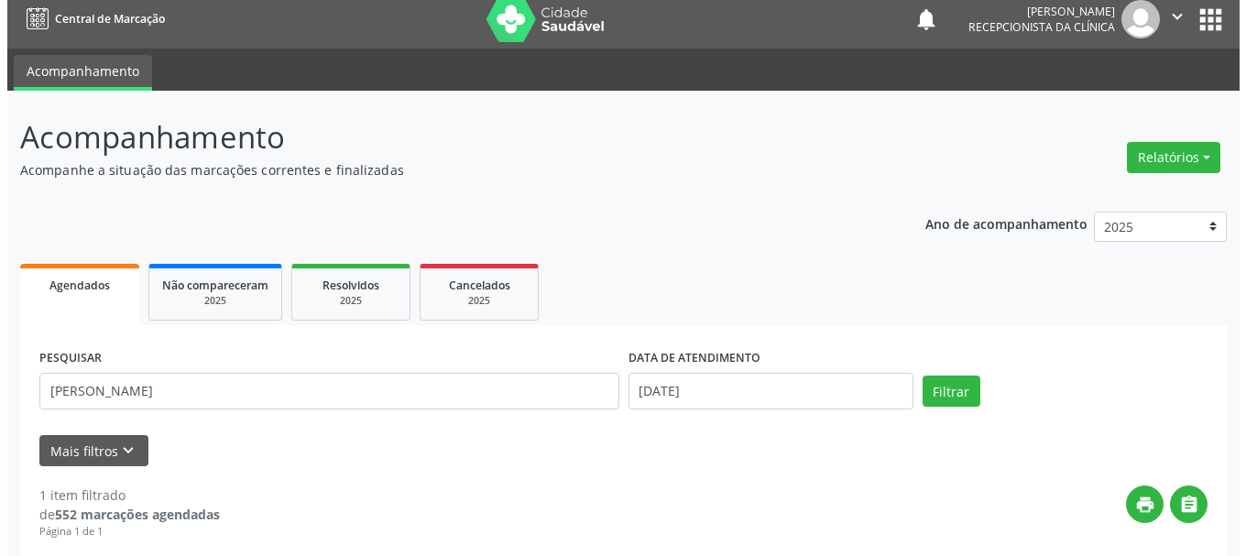
scroll to position [273, 0]
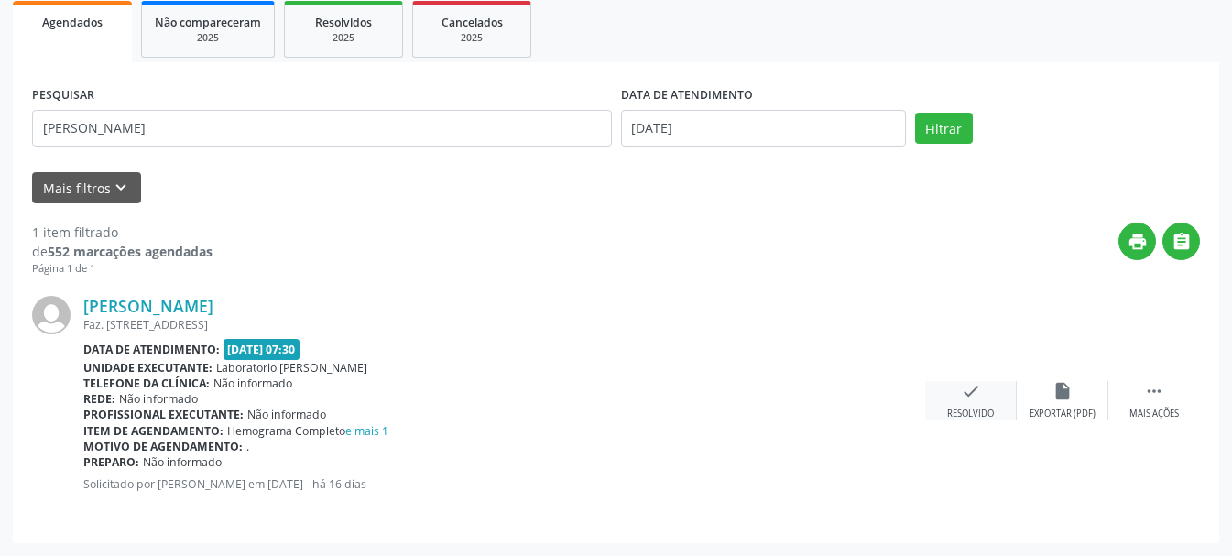
click at [957, 402] on div "check Resolvido" at bounding box center [971, 400] width 92 height 39
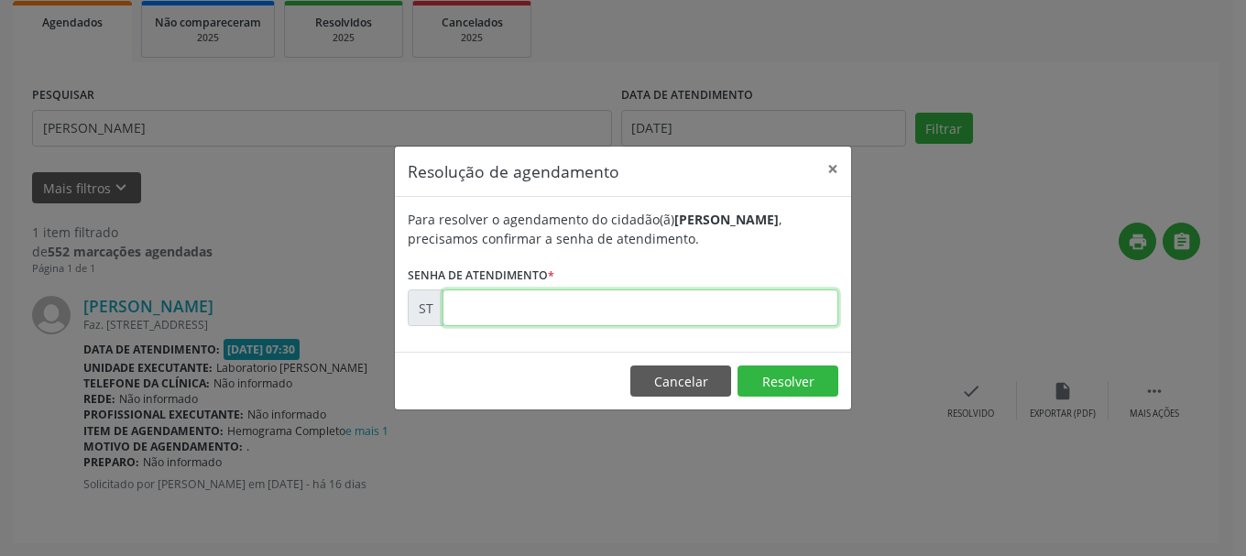
click at [628, 321] on input "text" at bounding box center [641, 308] width 396 height 37
type input "00012497"
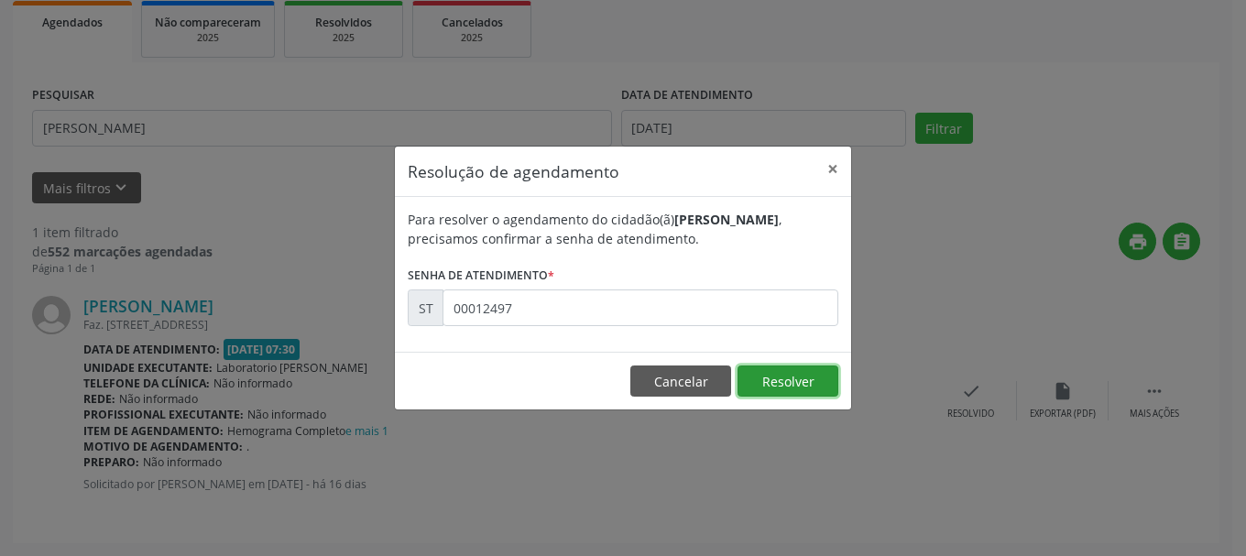
click at [782, 374] on button "Resolver" at bounding box center [788, 381] width 101 height 31
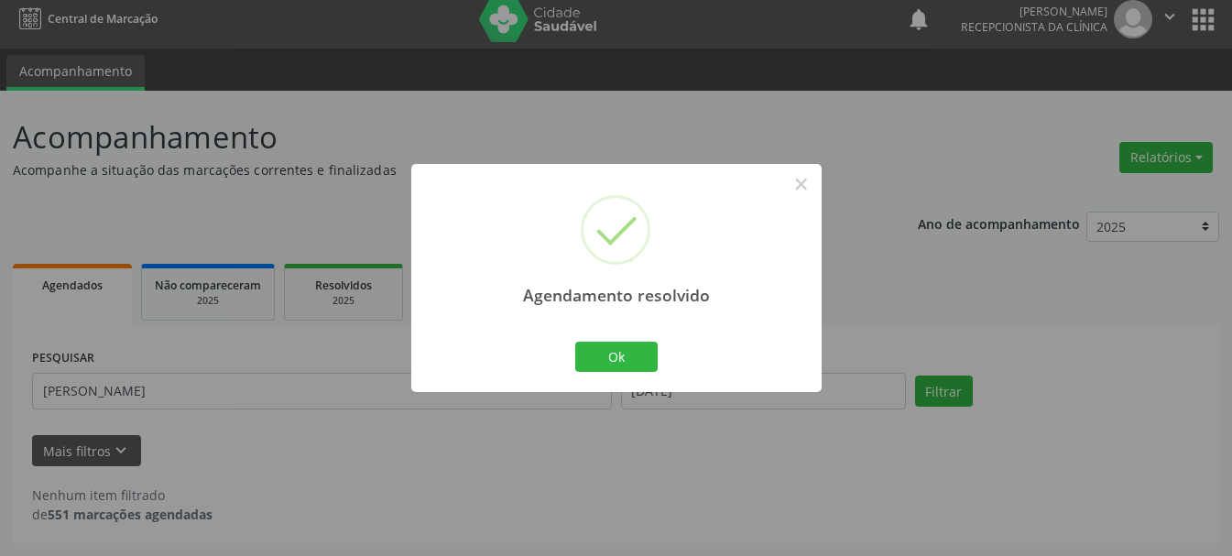
scroll to position [10, 0]
click at [610, 361] on button "Ok" at bounding box center [616, 357] width 82 height 31
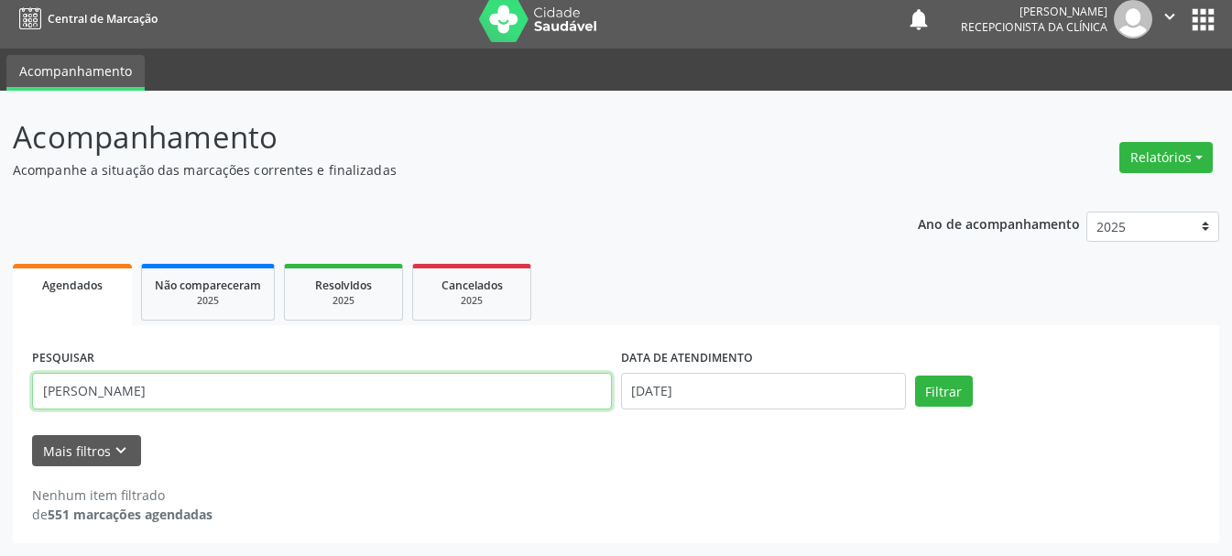
click at [388, 383] on input "[PERSON_NAME]" at bounding box center [322, 391] width 580 height 37
type input "A"
type input "[PERSON_NAME]"
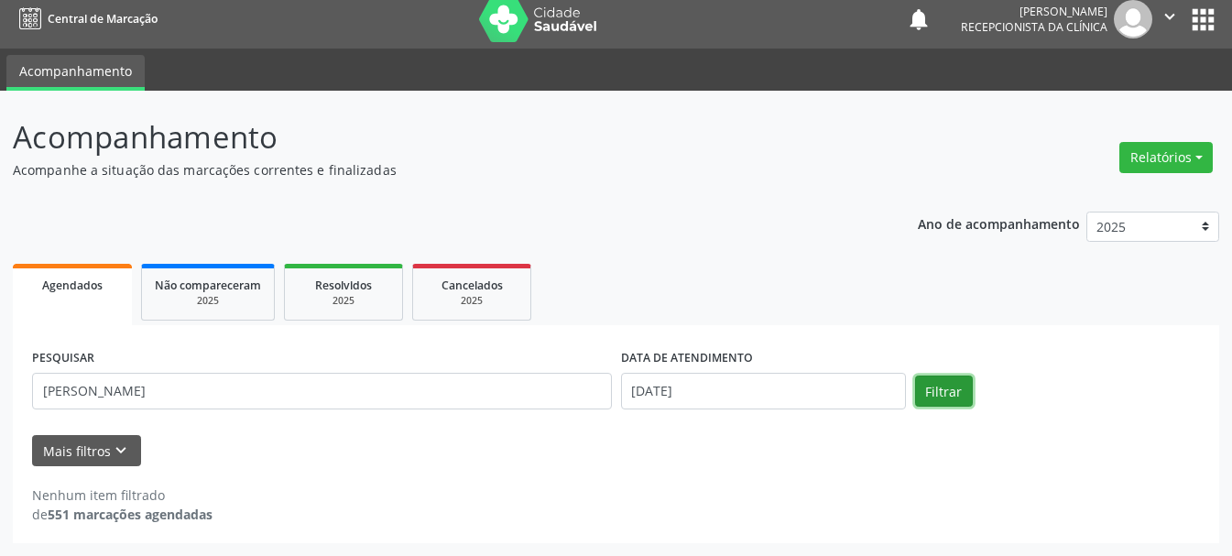
click at [936, 394] on button "Filtrar" at bounding box center [944, 391] width 58 height 31
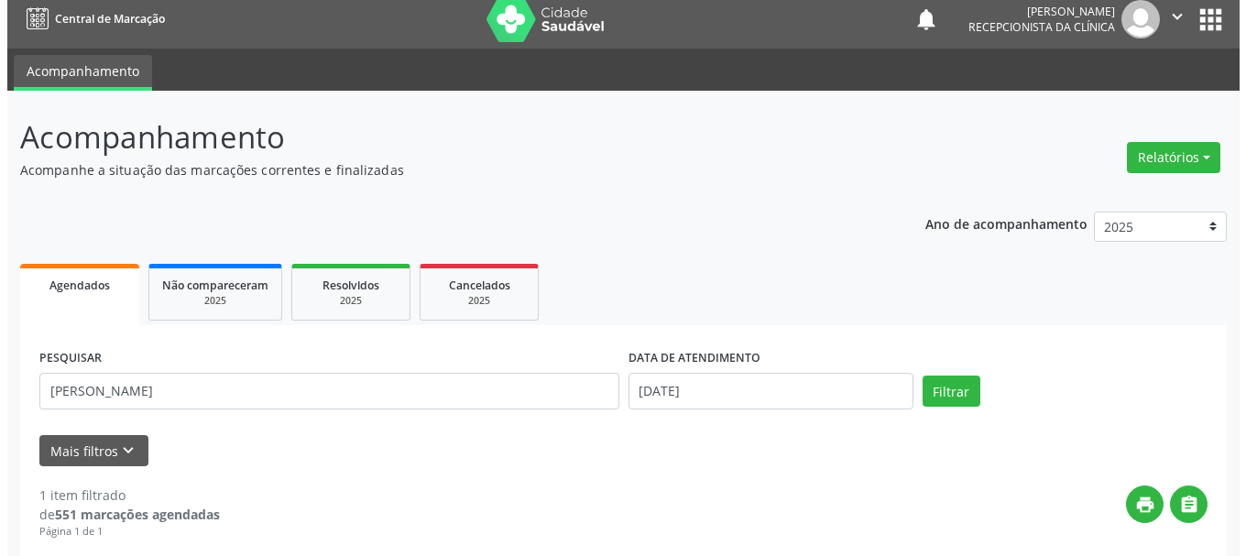
scroll to position [273, 0]
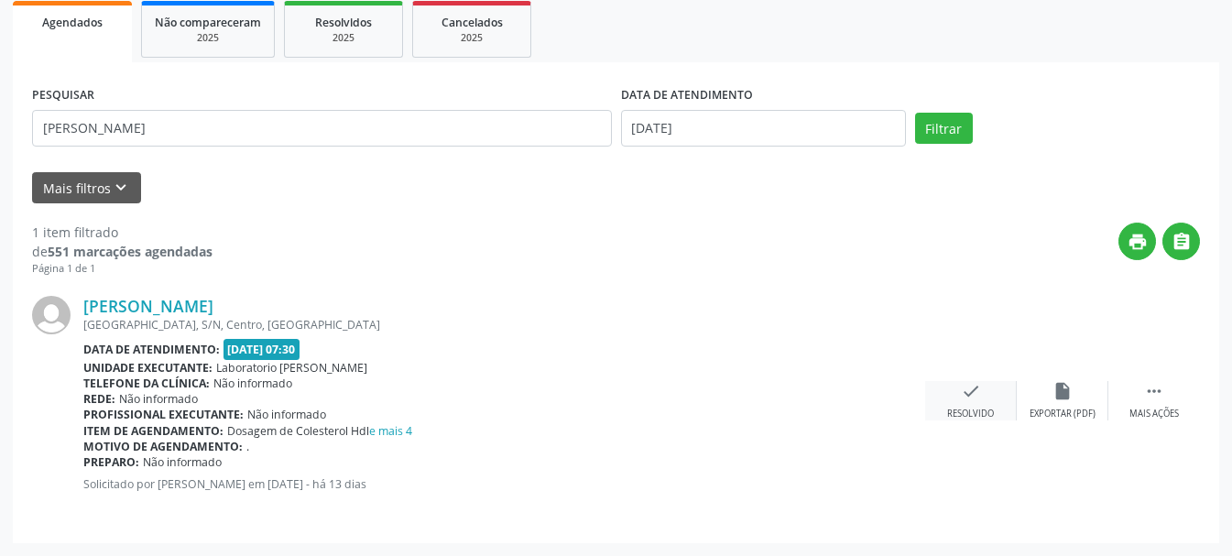
click at [958, 403] on div "check Resolvido" at bounding box center [971, 400] width 92 height 39
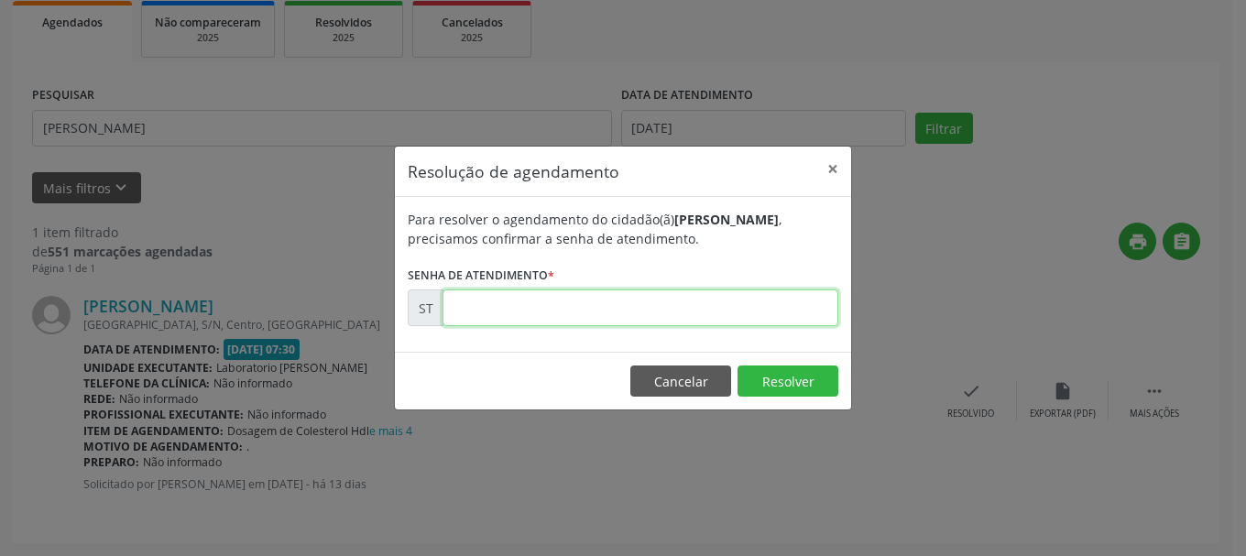
click at [682, 318] on input "text" at bounding box center [641, 308] width 396 height 37
type input "00014322"
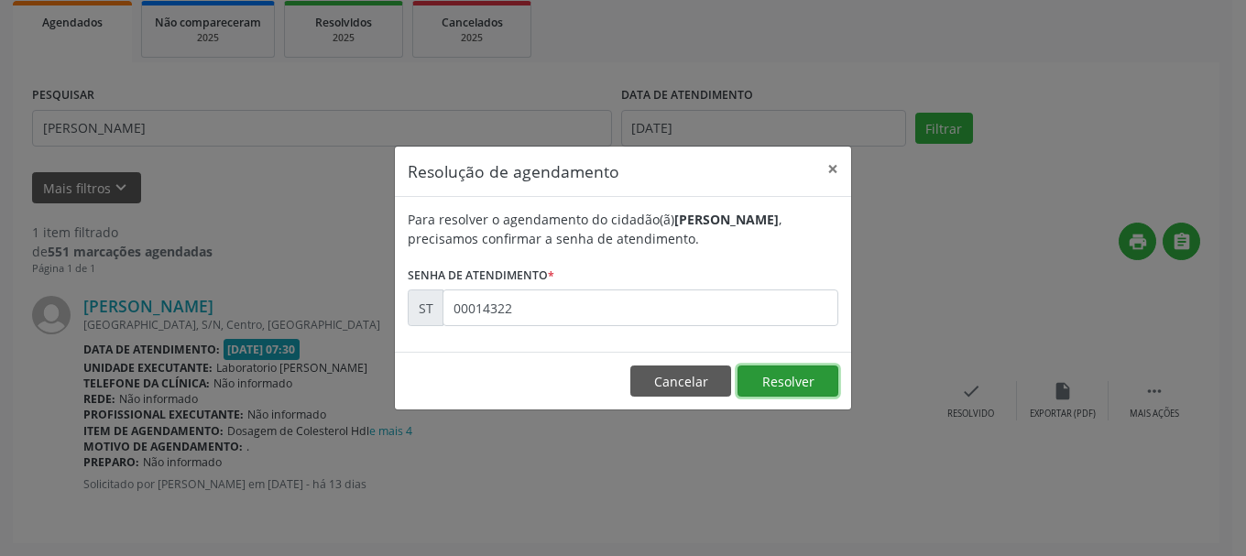
click at [788, 383] on button "Resolver" at bounding box center [788, 381] width 101 height 31
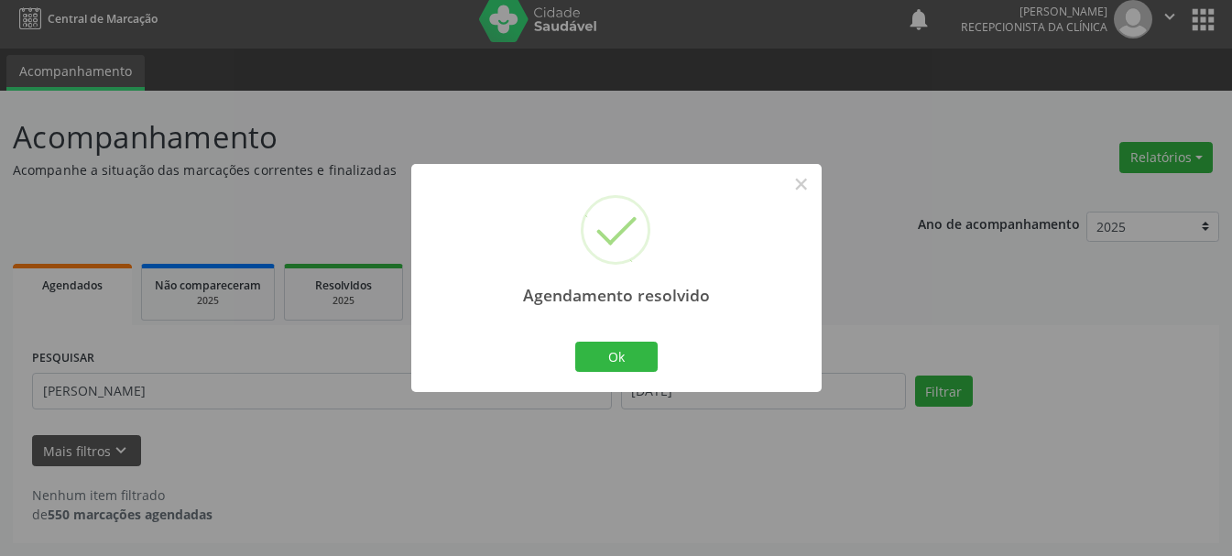
scroll to position [10, 0]
click at [807, 181] on button "×" at bounding box center [801, 184] width 31 height 31
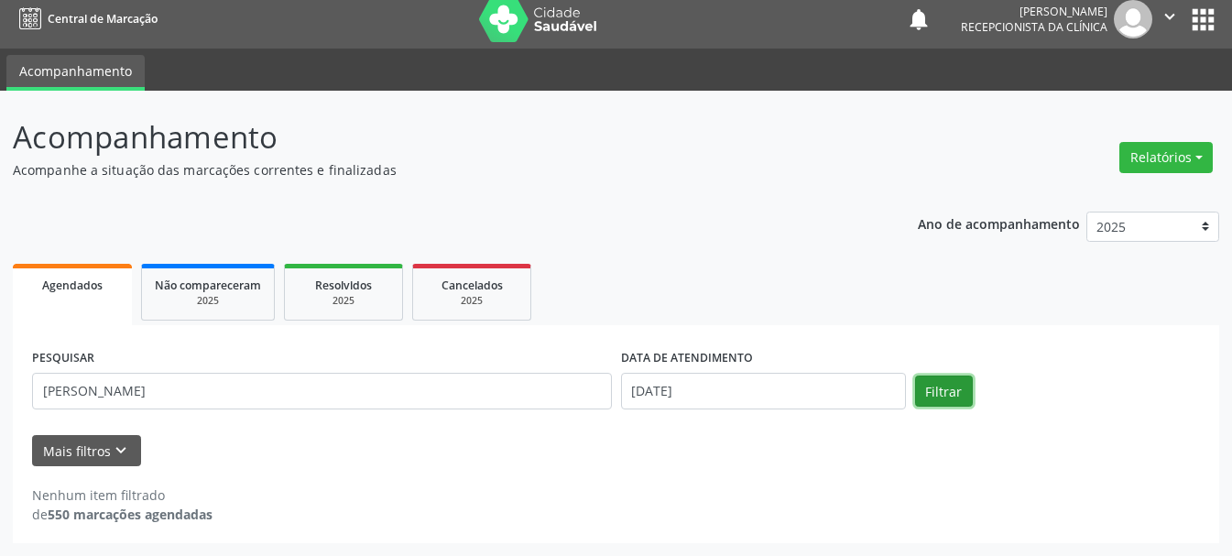
click at [940, 388] on button "Filtrar" at bounding box center [944, 391] width 58 height 31
click at [947, 392] on button "Filtrar" at bounding box center [944, 391] width 58 height 31
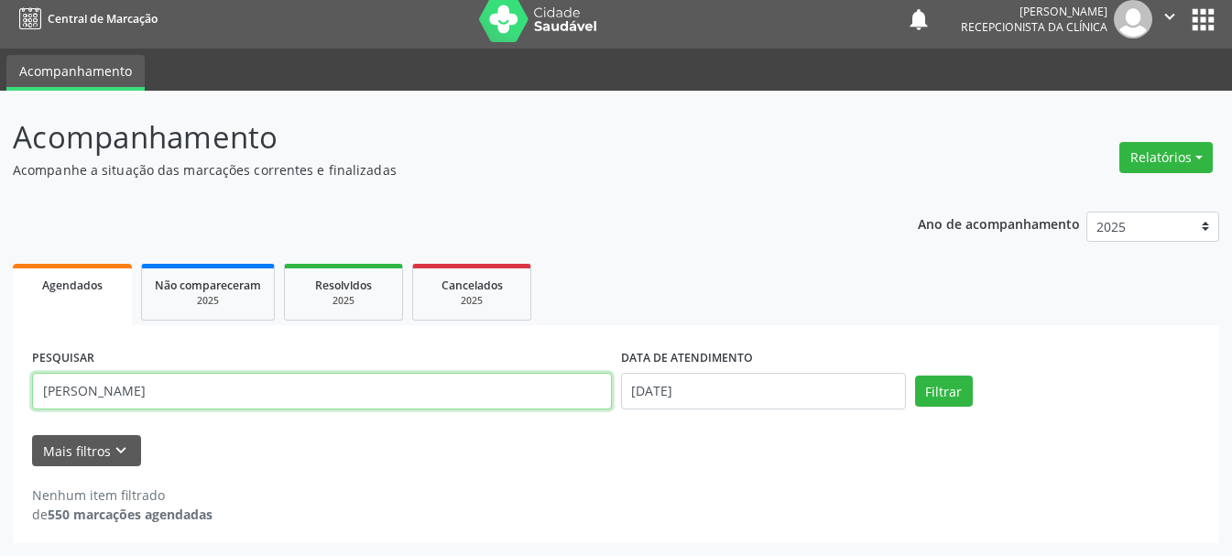
click at [421, 408] on input "[PERSON_NAME]" at bounding box center [322, 391] width 580 height 37
type input "P"
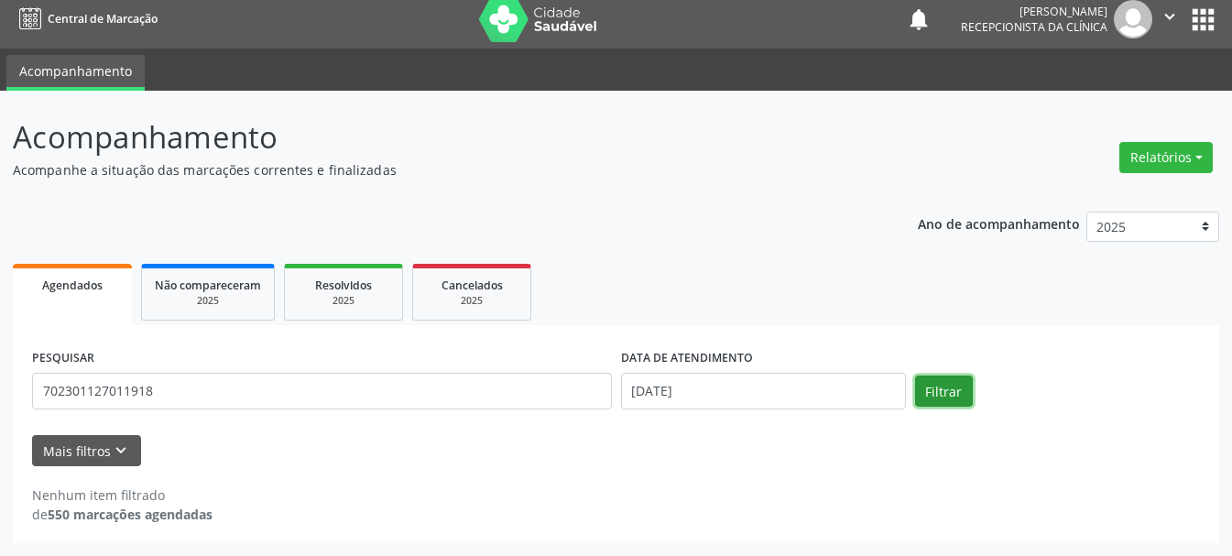
click at [949, 406] on button "Filtrar" at bounding box center [944, 391] width 58 height 31
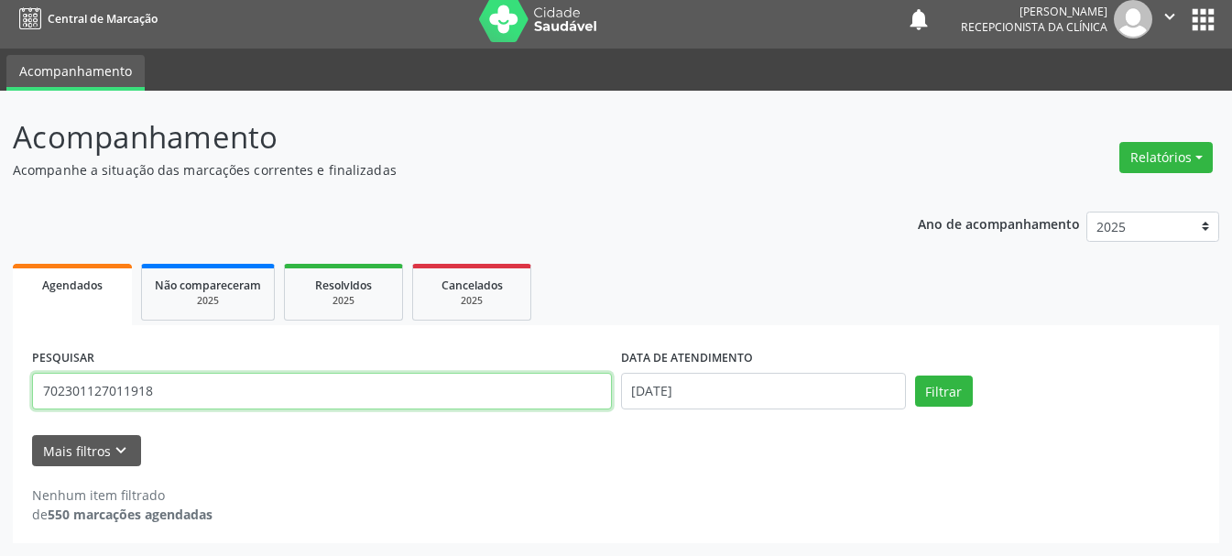
click at [471, 397] on input "702301127011918" at bounding box center [322, 391] width 580 height 37
type input "7"
type input "704609667576924"
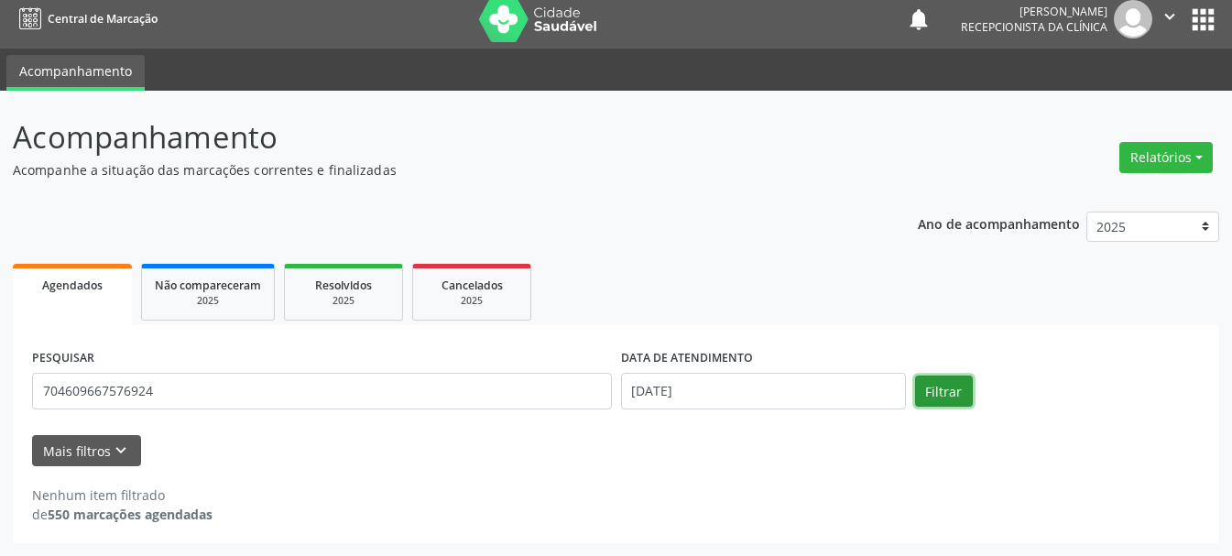
click at [955, 391] on button "Filtrar" at bounding box center [944, 391] width 58 height 31
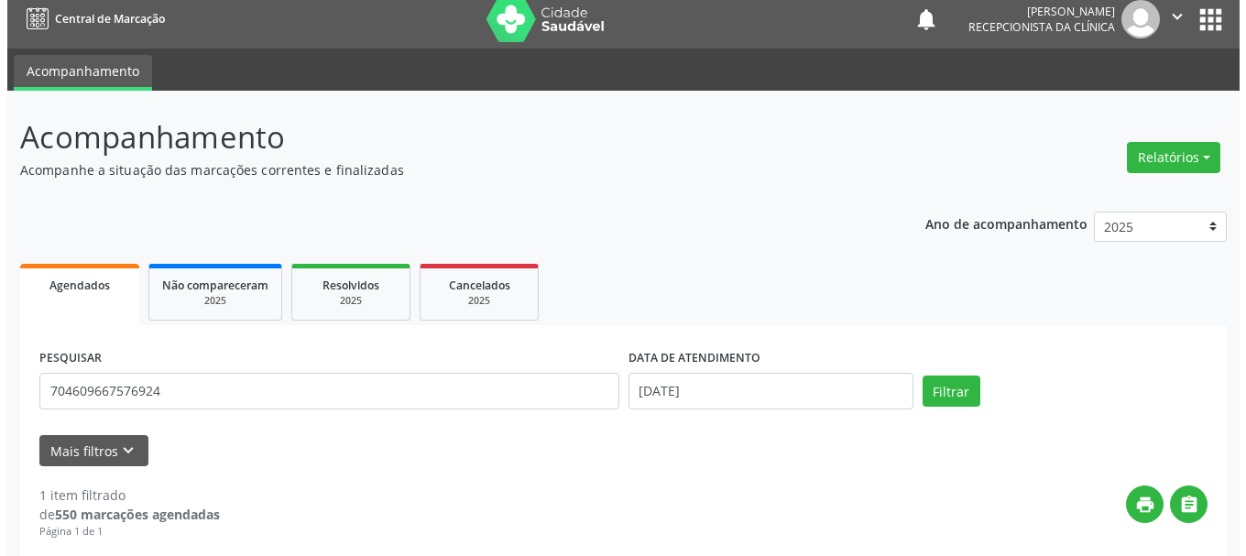
scroll to position [273, 0]
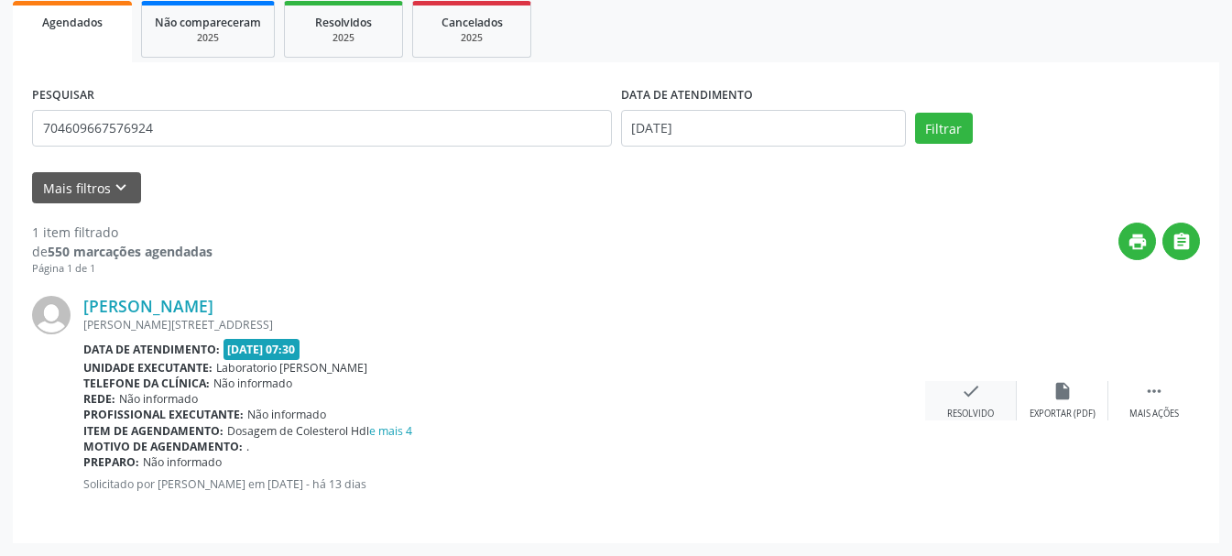
click at [982, 403] on div "check Resolvido" at bounding box center [971, 400] width 92 height 39
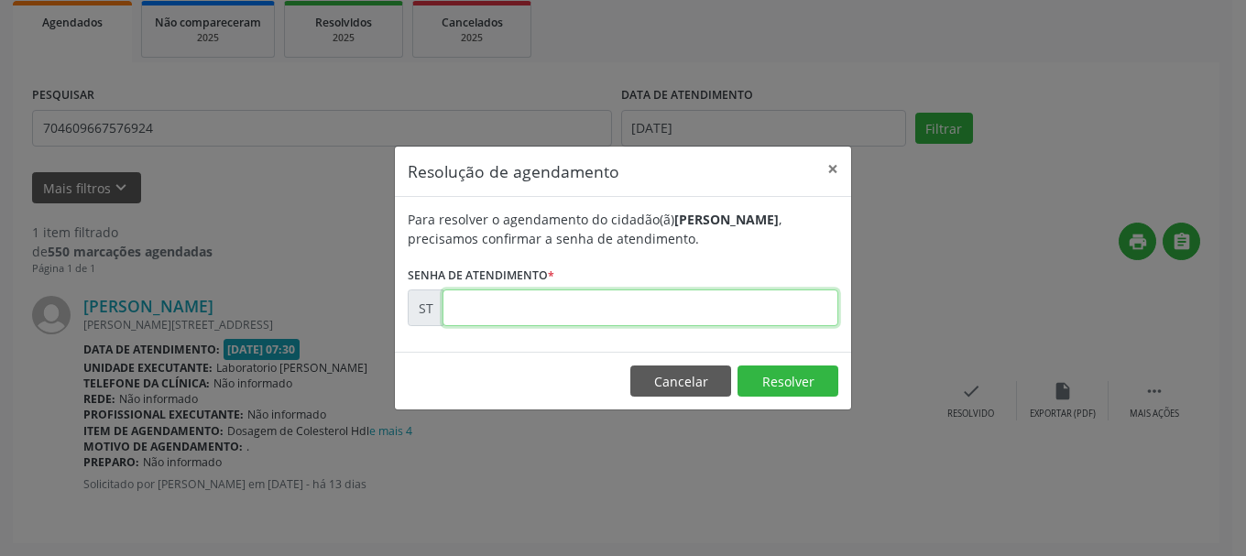
click at [706, 308] on input "text" at bounding box center [641, 308] width 396 height 37
type input "00014326"
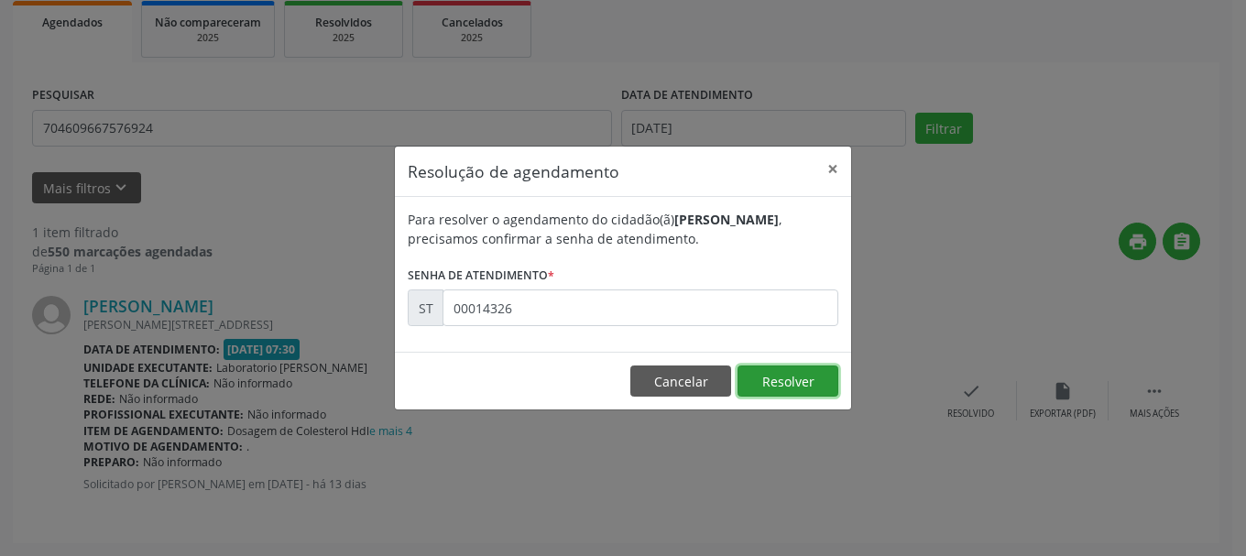
click at [775, 385] on button "Resolver" at bounding box center [788, 381] width 101 height 31
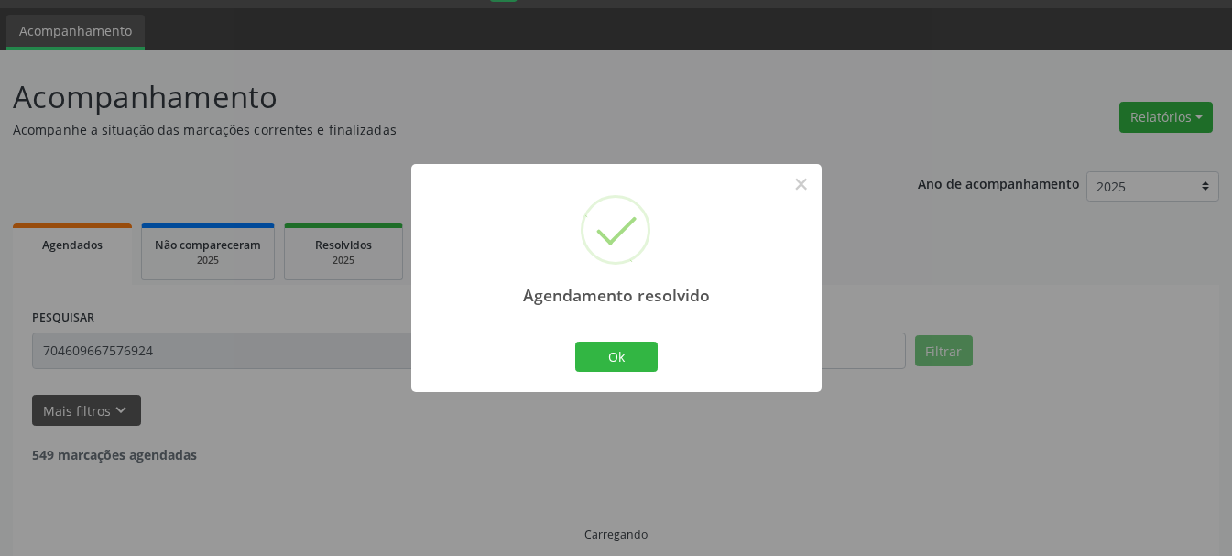
scroll to position [10, 0]
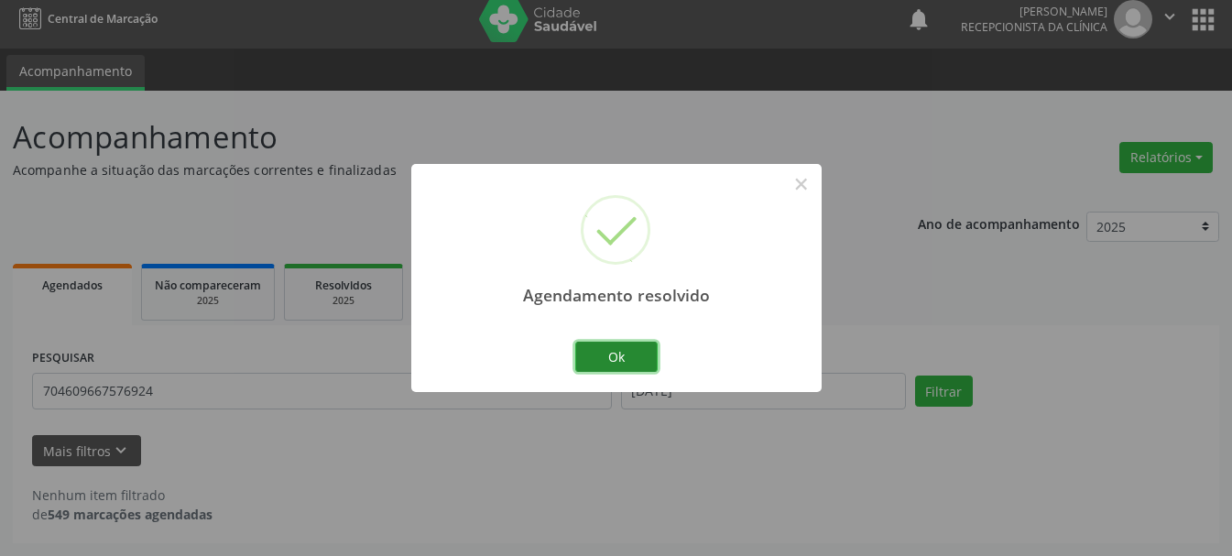
click at [598, 358] on button "Ok" at bounding box center [616, 357] width 82 height 31
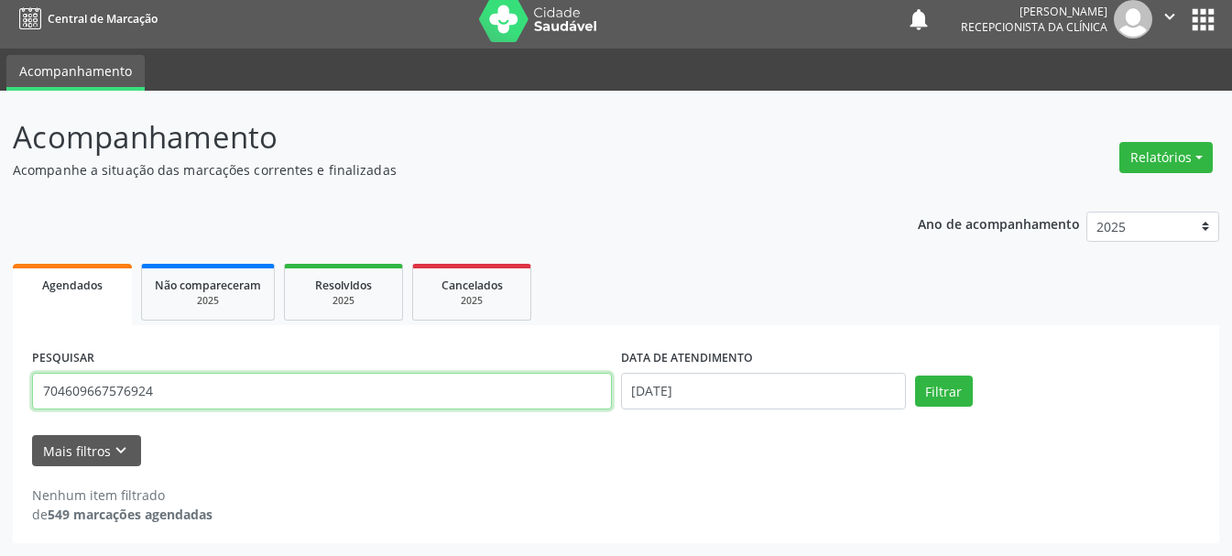
click at [481, 384] on input "704609667576924" at bounding box center [322, 391] width 580 height 37
type input "701009857187296"
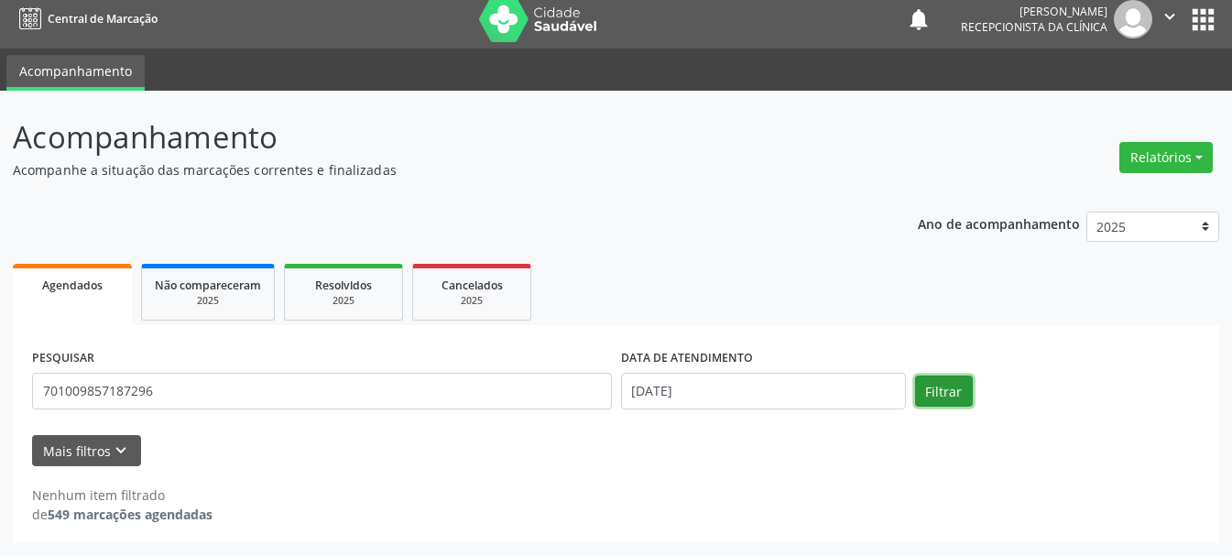
click at [940, 387] on button "Filtrar" at bounding box center [944, 391] width 58 height 31
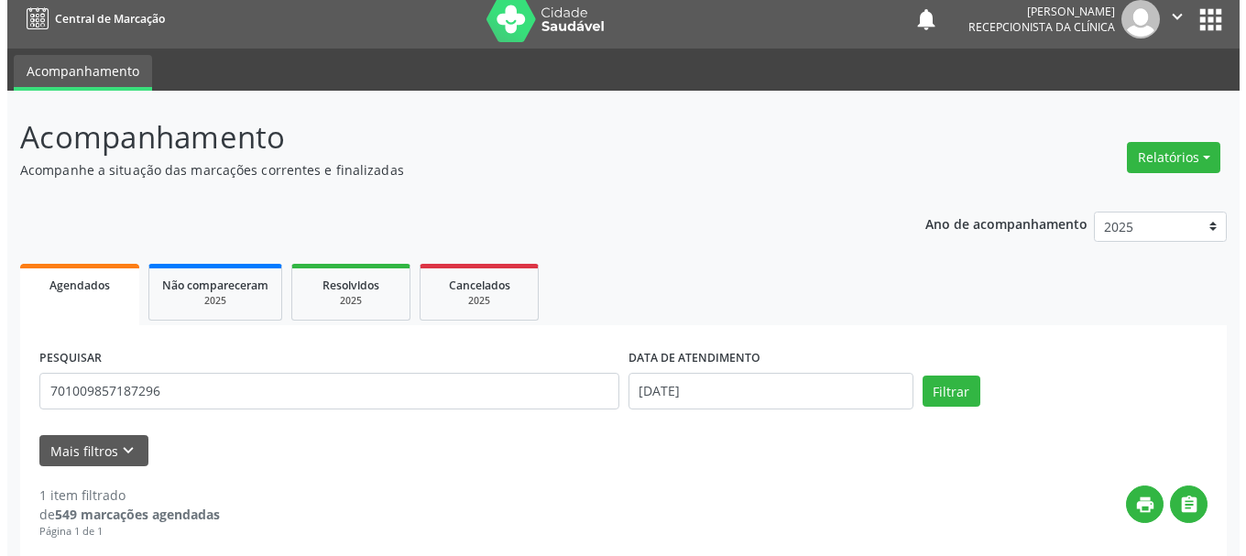
scroll to position [273, 0]
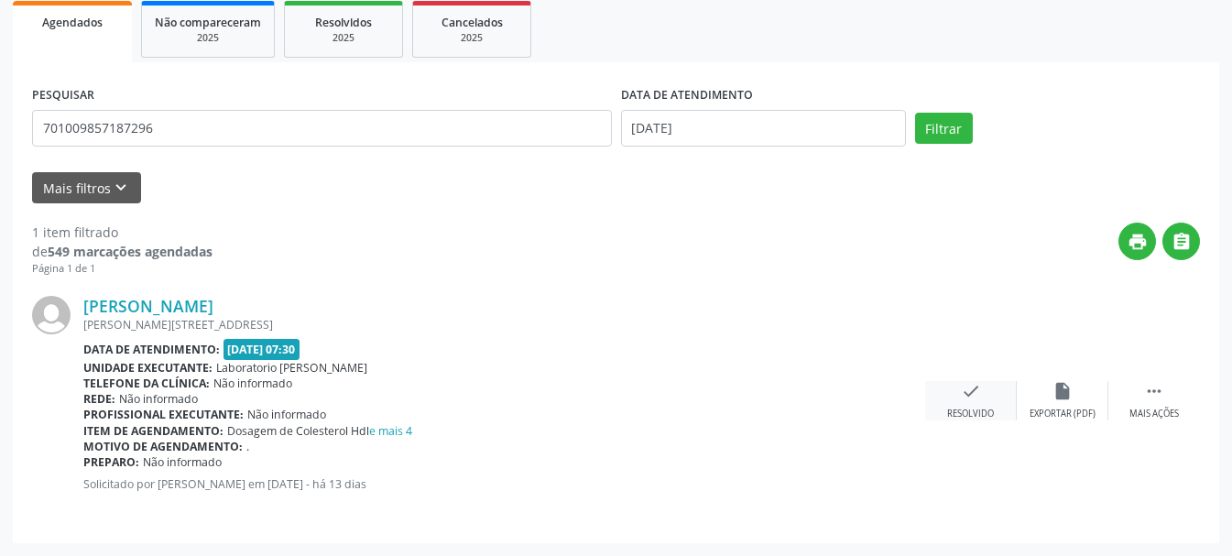
click at [984, 403] on div "check Resolvido" at bounding box center [971, 400] width 92 height 39
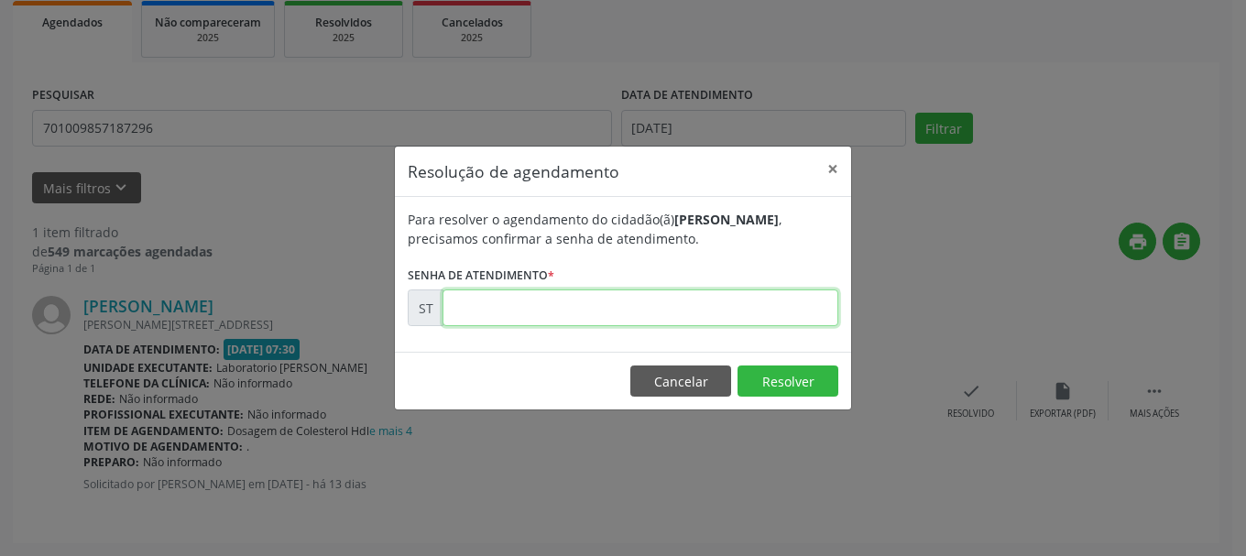
click at [682, 318] on input "text" at bounding box center [641, 308] width 396 height 37
type input "00014343"
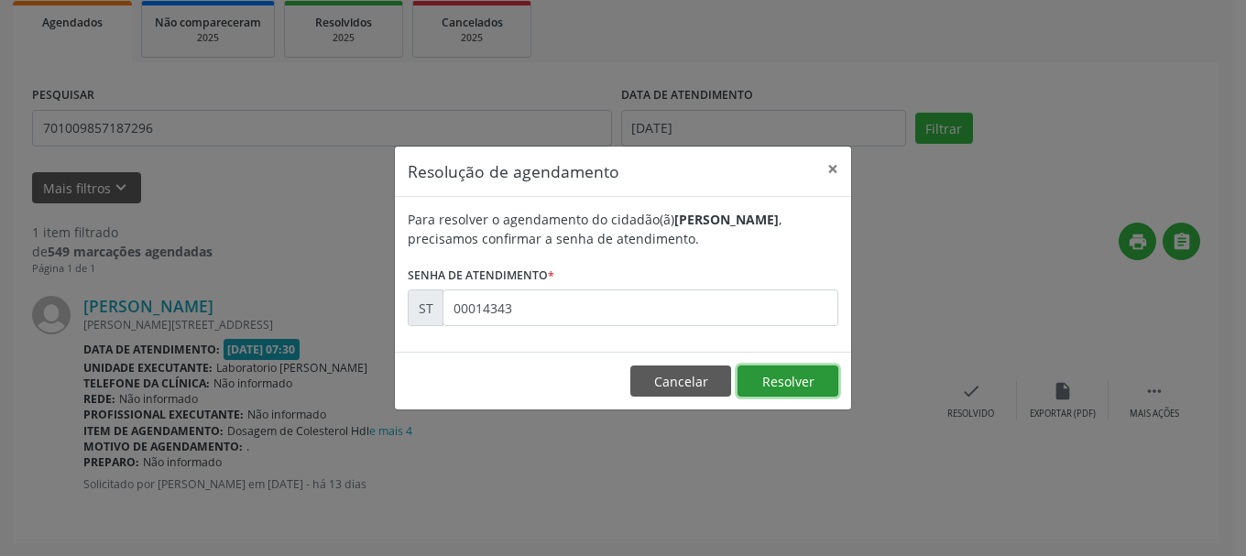
click at [822, 385] on button "Resolver" at bounding box center [788, 381] width 101 height 31
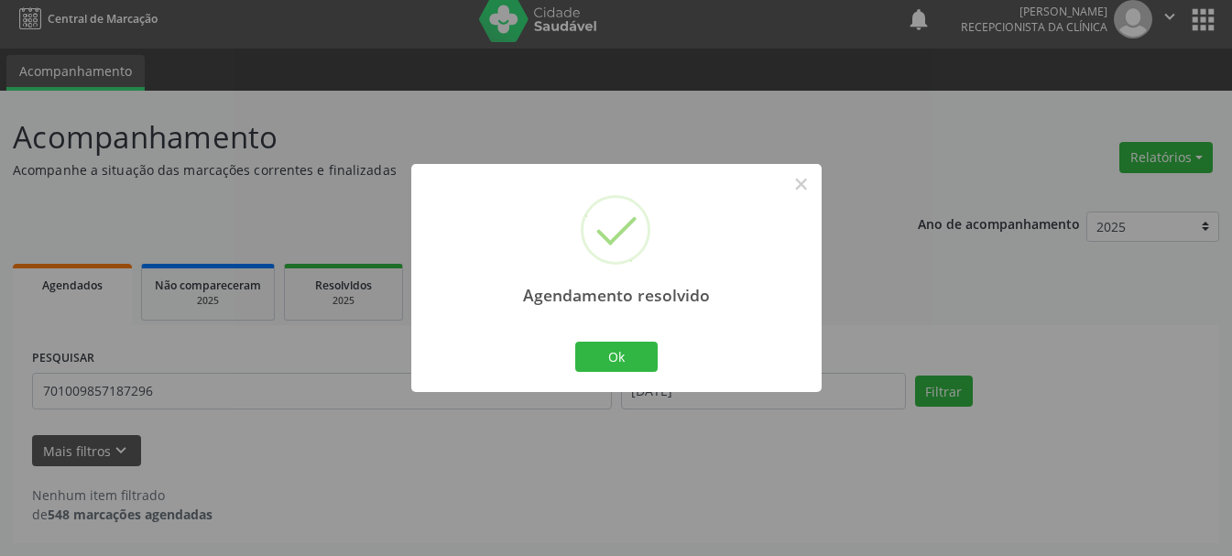
scroll to position [10, 0]
click at [635, 356] on button "Ok" at bounding box center [616, 357] width 82 height 31
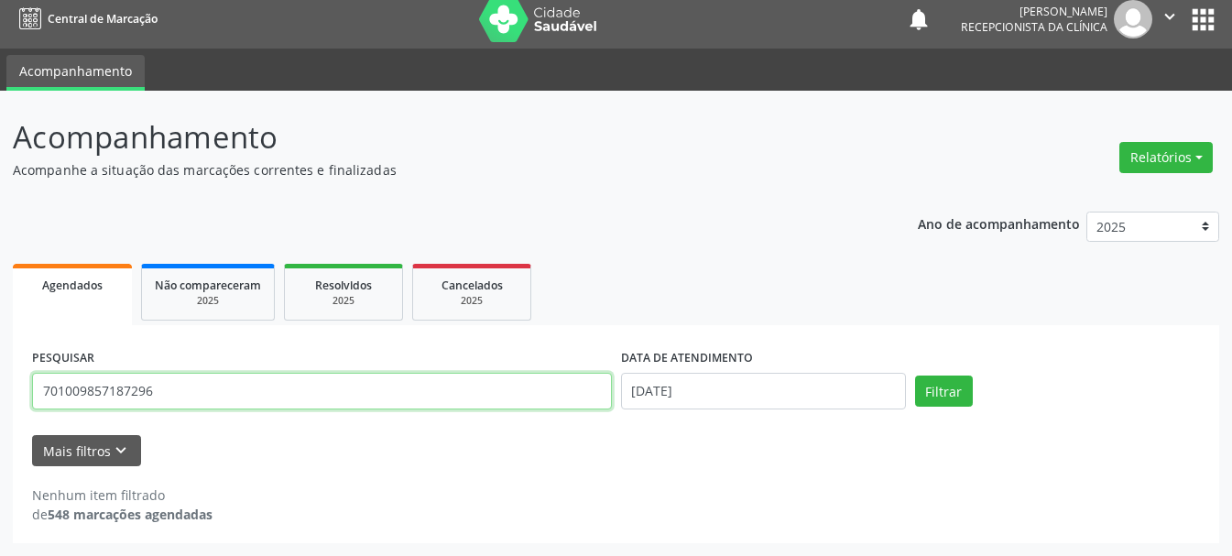
click at [414, 399] on input "701009857187296" at bounding box center [322, 391] width 580 height 37
type input "7"
type input "898005127279209"
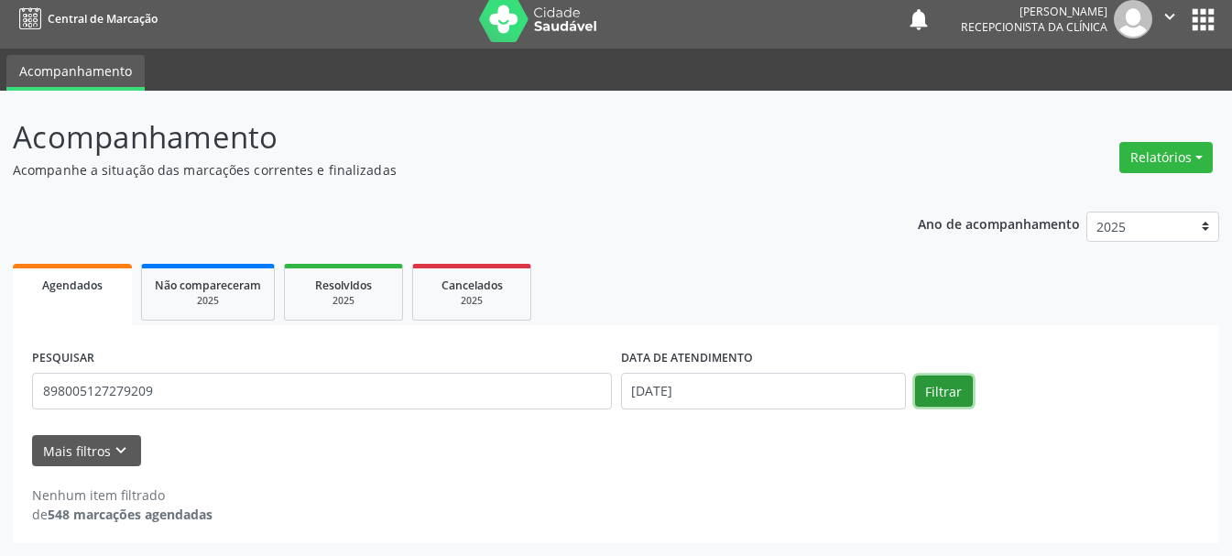
click at [931, 382] on button "Filtrar" at bounding box center [944, 391] width 58 height 31
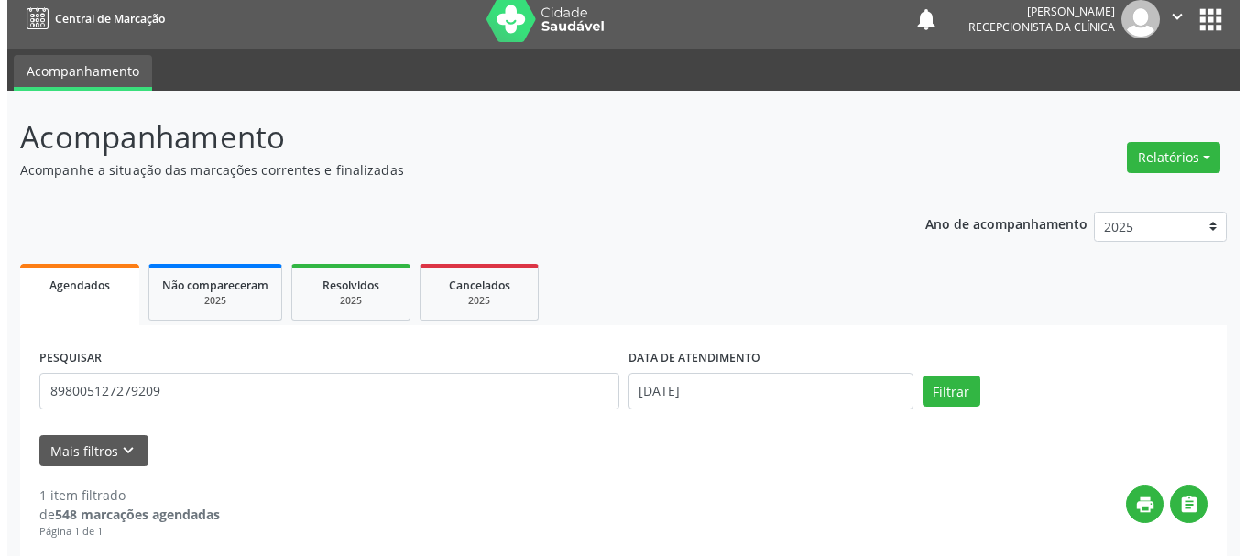
scroll to position [273, 0]
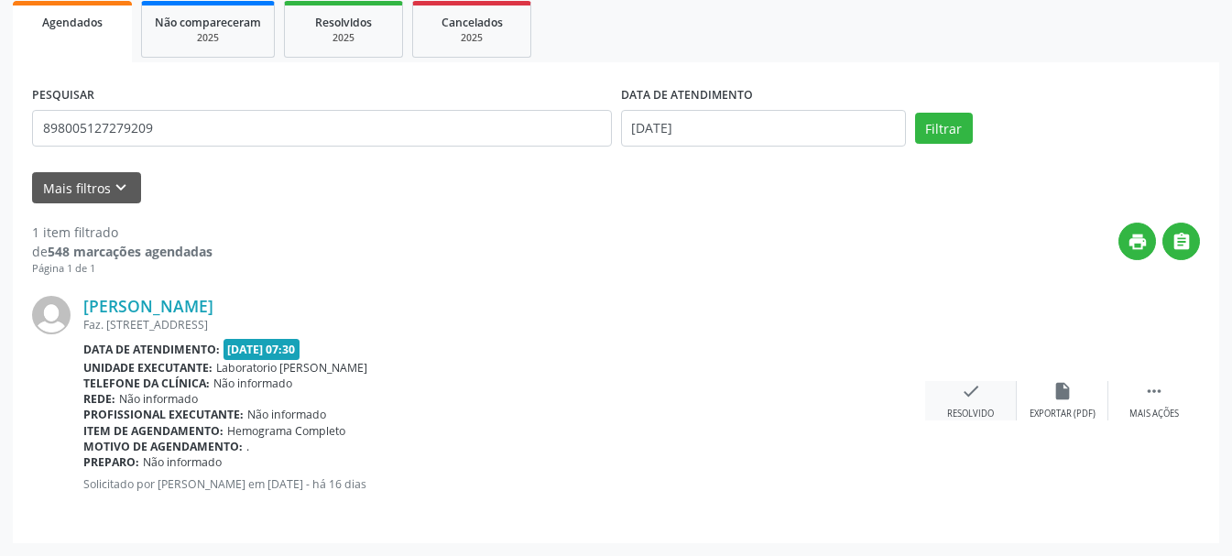
click at [980, 409] on div "Resolvido" at bounding box center [970, 414] width 47 height 13
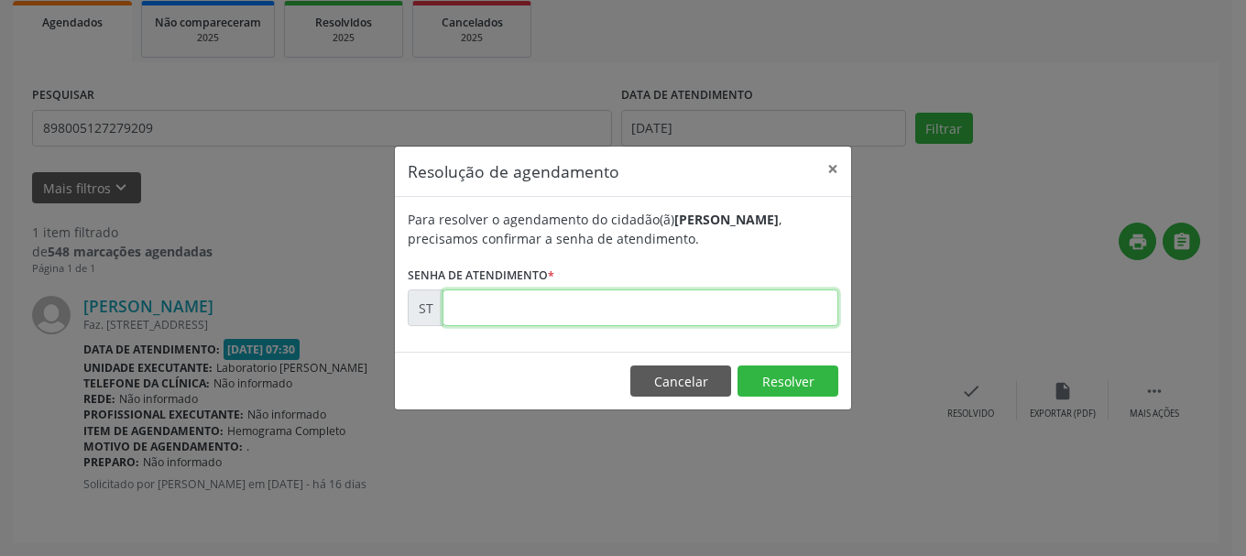
click at [719, 321] on input "text" at bounding box center [641, 308] width 396 height 37
type input "00012595"
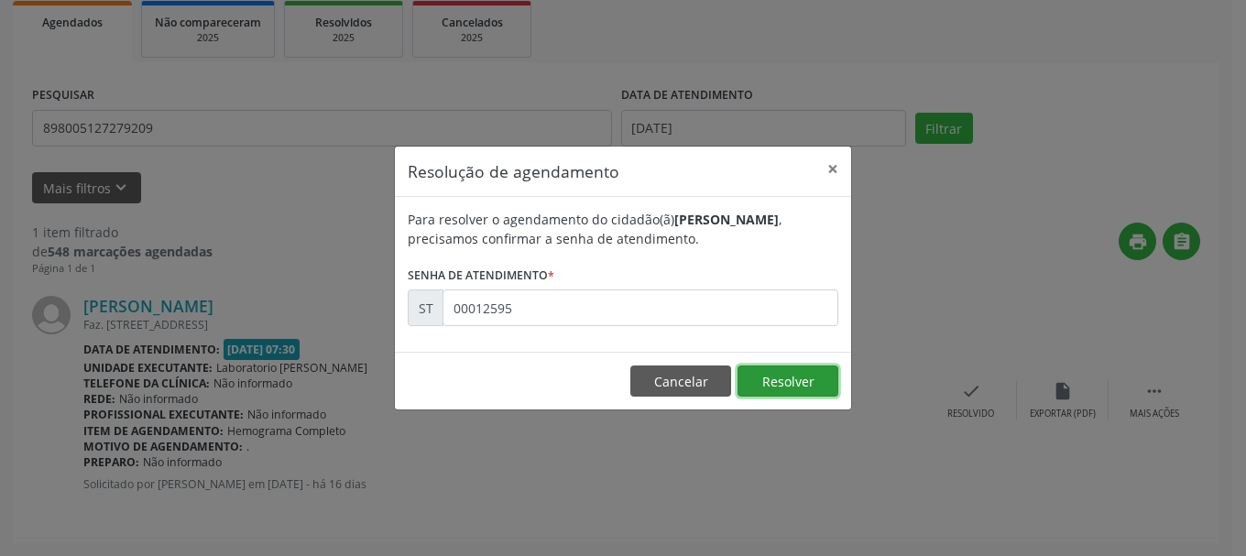
click at [794, 383] on button "Resolver" at bounding box center [788, 381] width 101 height 31
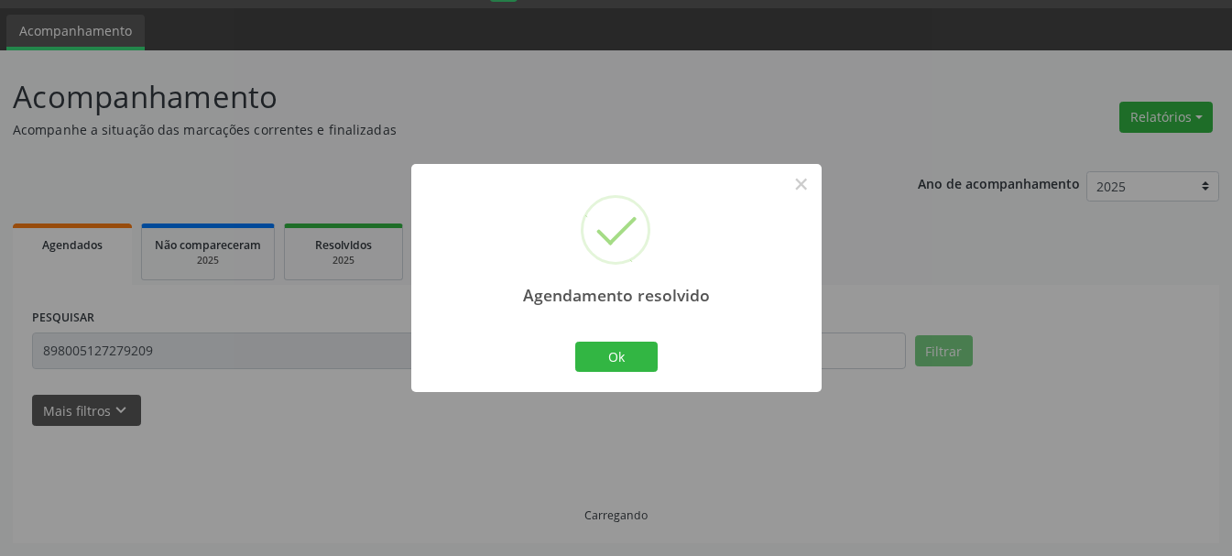
scroll to position [10, 0]
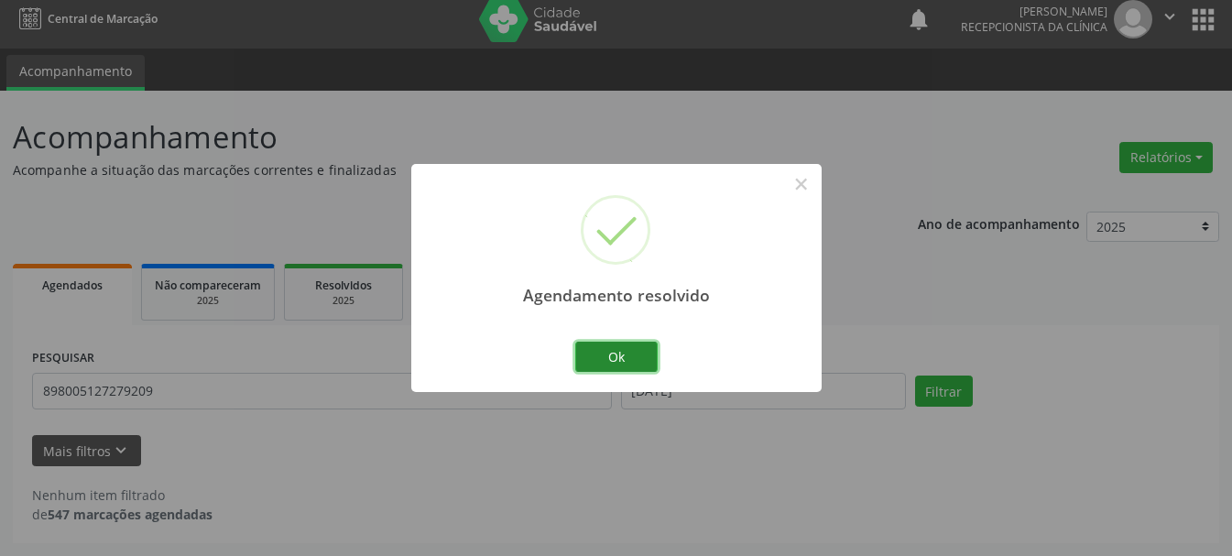
click at [601, 359] on button "Ok" at bounding box center [616, 357] width 82 height 31
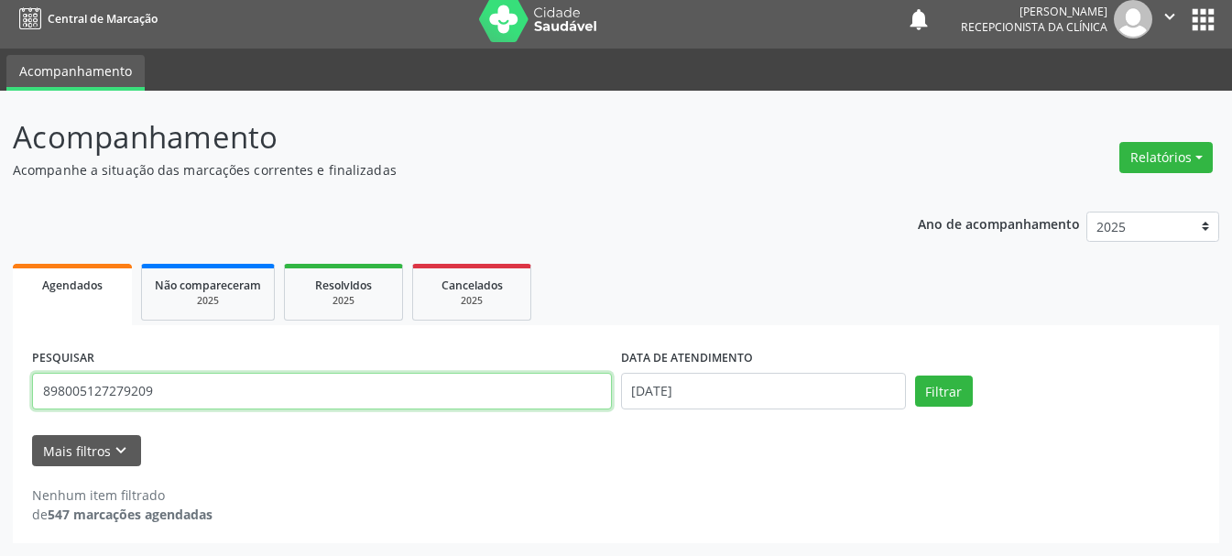
click at [397, 391] on input "898005127279209" at bounding box center [322, 391] width 580 height 37
type input "898004819269854"
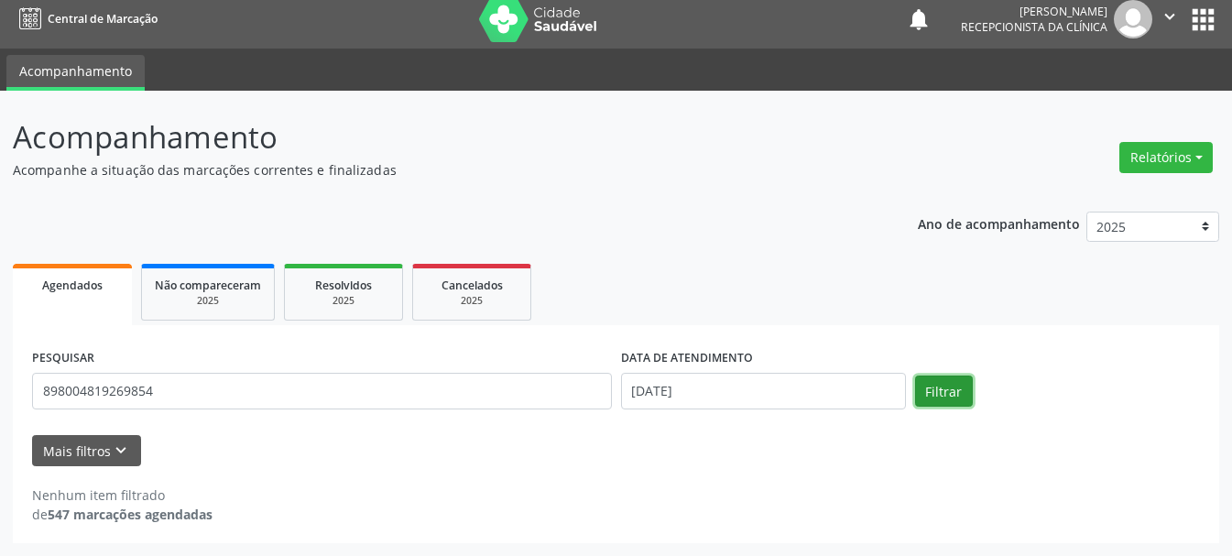
click at [956, 394] on button "Filtrar" at bounding box center [944, 391] width 58 height 31
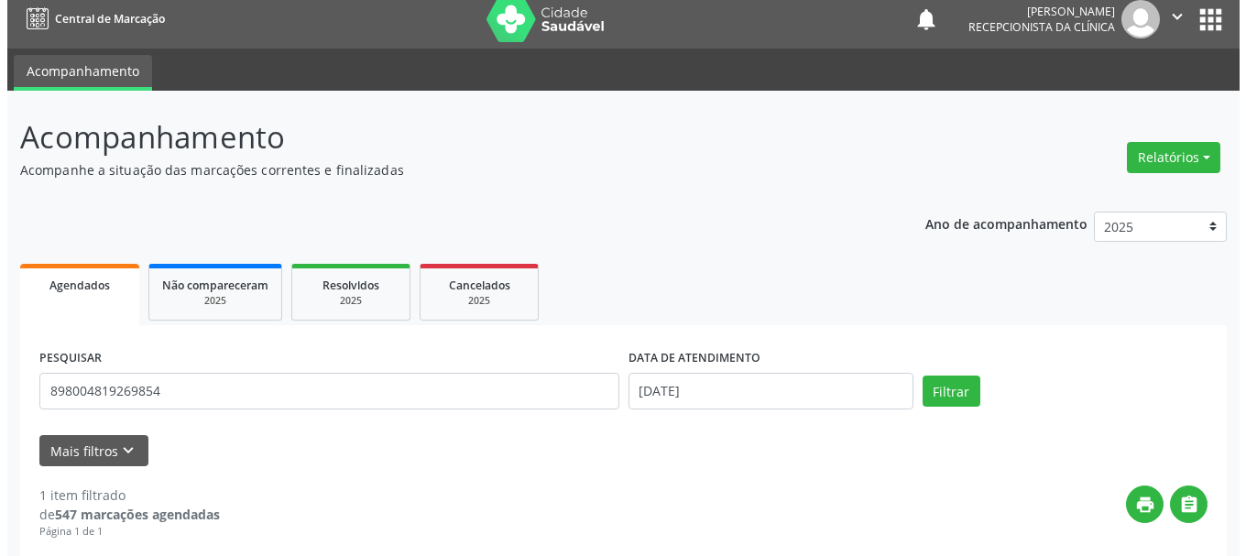
scroll to position [273, 0]
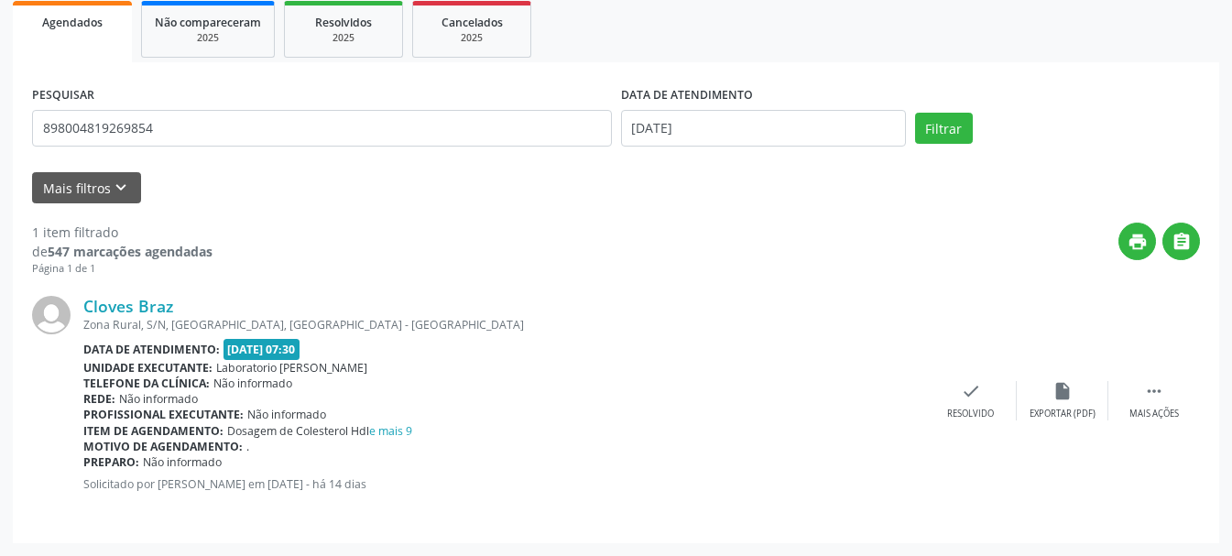
click at [915, 390] on div "Telefone da clínica: Não informado" at bounding box center [504, 384] width 842 height 16
click at [972, 404] on div "check Resolvido" at bounding box center [971, 400] width 92 height 39
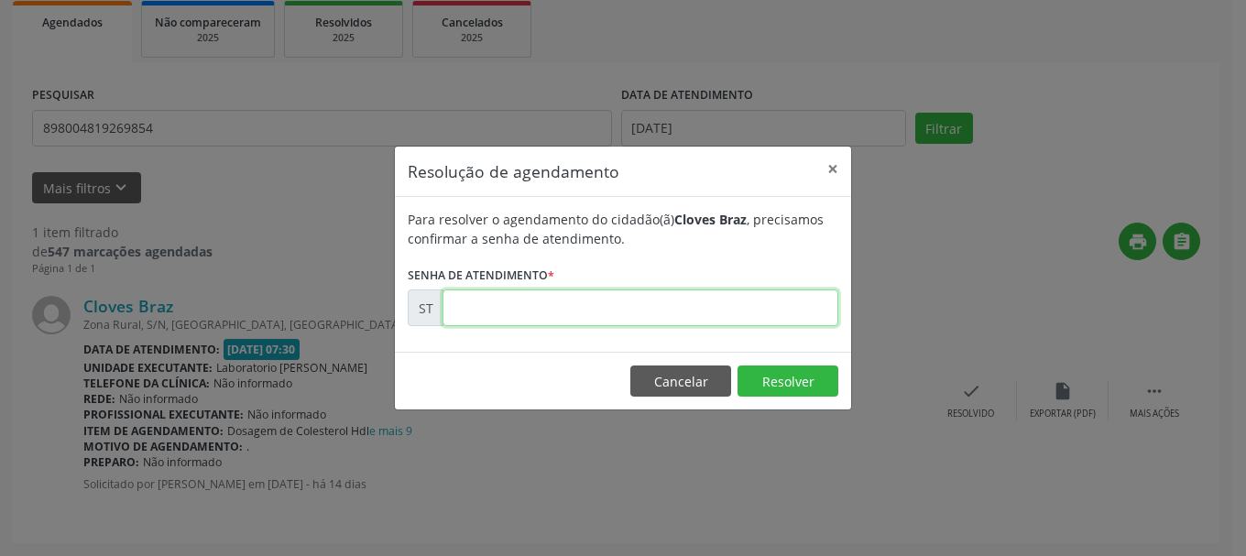
click at [737, 312] on input "text" at bounding box center [641, 308] width 396 height 37
type input "00013923"
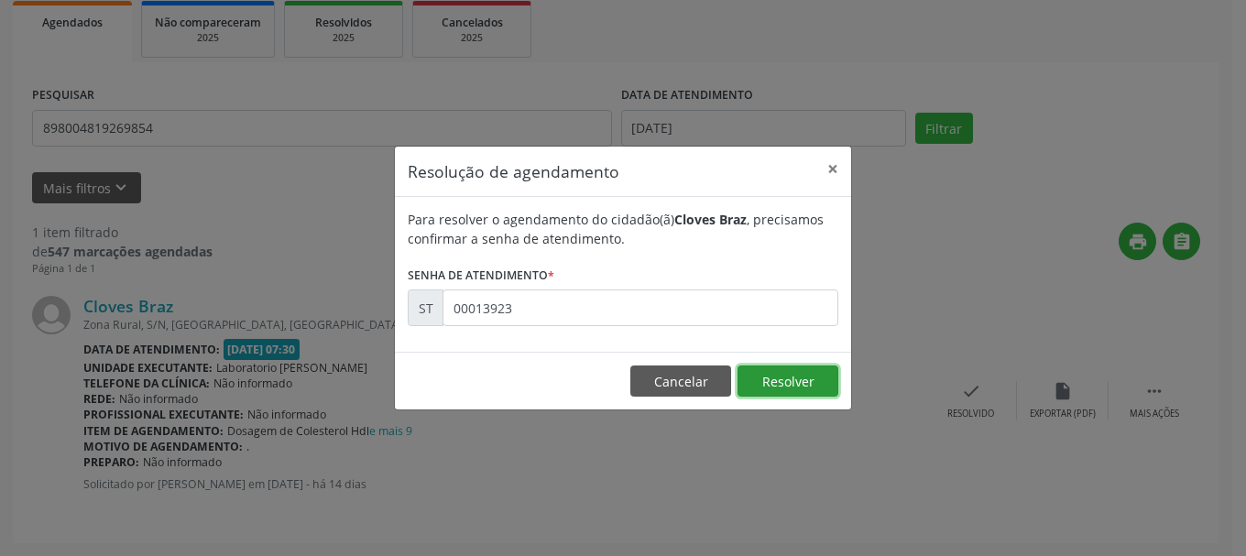
click at [775, 369] on button "Resolver" at bounding box center [788, 381] width 101 height 31
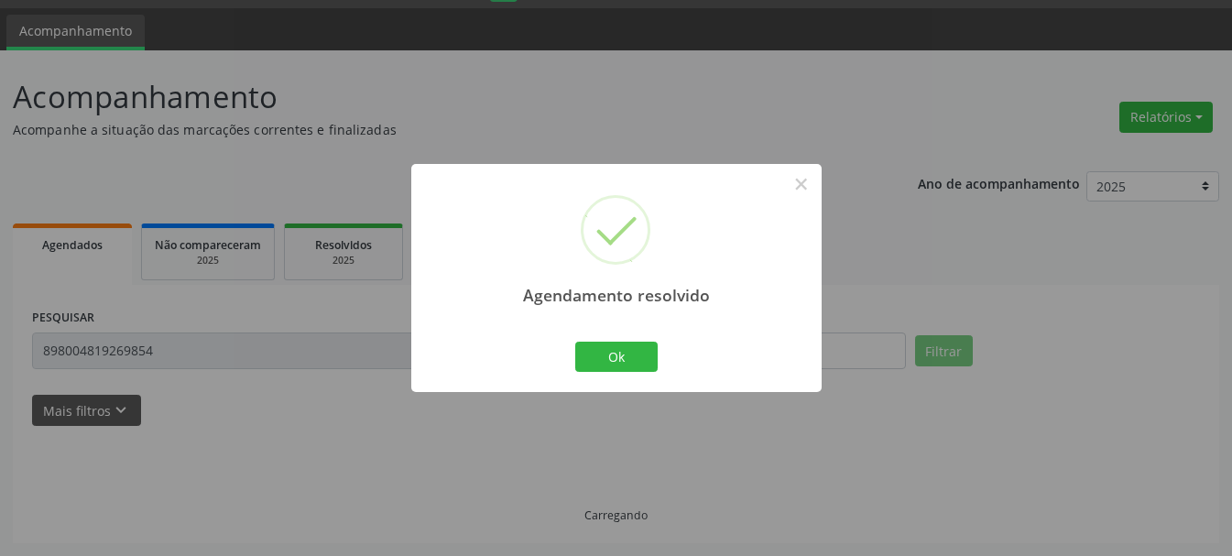
scroll to position [10, 0]
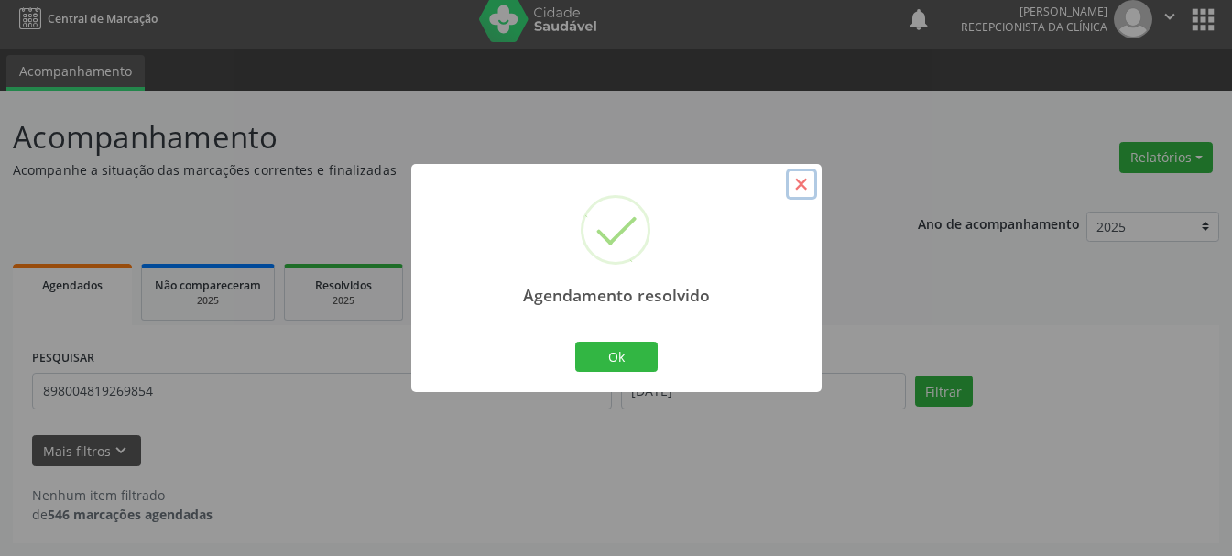
click at [797, 185] on button "×" at bounding box center [801, 184] width 31 height 31
